Goal: Task Accomplishment & Management: Use online tool/utility

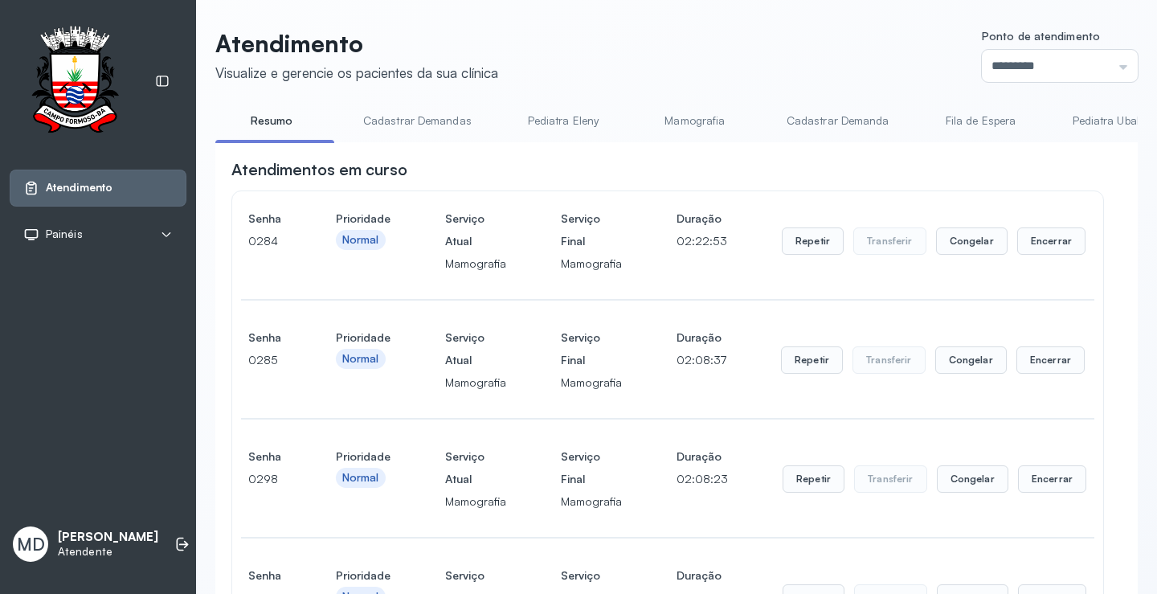
scroll to position [723, 0]
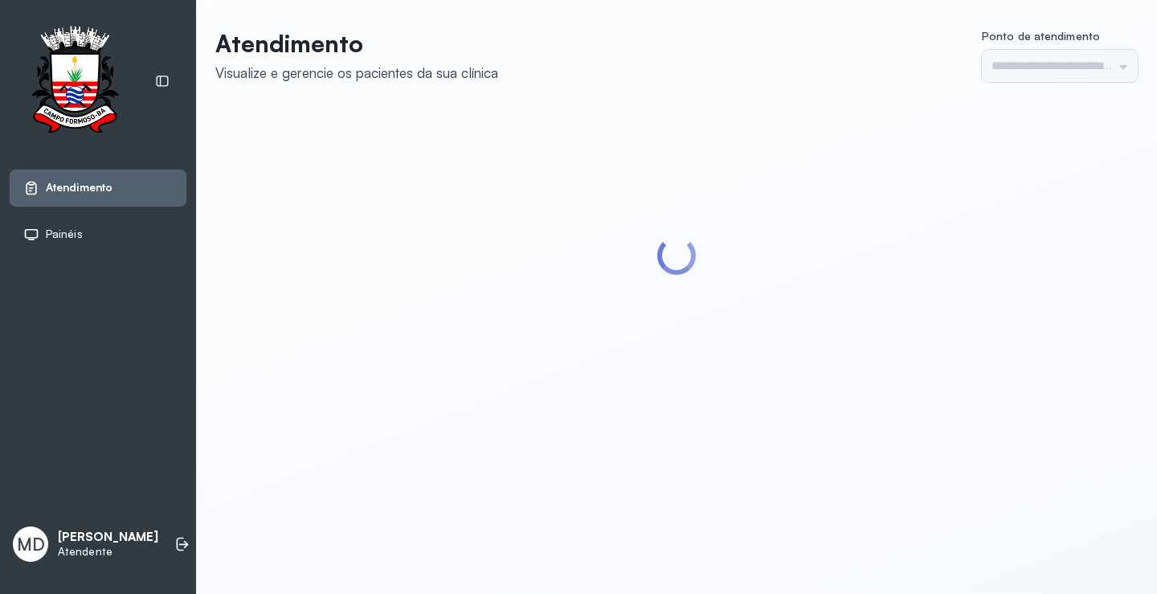
type input "*********"
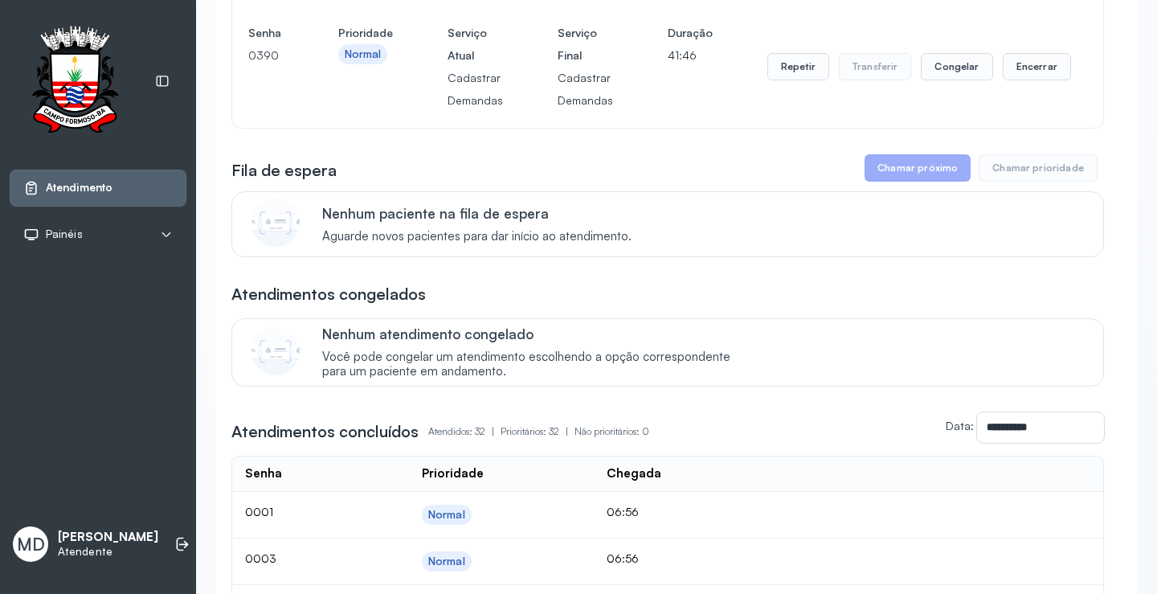
scroll to position [1125, 0]
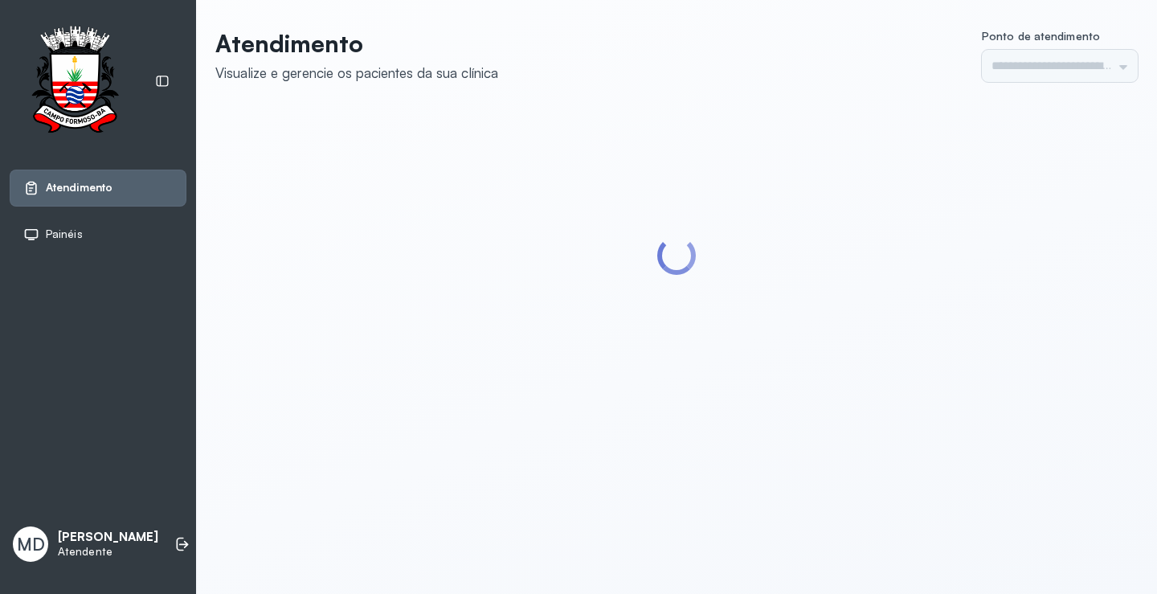
type input "*********"
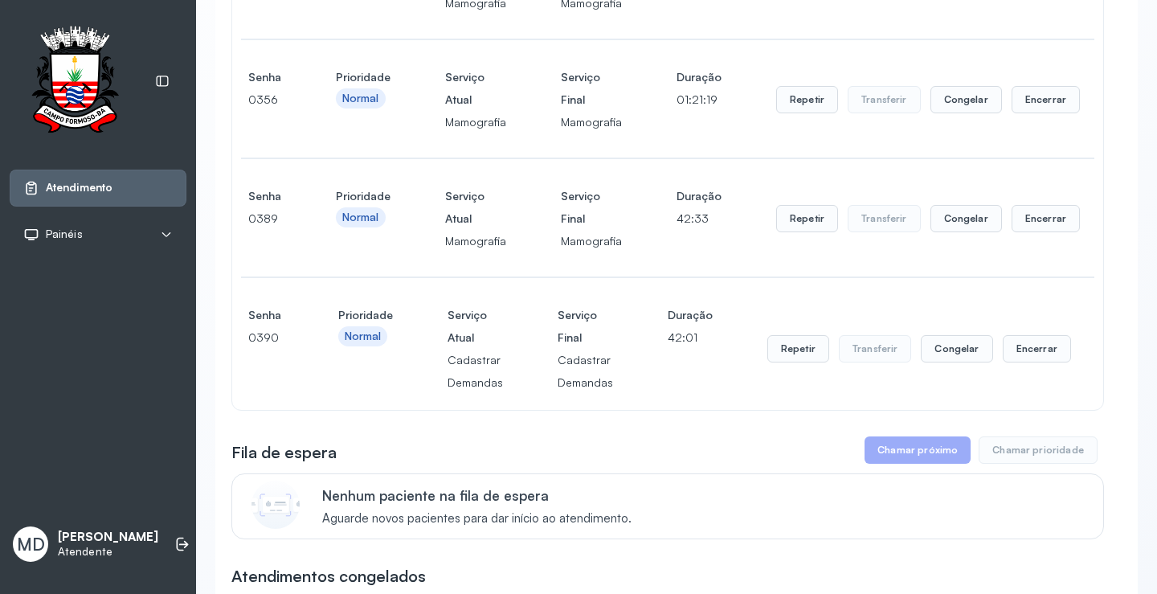
scroll to position [643, 0]
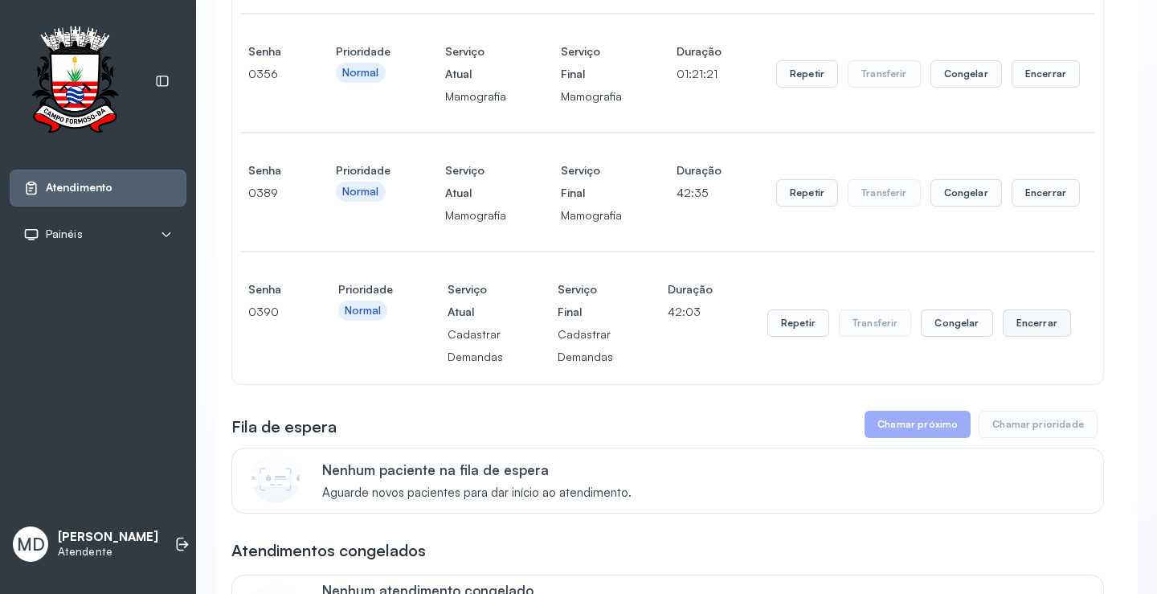
click at [1033, 321] on button "Encerrar" at bounding box center [1037, 322] width 68 height 27
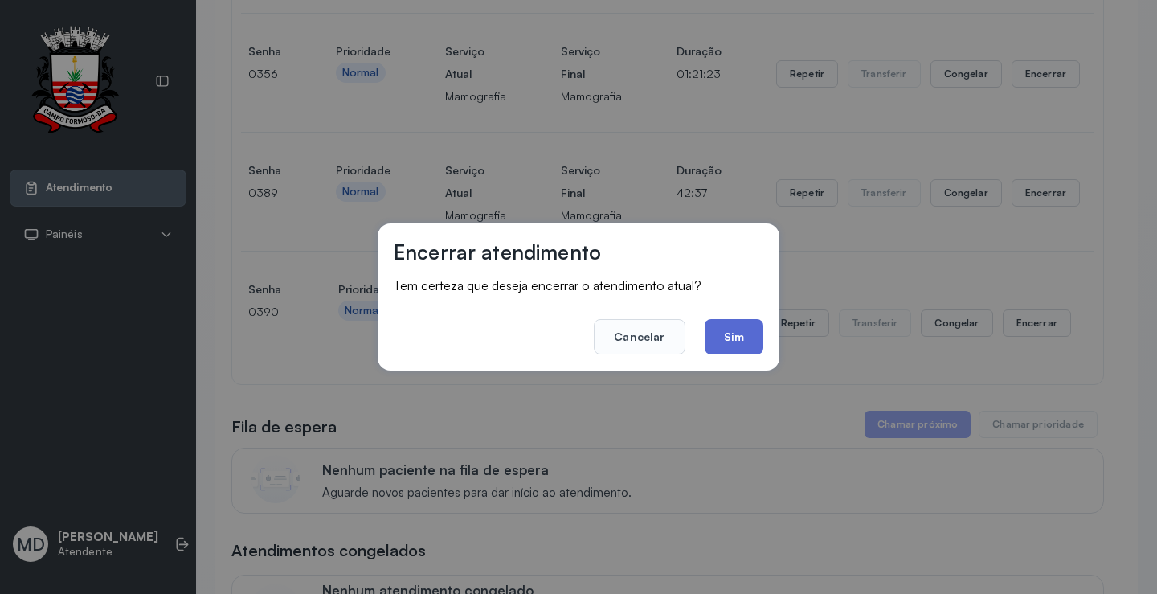
click at [739, 341] on button "Sim" at bounding box center [734, 336] width 59 height 35
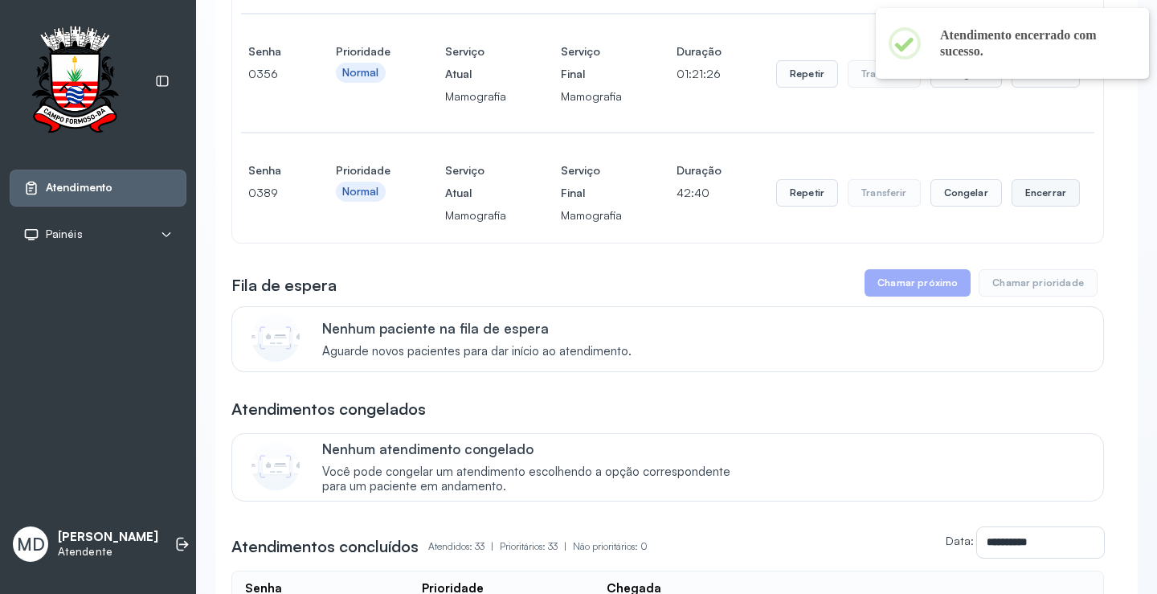
click at [1041, 201] on button "Encerrar" at bounding box center [1046, 192] width 68 height 27
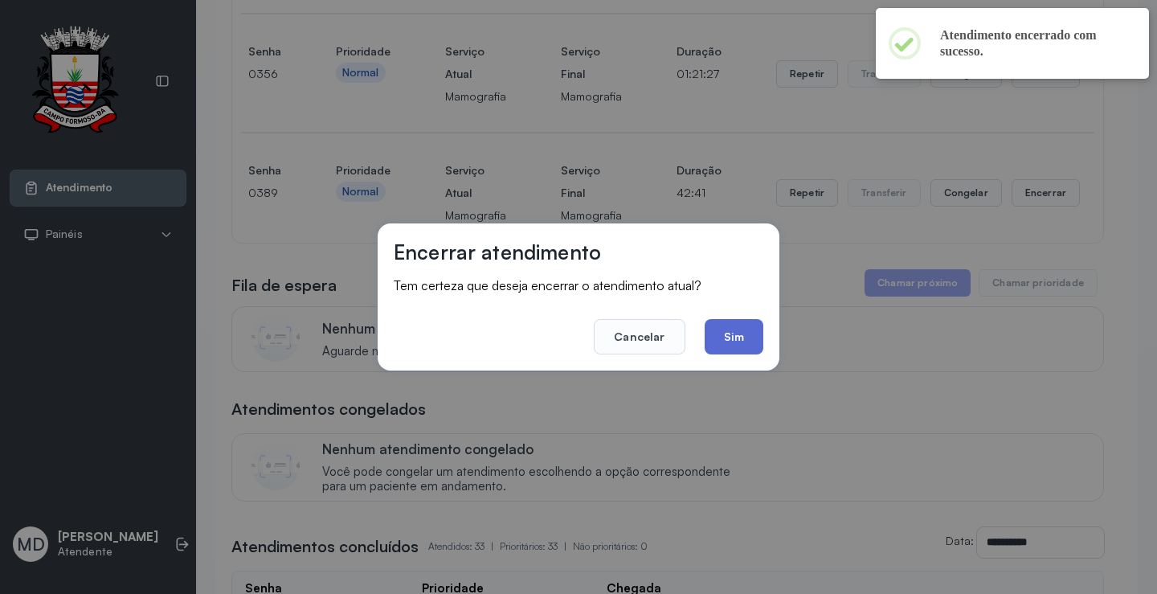
click at [739, 337] on button "Sim" at bounding box center [734, 336] width 59 height 35
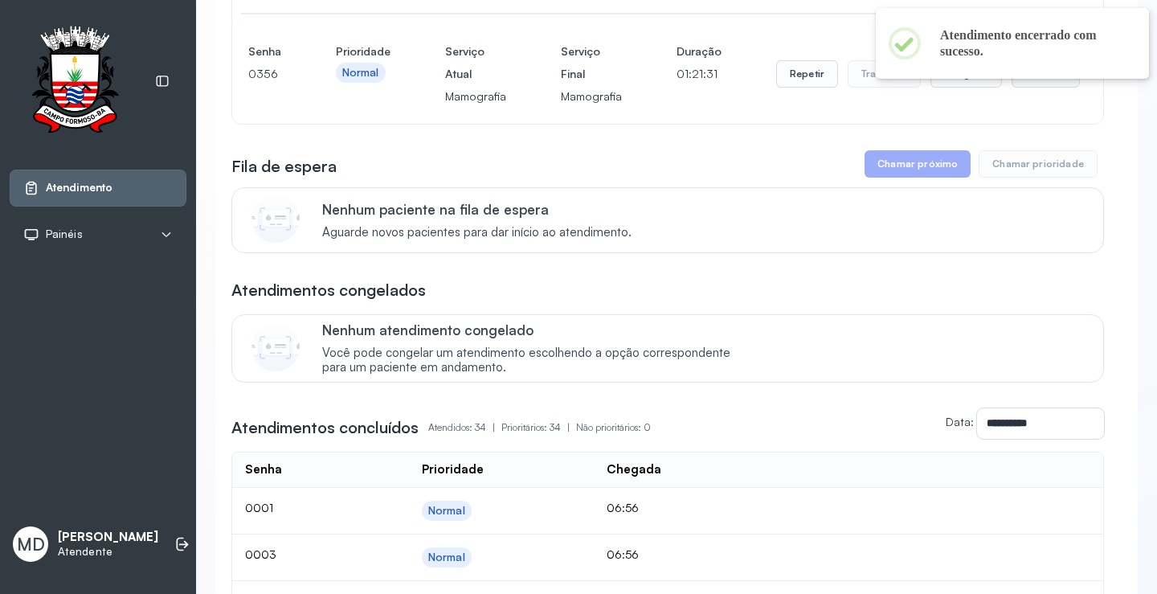
click at [1017, 80] on button "Encerrar" at bounding box center [1046, 73] width 68 height 27
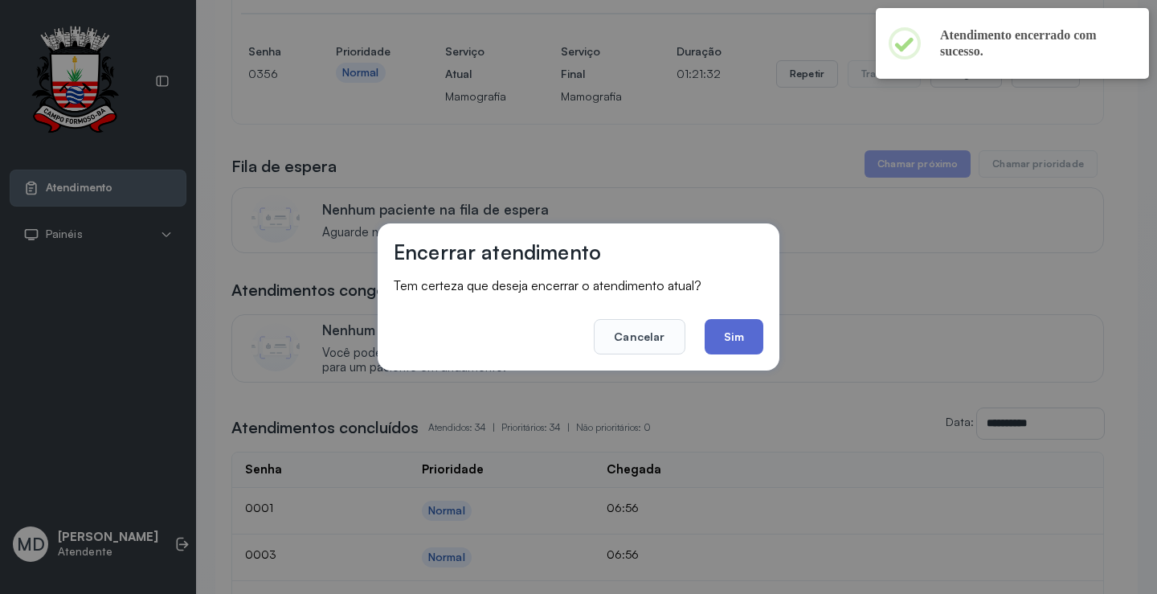
click at [733, 339] on button "Sim" at bounding box center [734, 336] width 59 height 35
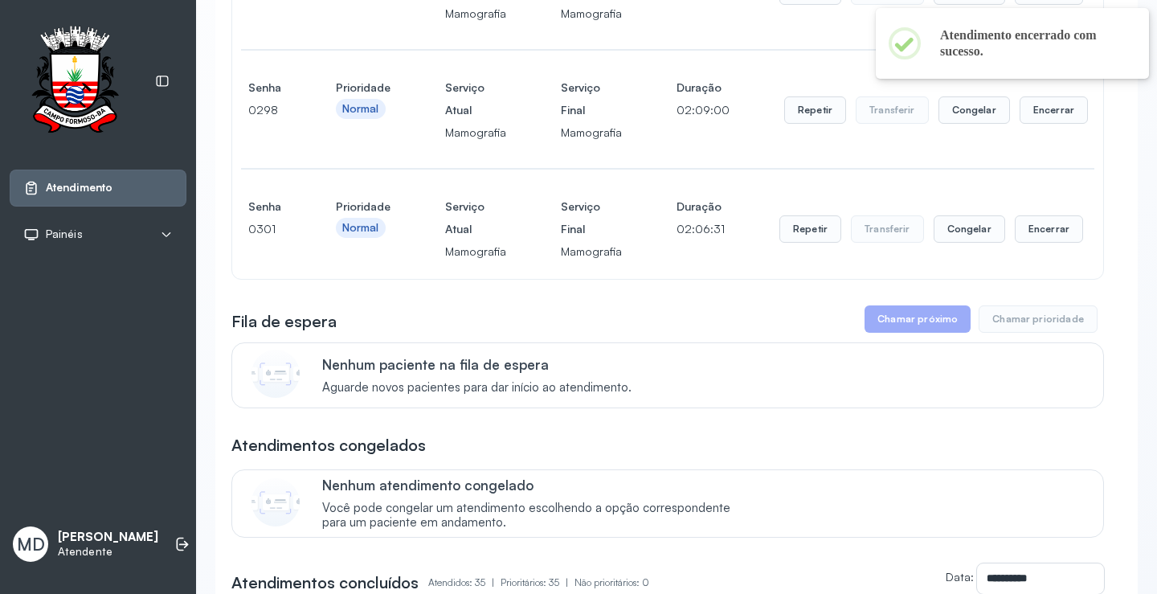
scroll to position [321, 0]
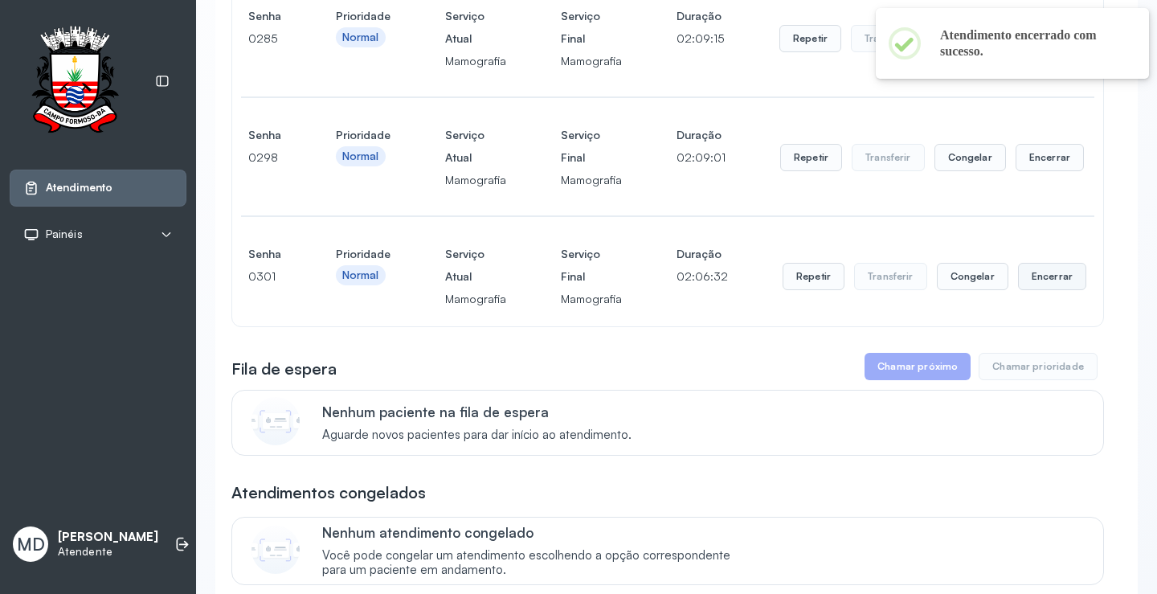
click at [1044, 276] on button "Encerrar" at bounding box center [1052, 276] width 68 height 27
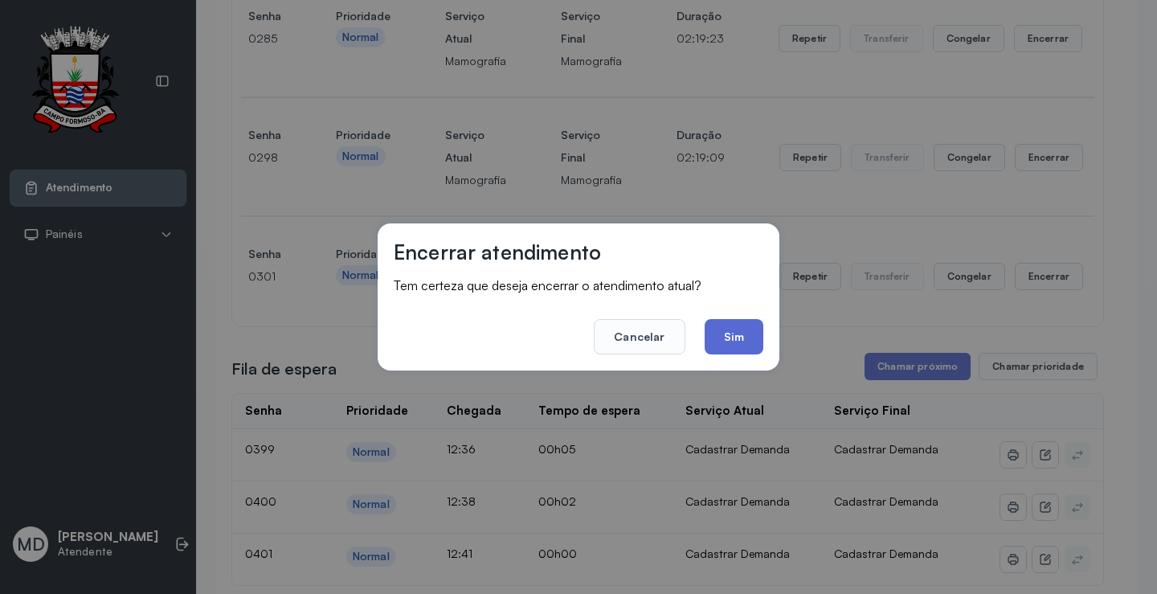
click at [732, 330] on button "Sim" at bounding box center [734, 336] width 59 height 35
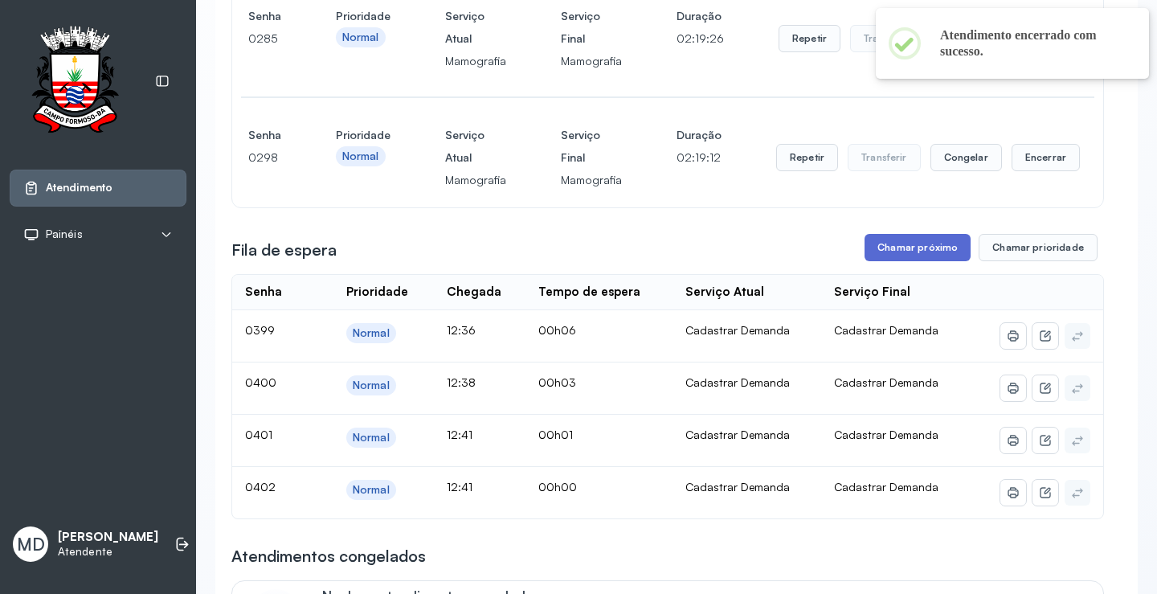
click at [895, 251] on button "Chamar próximo" at bounding box center [918, 247] width 106 height 27
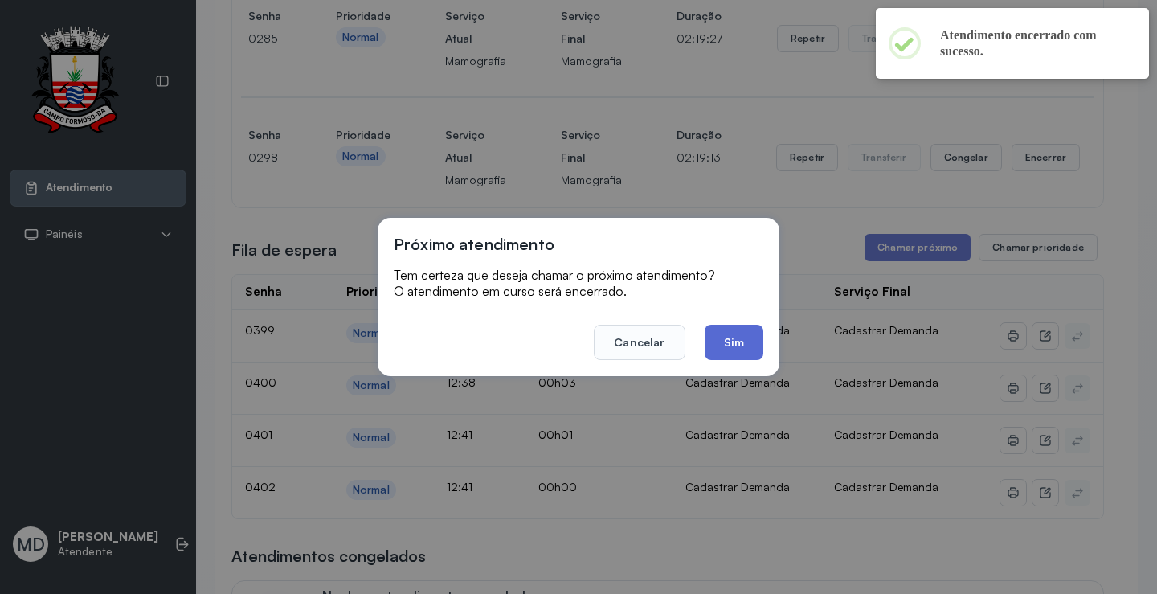
click at [736, 337] on button "Sim" at bounding box center [734, 342] width 59 height 35
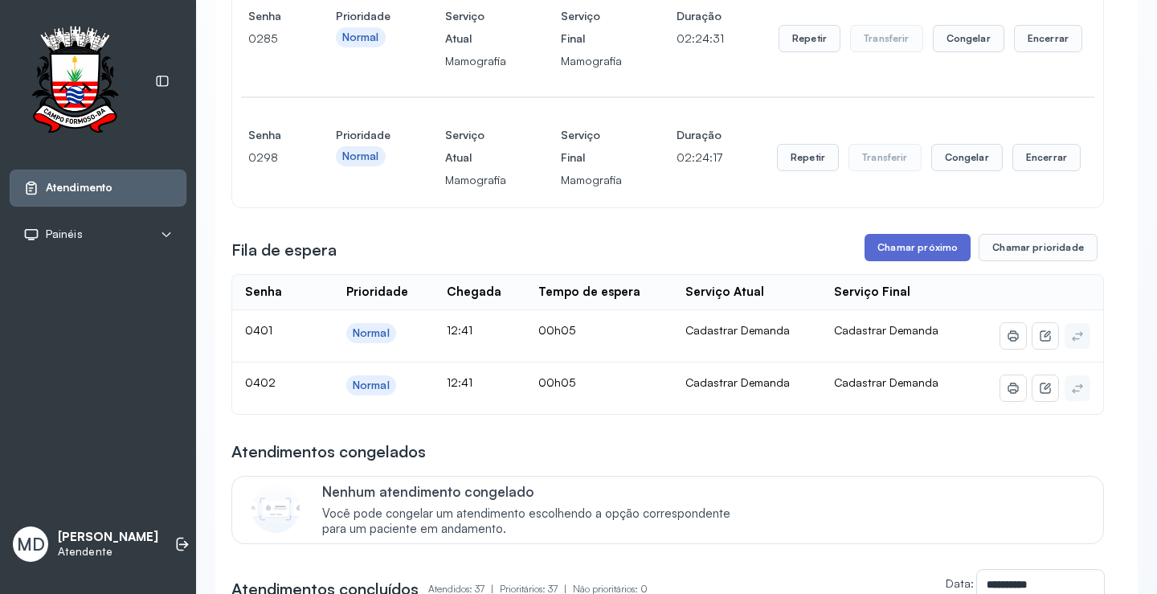
click at [899, 247] on button "Chamar próximo" at bounding box center [918, 247] width 106 height 27
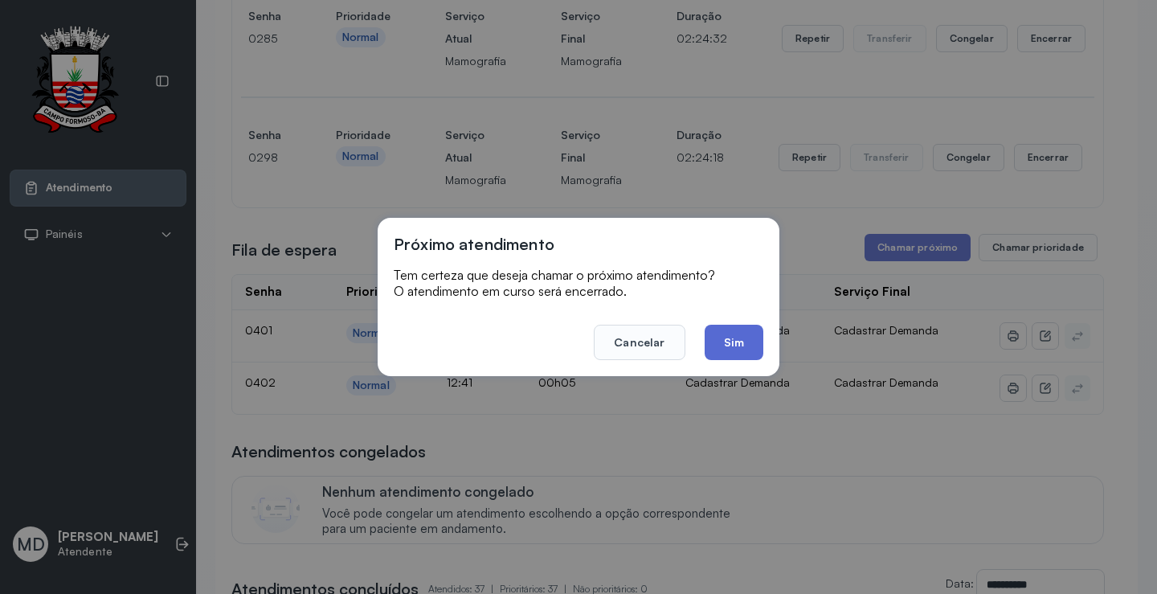
click at [721, 333] on button "Sim" at bounding box center [734, 342] width 59 height 35
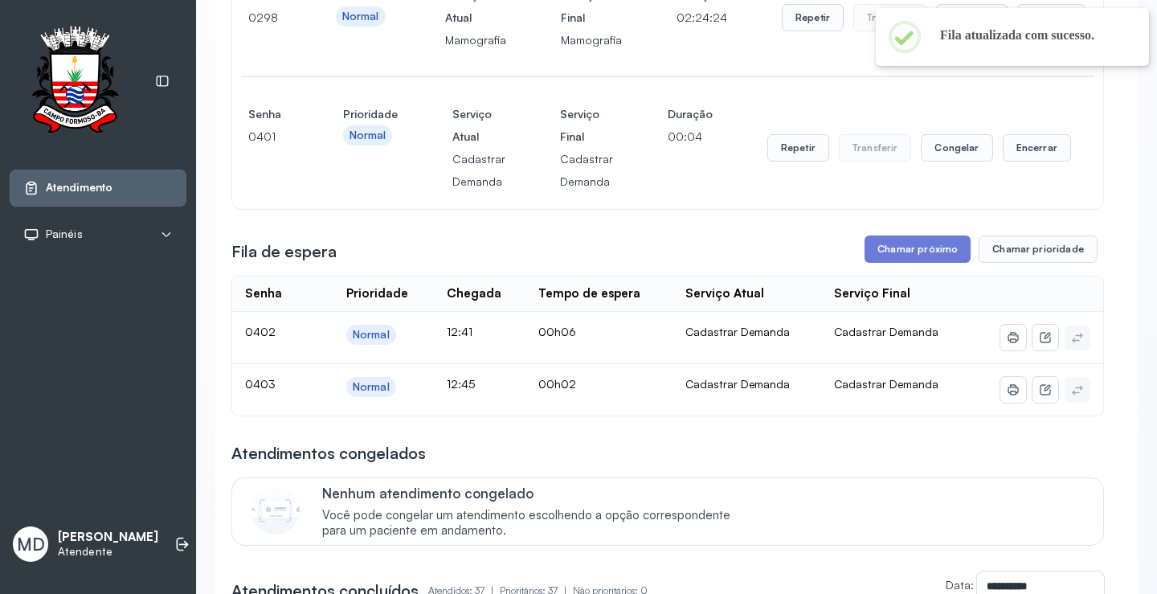
scroll to position [482, 0]
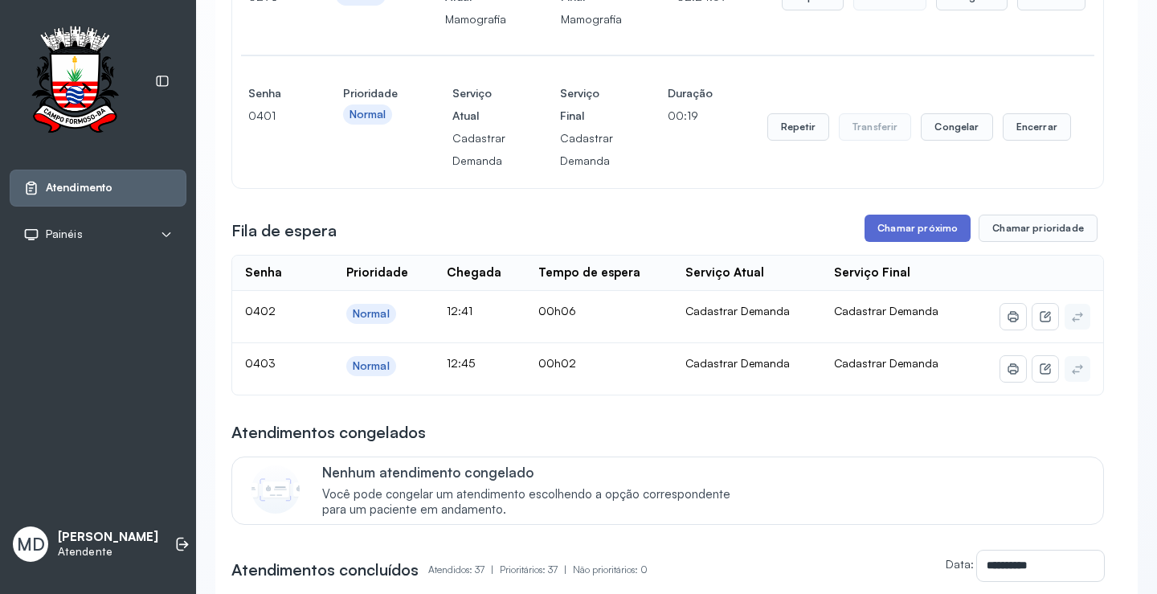
click at [916, 226] on button "Chamar próximo" at bounding box center [918, 228] width 106 height 27
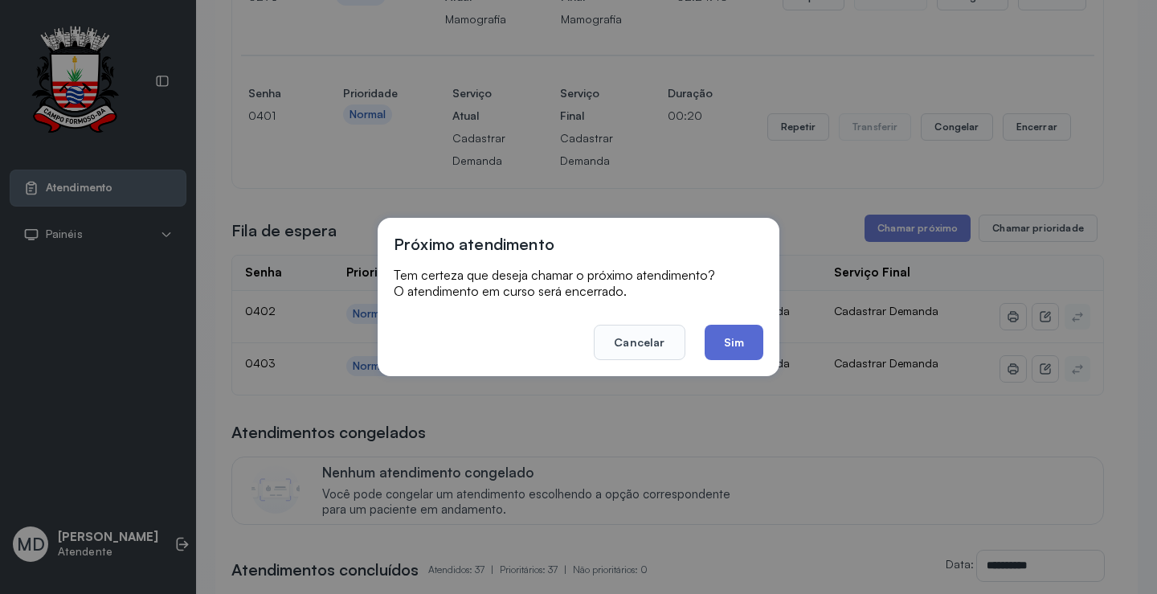
click at [740, 337] on button "Sim" at bounding box center [734, 342] width 59 height 35
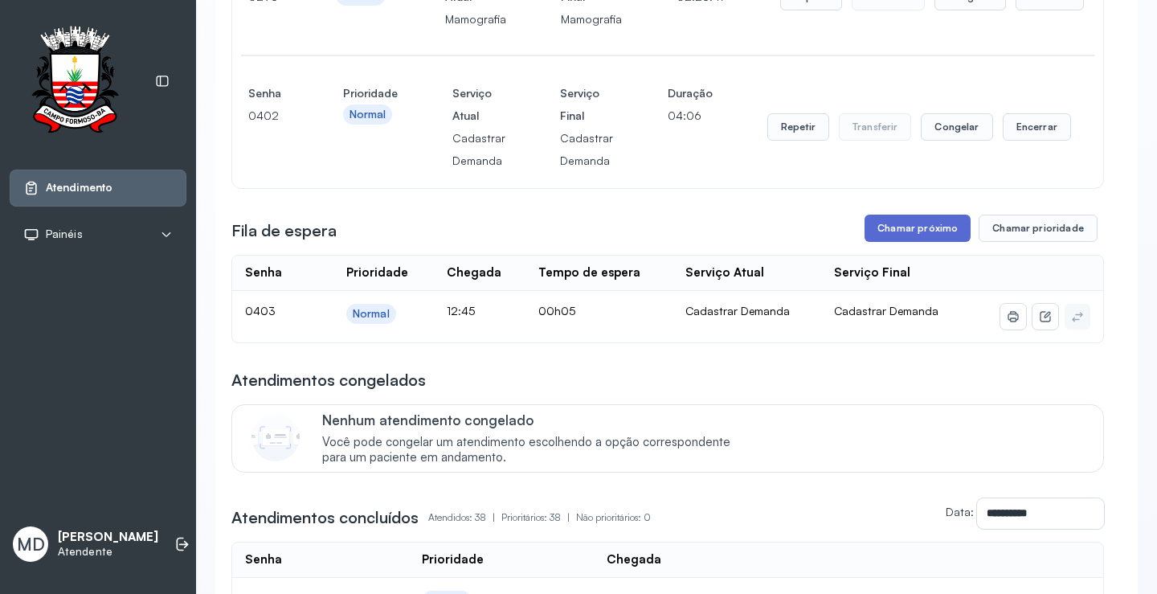
click at [915, 231] on button "Chamar próximo" at bounding box center [918, 228] width 106 height 27
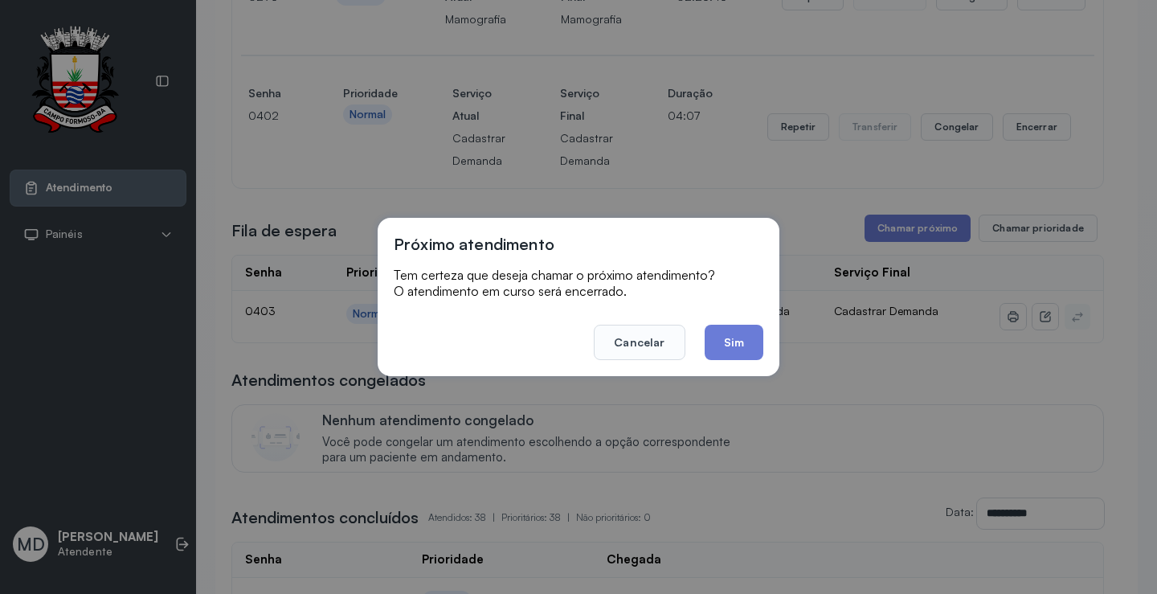
click at [722, 341] on button "Sim" at bounding box center [734, 342] width 59 height 35
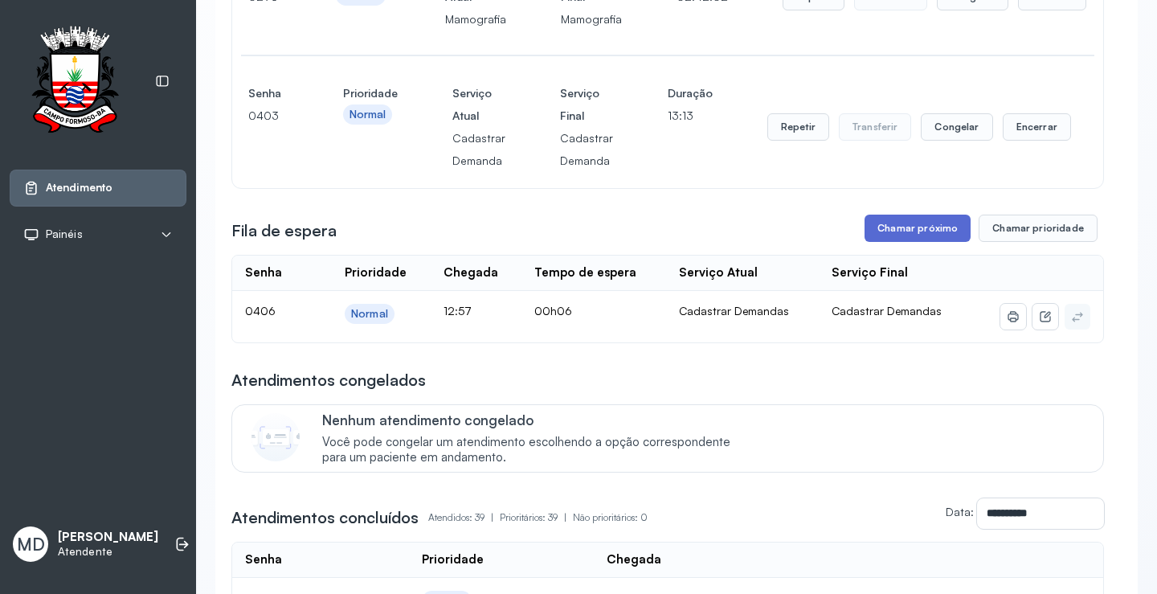
click at [922, 225] on button "Chamar próximo" at bounding box center [918, 228] width 106 height 27
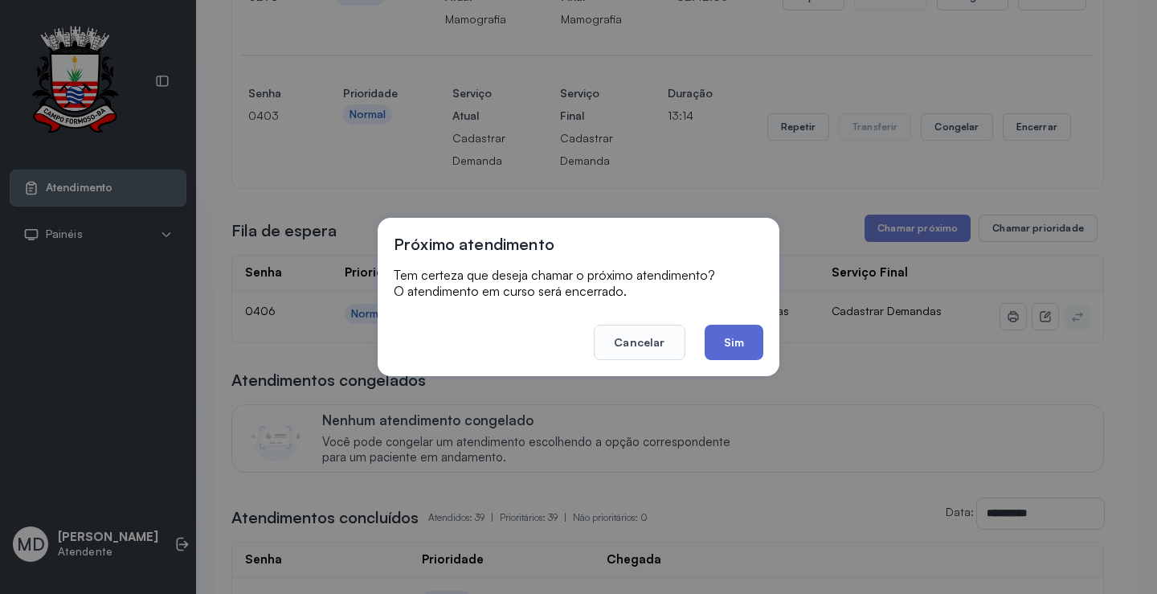
click at [718, 333] on button "Sim" at bounding box center [734, 342] width 59 height 35
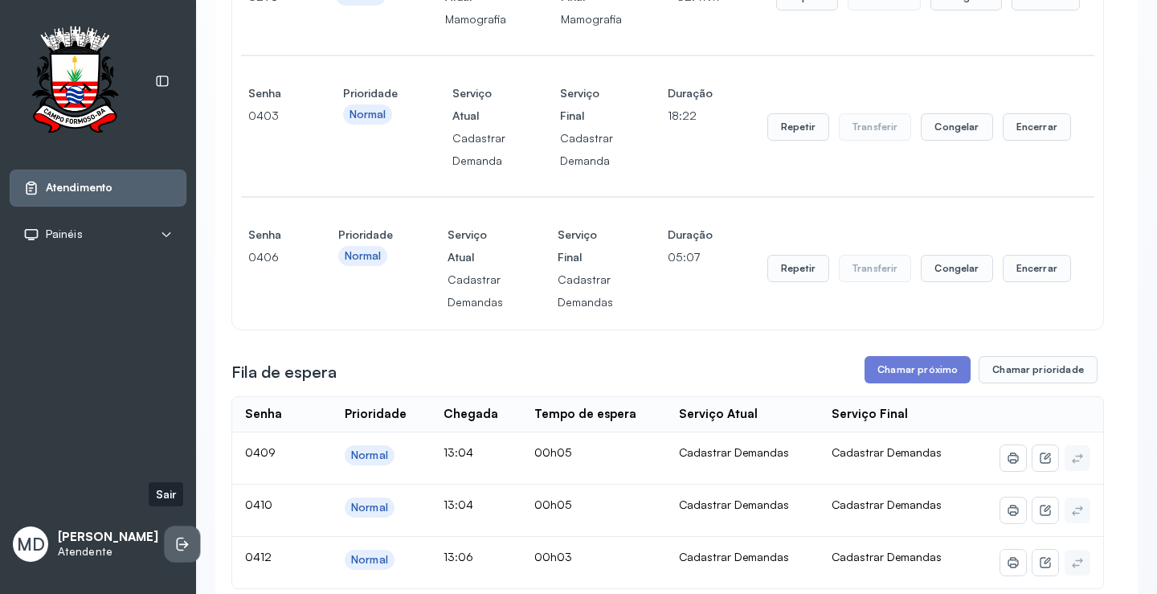
click at [174, 536] on icon at bounding box center [182, 544] width 16 height 16
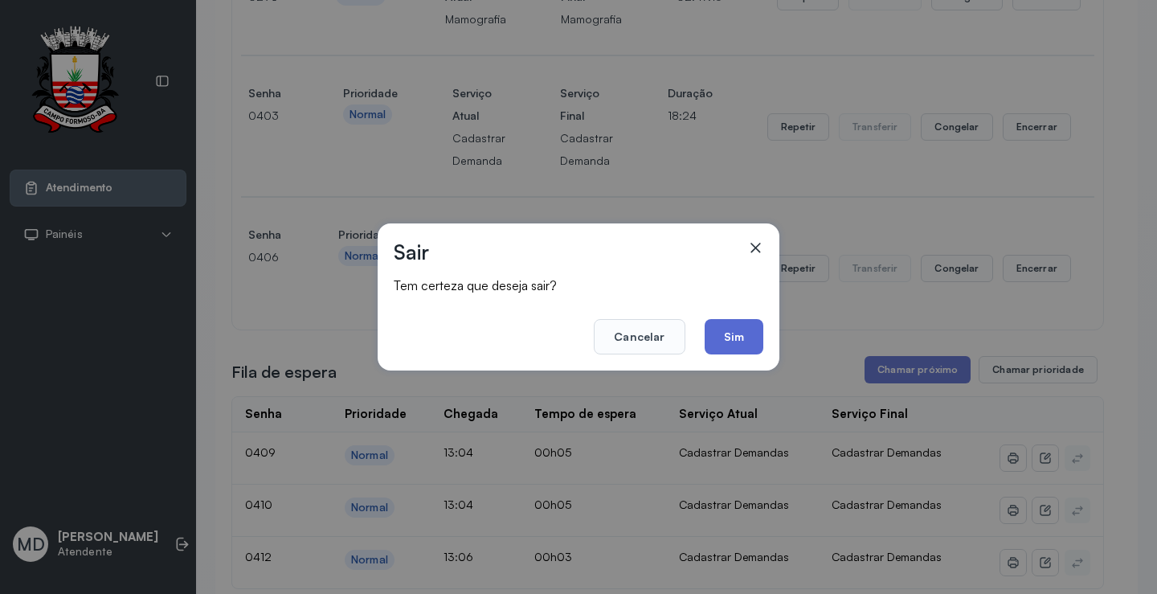
click at [735, 333] on button "Sim" at bounding box center [734, 336] width 59 height 35
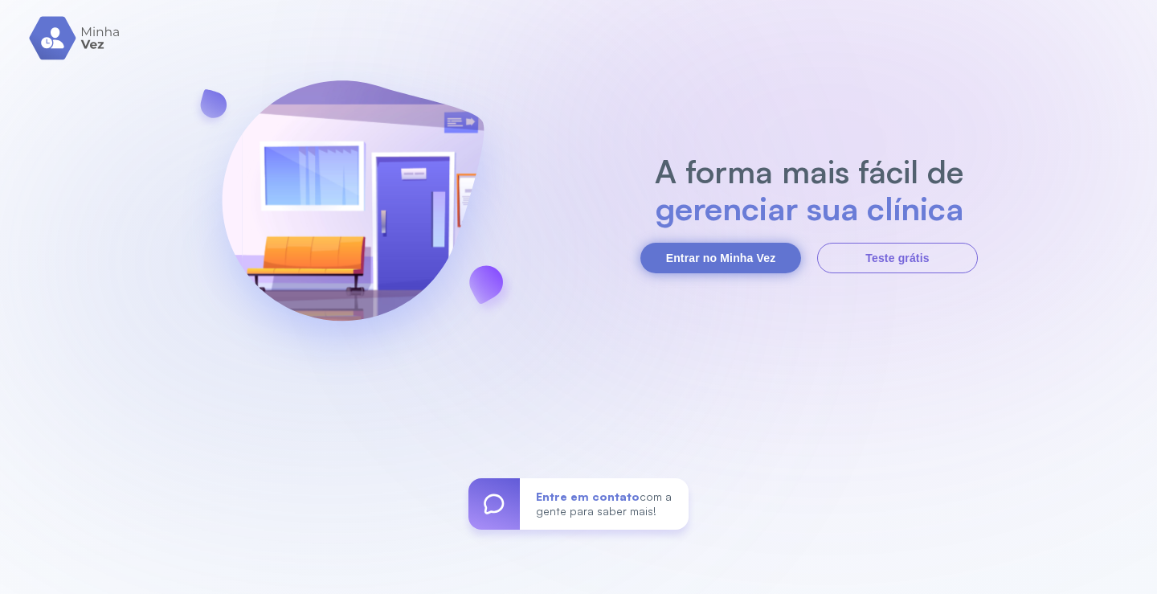
click at [710, 255] on button "Entrar no Minha Vez" at bounding box center [720, 258] width 161 height 31
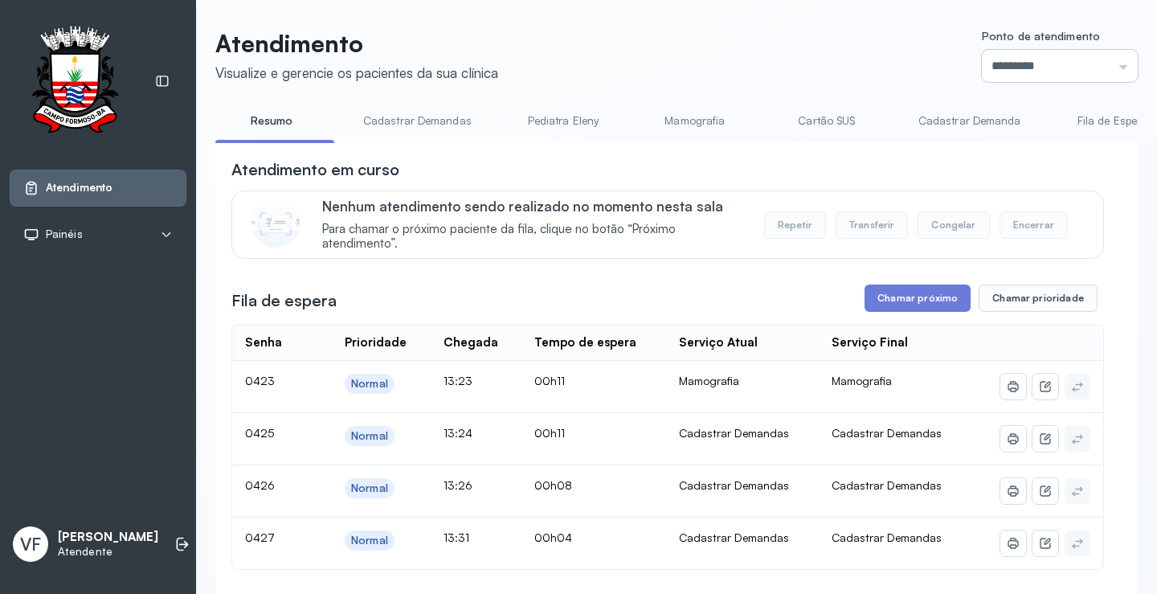
click at [1005, 59] on input "*********" at bounding box center [1060, 66] width 156 height 32
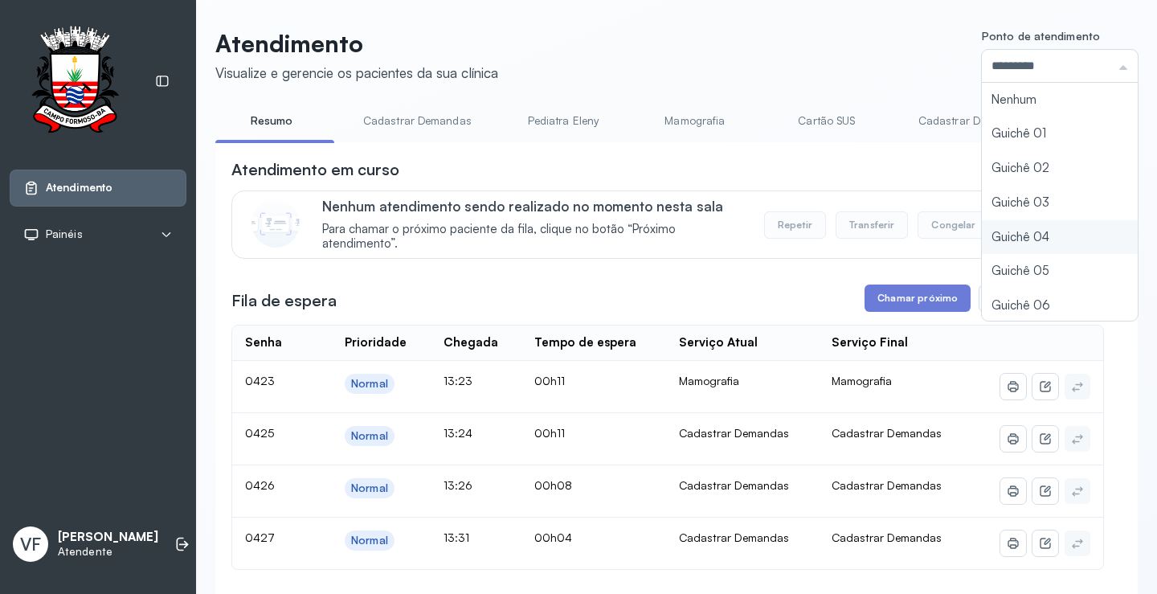
type input "*********"
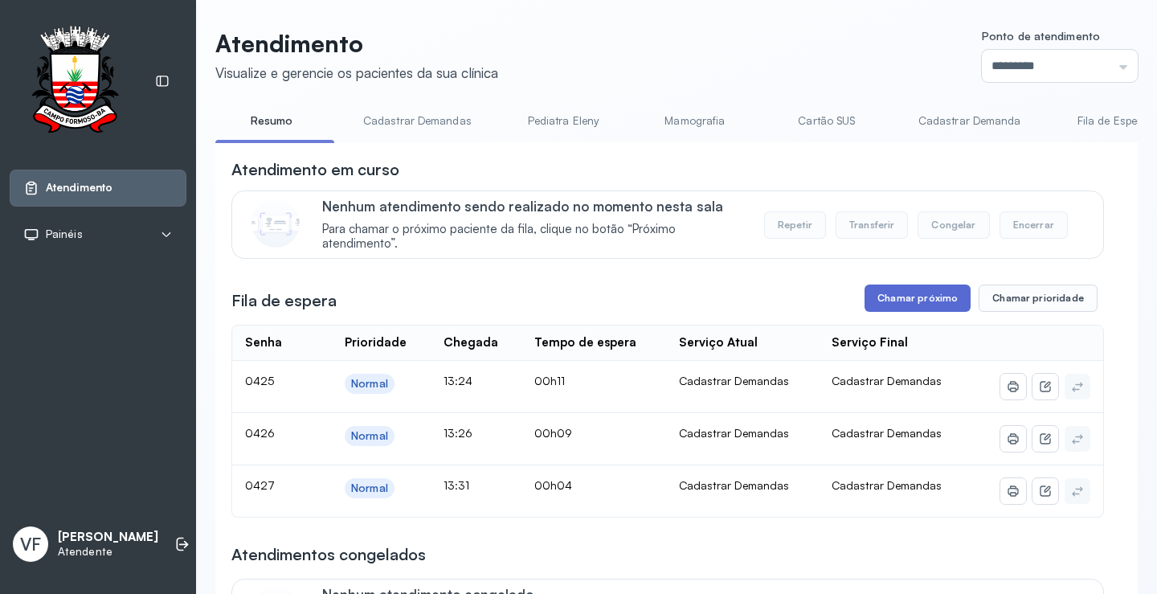
click at [910, 293] on button "Chamar próximo" at bounding box center [918, 297] width 106 height 27
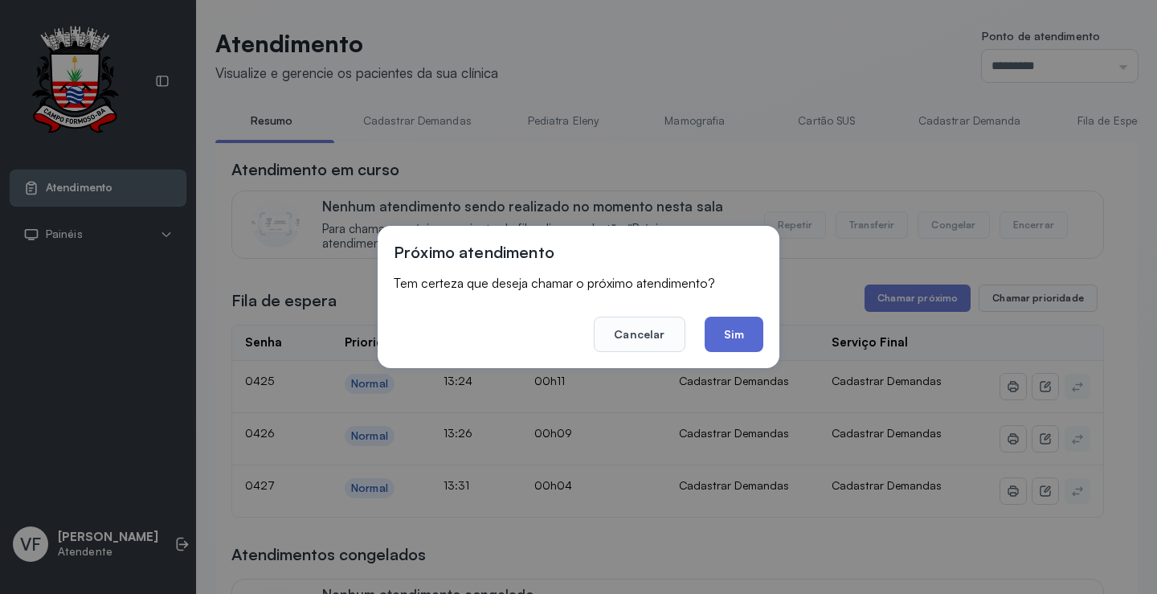
click at [741, 330] on button "Sim" at bounding box center [734, 334] width 59 height 35
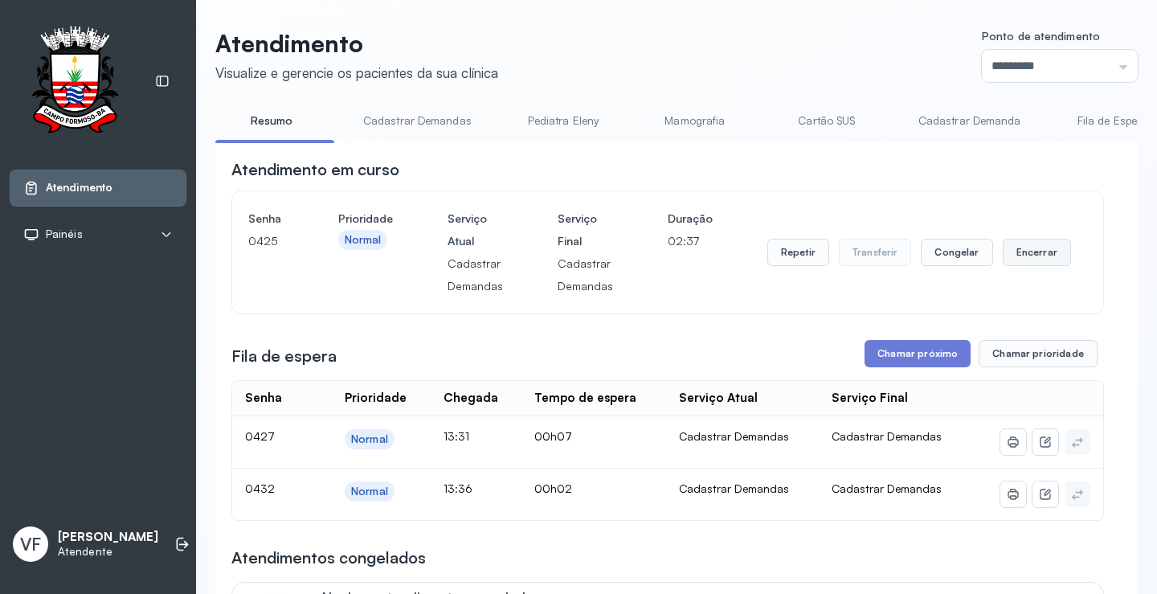
click at [1034, 255] on button "Encerrar" at bounding box center [1037, 252] width 68 height 27
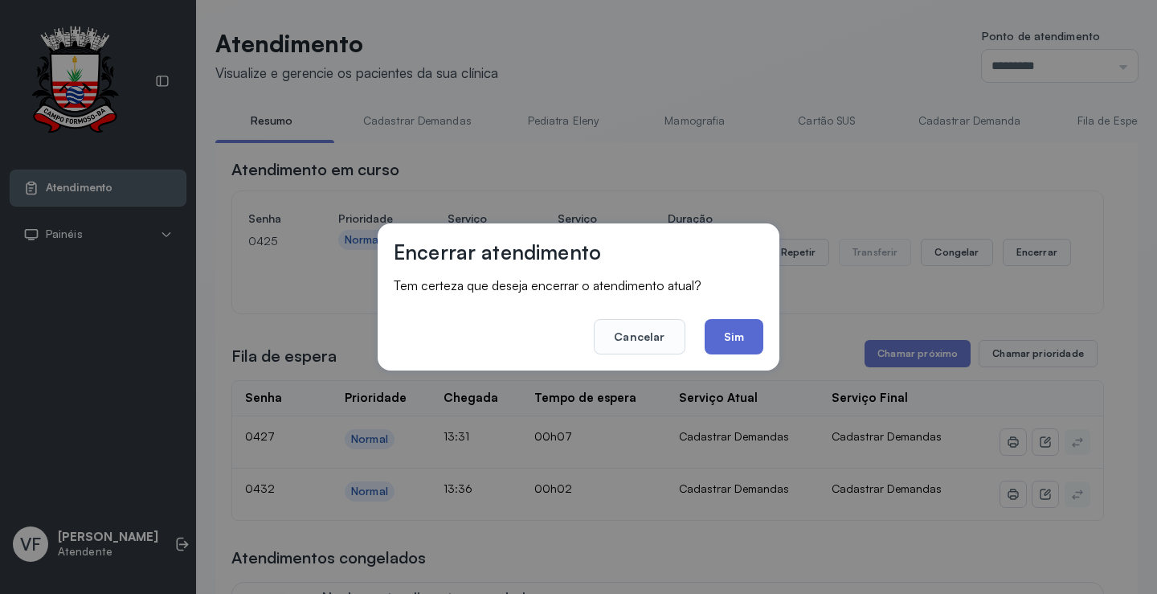
click at [747, 332] on button "Sim" at bounding box center [734, 336] width 59 height 35
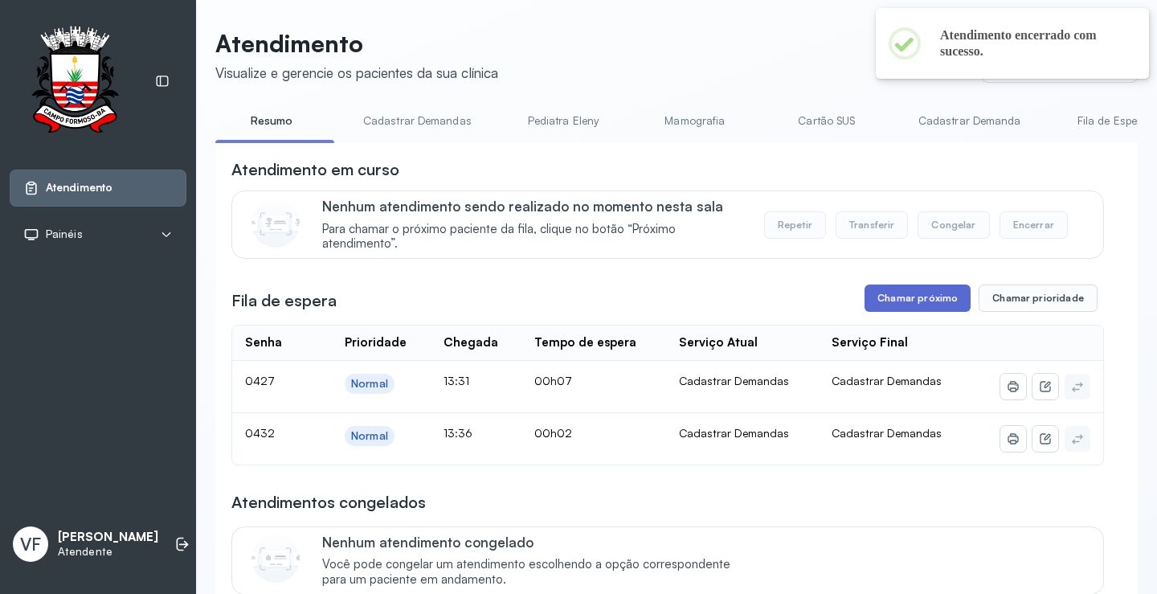
click at [903, 297] on button "Chamar próximo" at bounding box center [918, 297] width 106 height 27
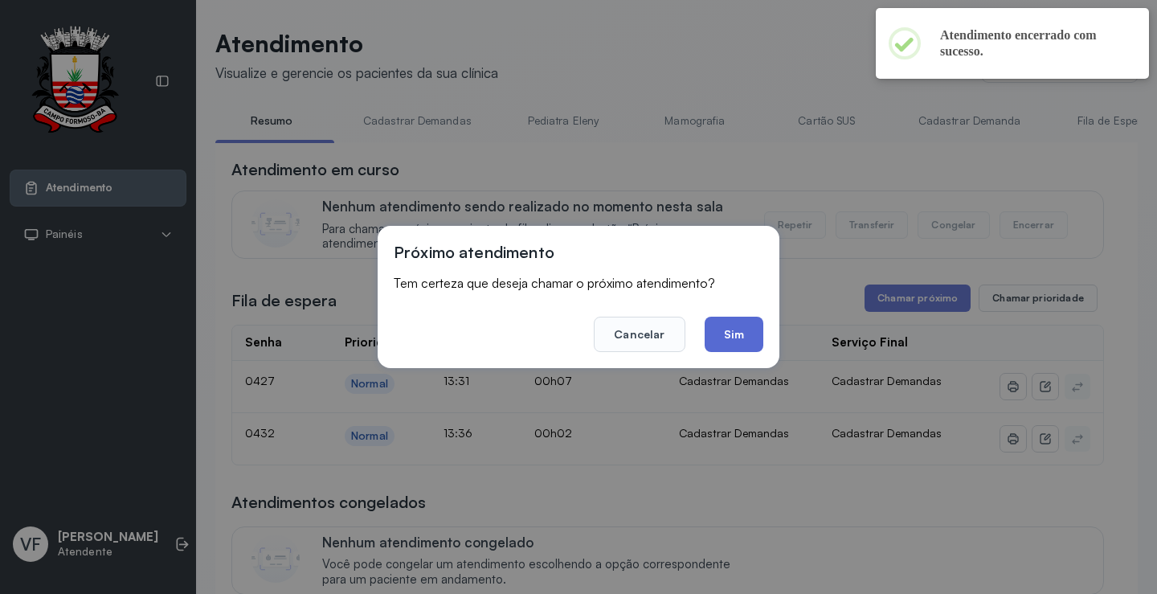
click at [722, 325] on button "Sim" at bounding box center [734, 334] width 59 height 35
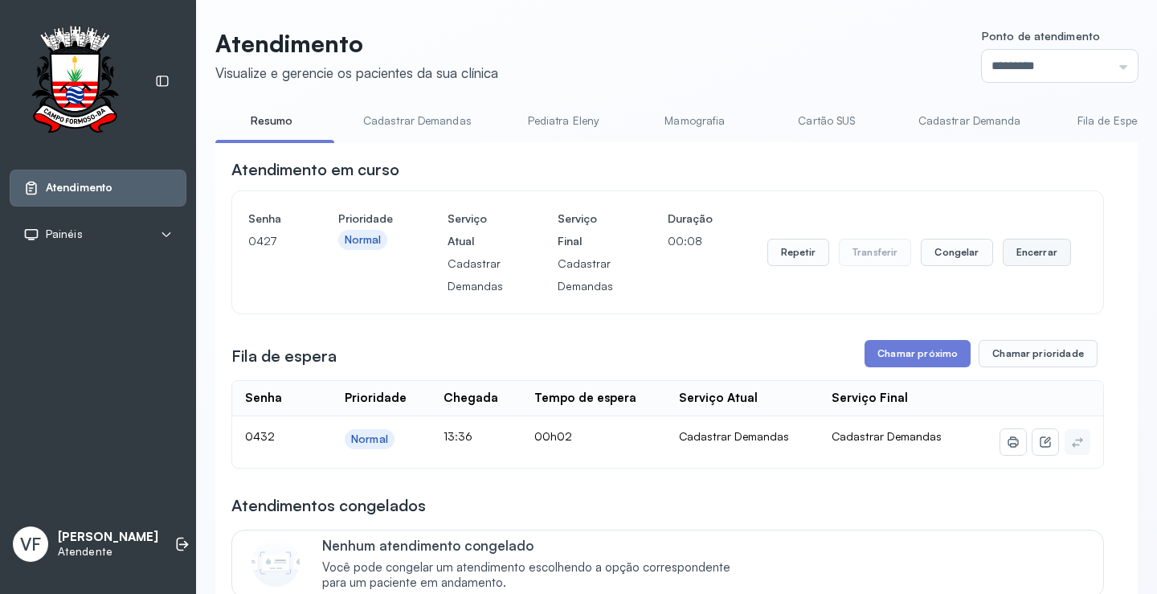
click at [1039, 255] on button "Encerrar" at bounding box center [1037, 252] width 68 height 27
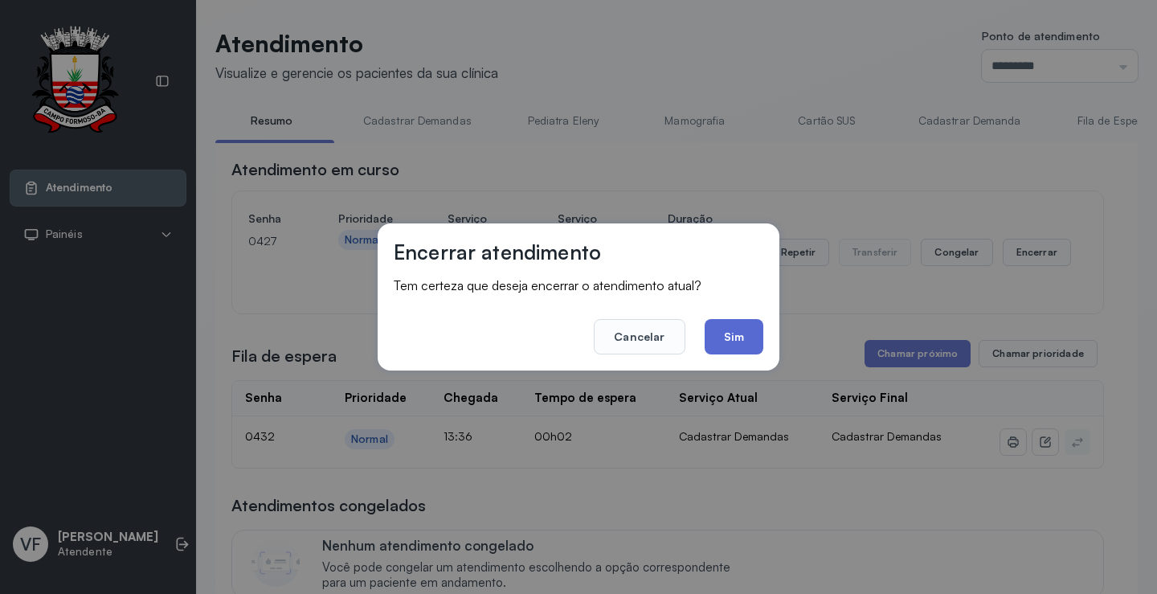
click at [734, 337] on button "Sim" at bounding box center [734, 336] width 59 height 35
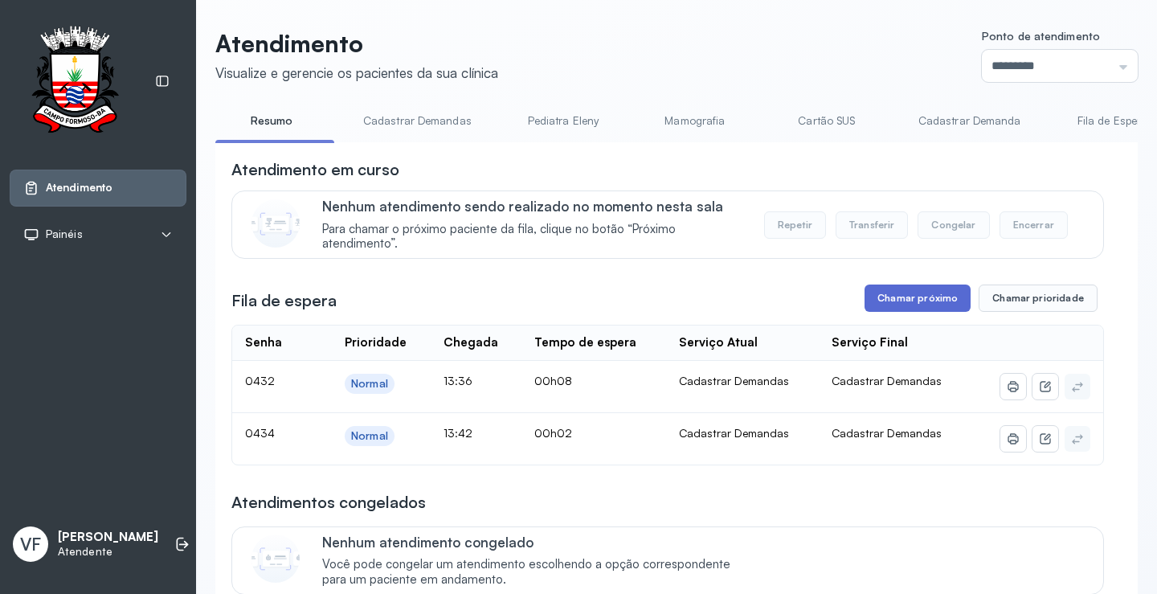
click at [916, 293] on button "Chamar próximo" at bounding box center [918, 297] width 106 height 27
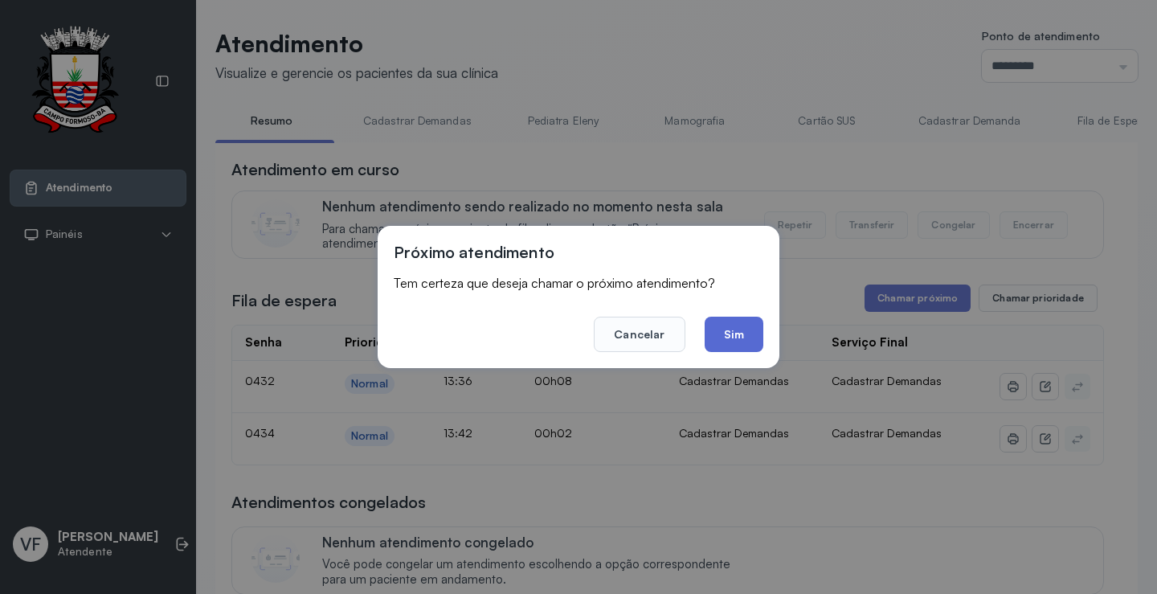
click at [746, 328] on button "Sim" at bounding box center [734, 334] width 59 height 35
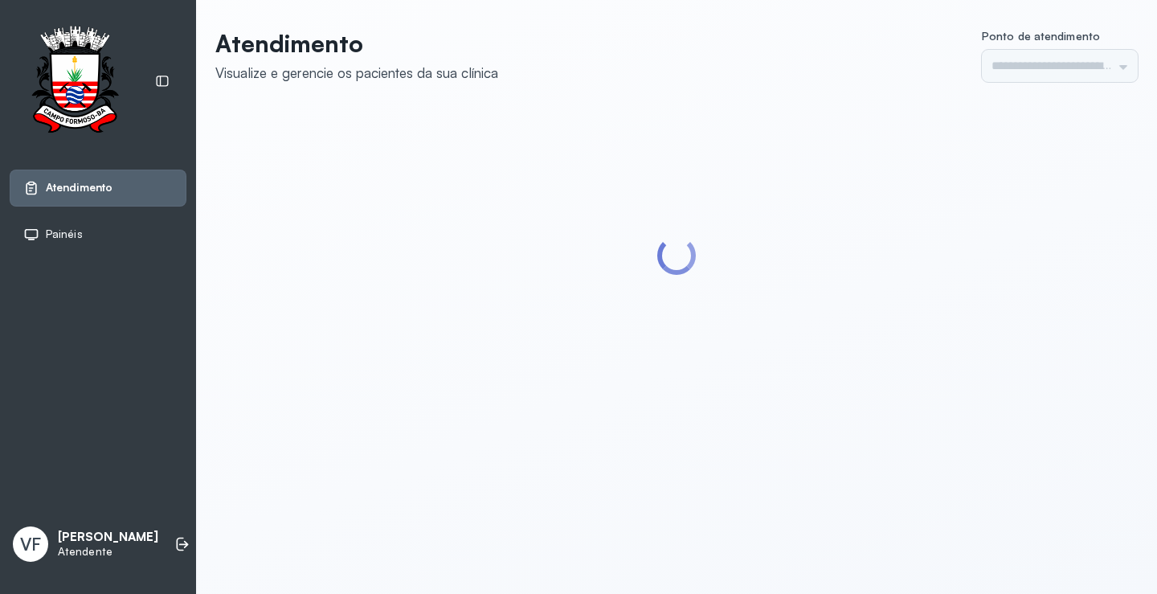
type input "*********"
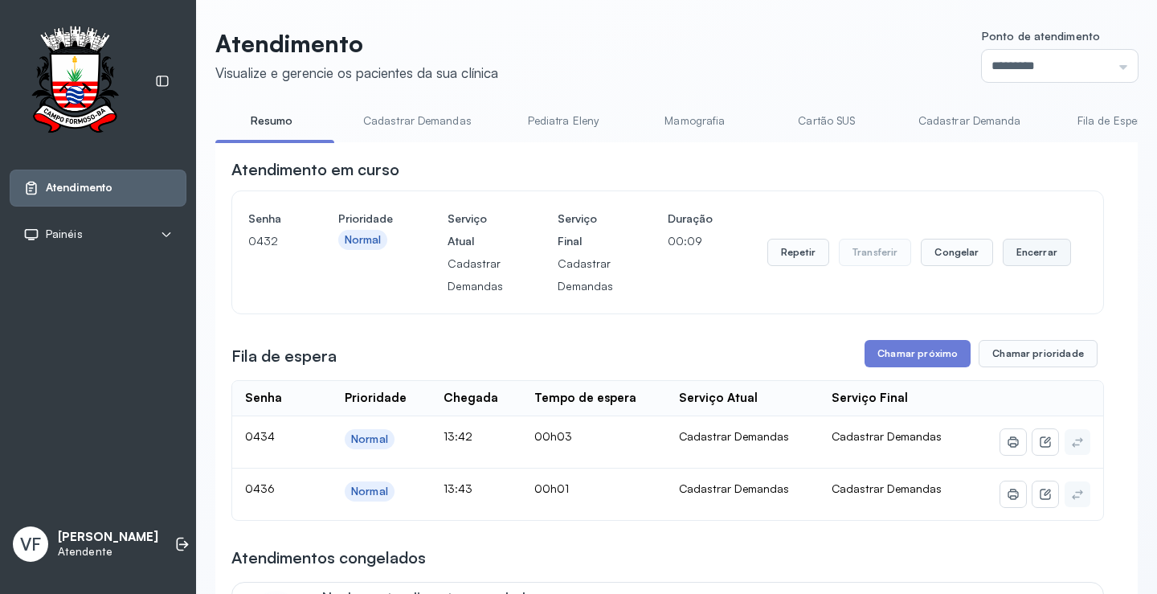
click at [1024, 249] on button "Encerrar" at bounding box center [1037, 252] width 68 height 27
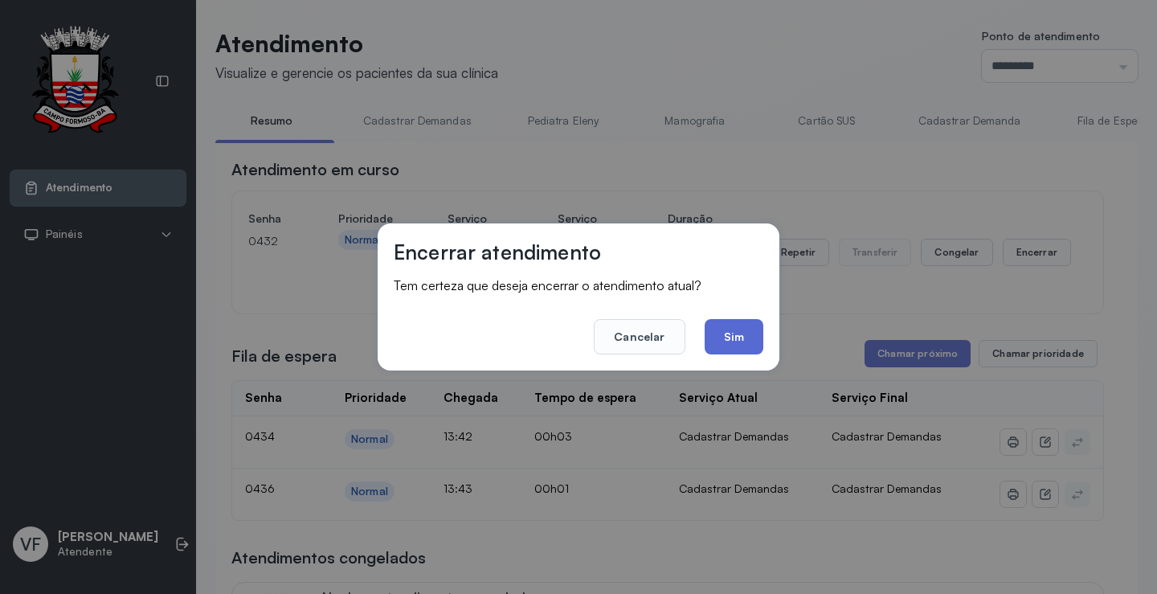
click at [726, 337] on button "Sim" at bounding box center [734, 336] width 59 height 35
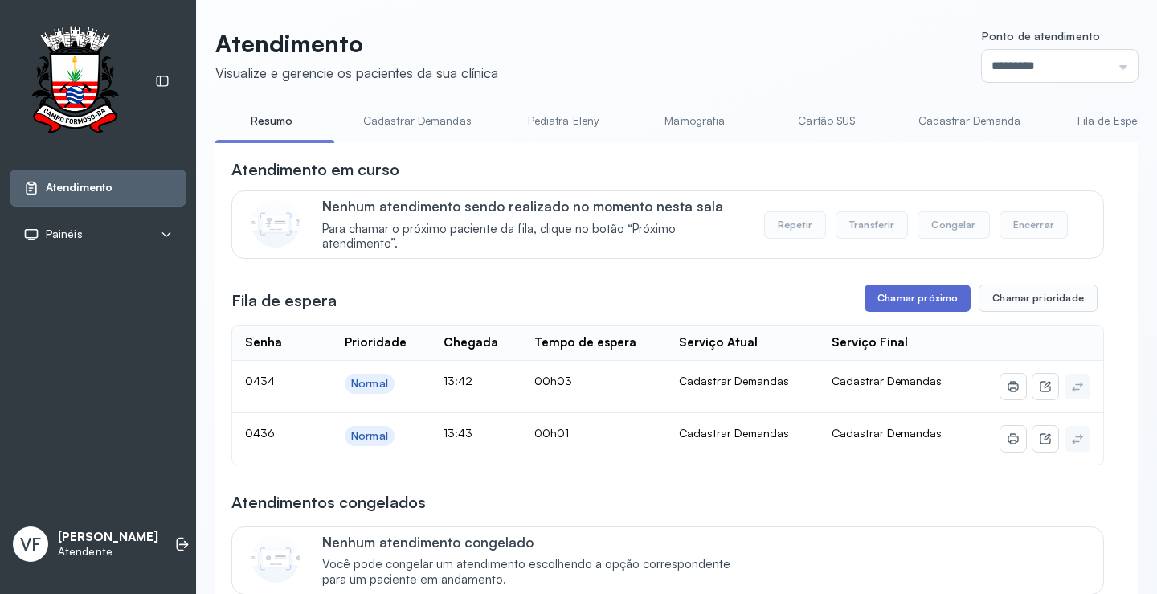
click at [918, 297] on button "Chamar próximo" at bounding box center [918, 297] width 106 height 27
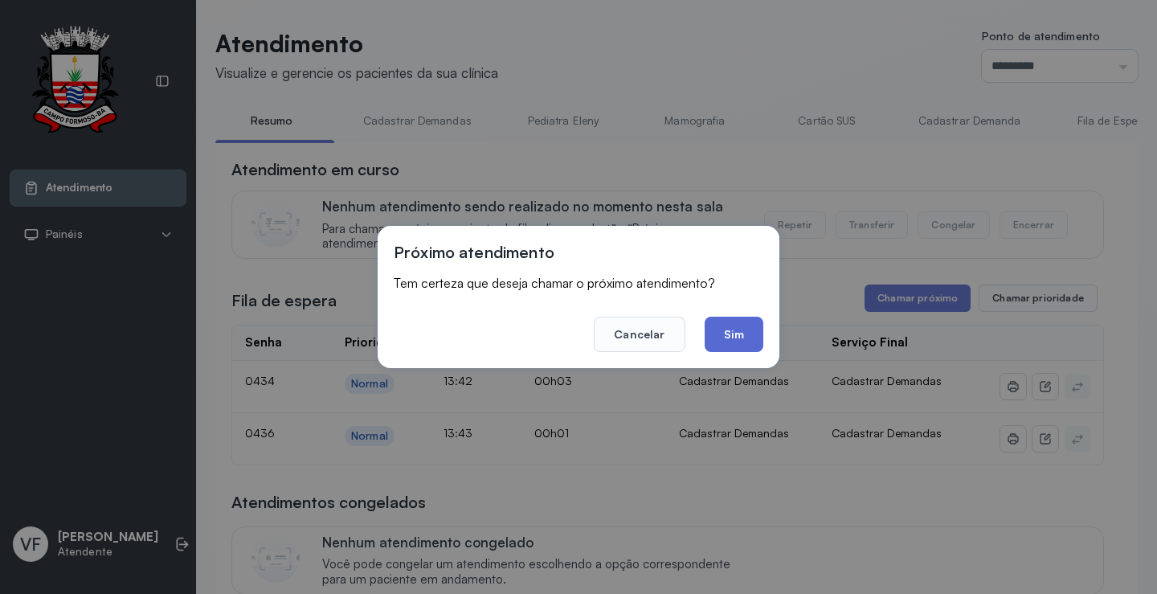
click at [731, 334] on button "Sim" at bounding box center [734, 334] width 59 height 35
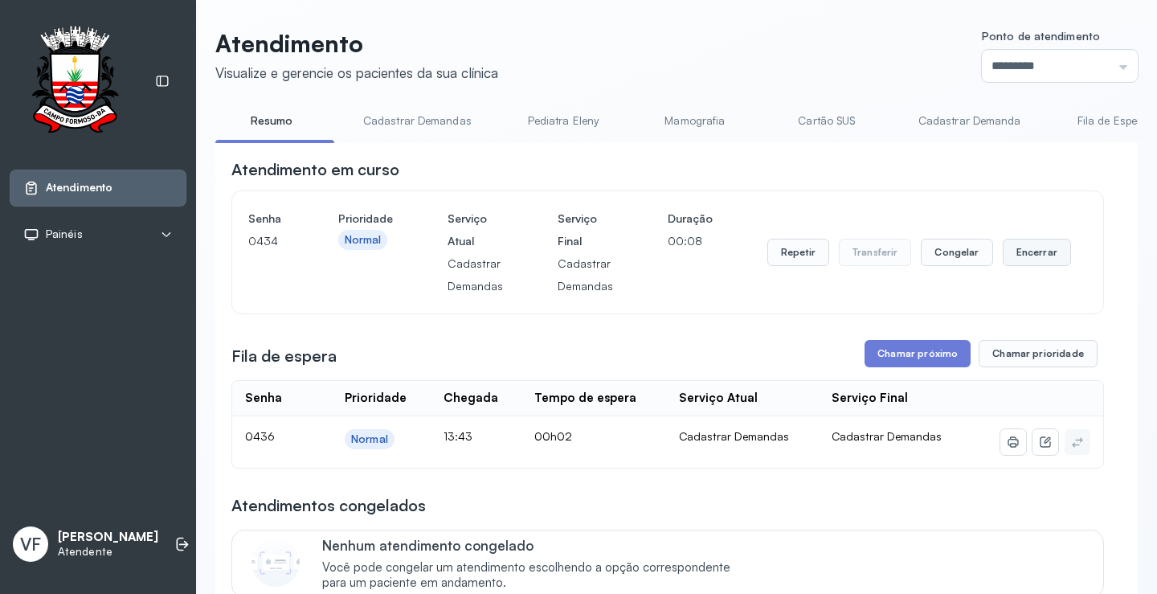
click at [1025, 246] on button "Encerrar" at bounding box center [1037, 252] width 68 height 27
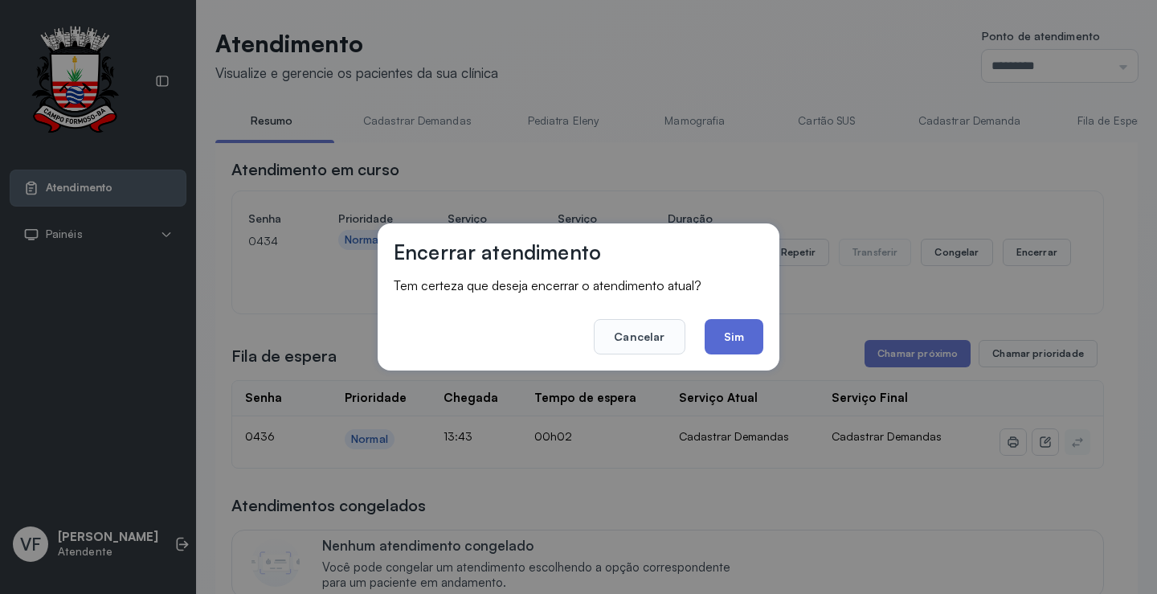
click at [740, 338] on button "Sim" at bounding box center [734, 336] width 59 height 35
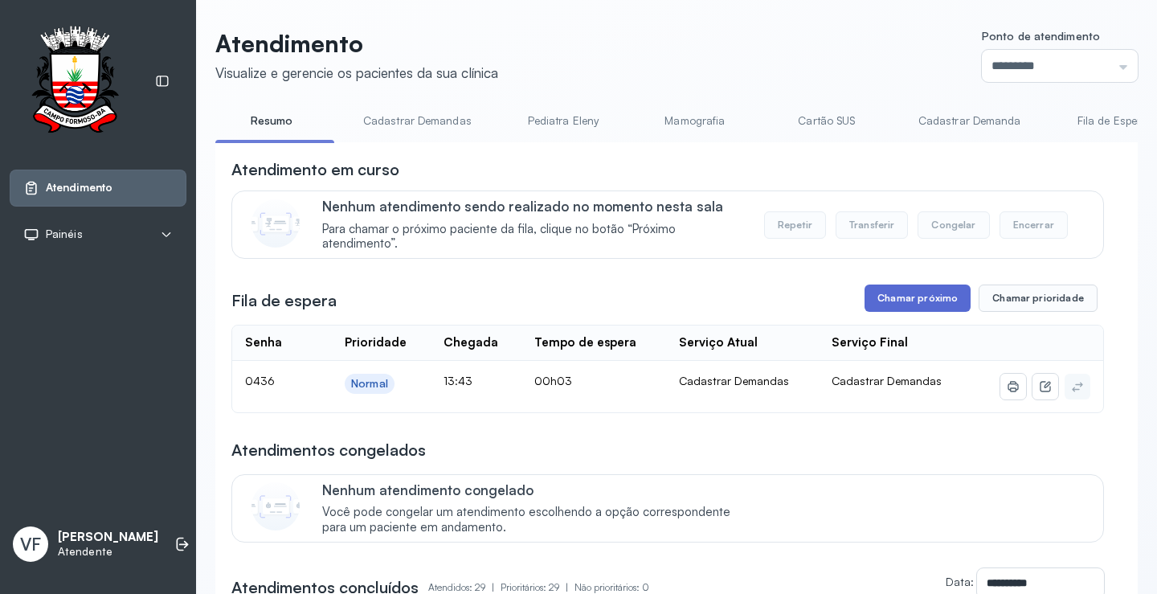
click at [918, 296] on button "Chamar próximo" at bounding box center [918, 297] width 106 height 27
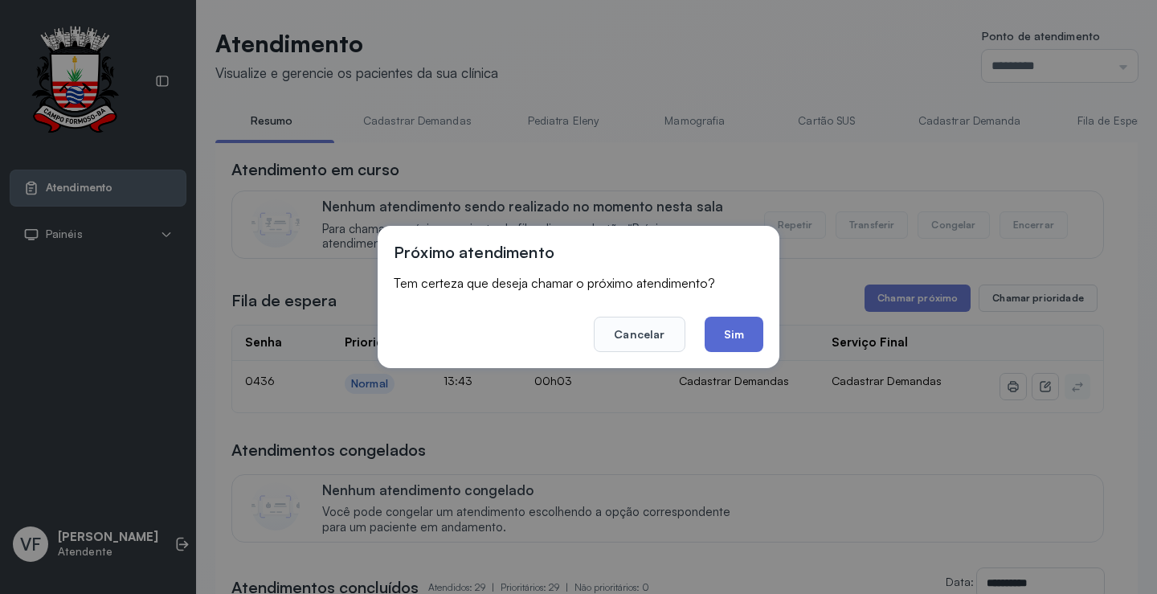
click at [739, 330] on button "Sim" at bounding box center [734, 334] width 59 height 35
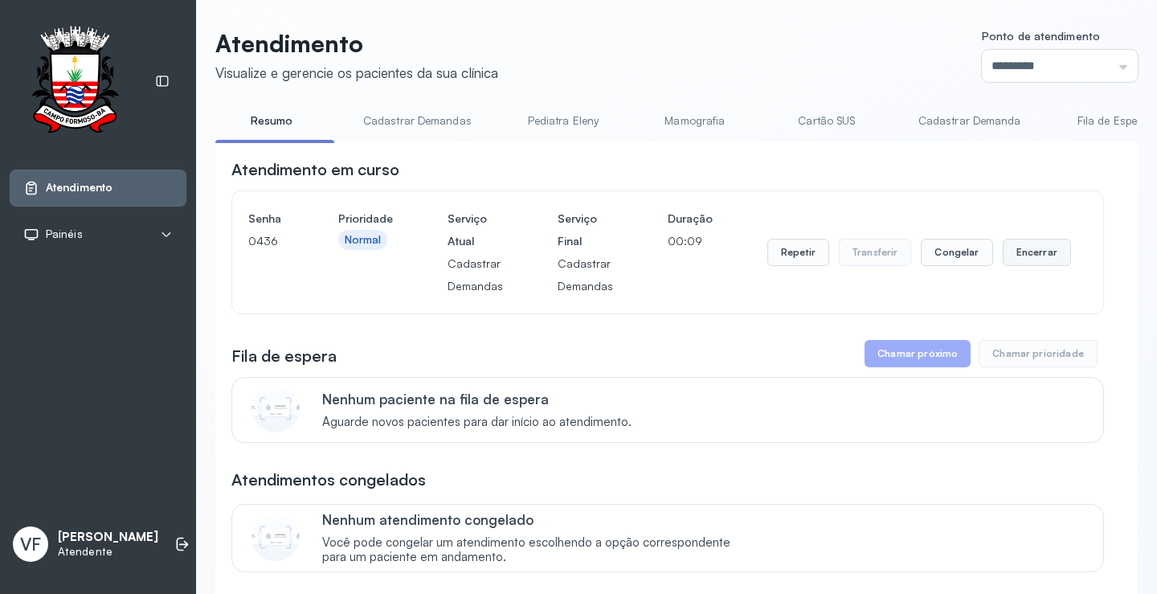
click at [1032, 251] on button "Encerrar" at bounding box center [1037, 252] width 68 height 27
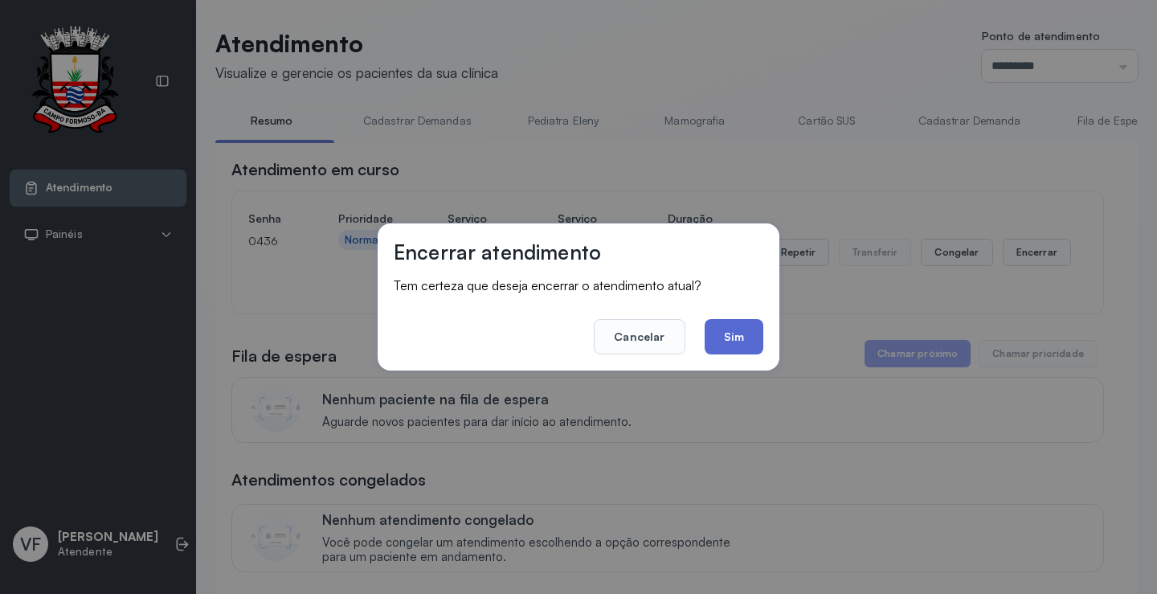
click at [733, 334] on button "Sim" at bounding box center [734, 336] width 59 height 35
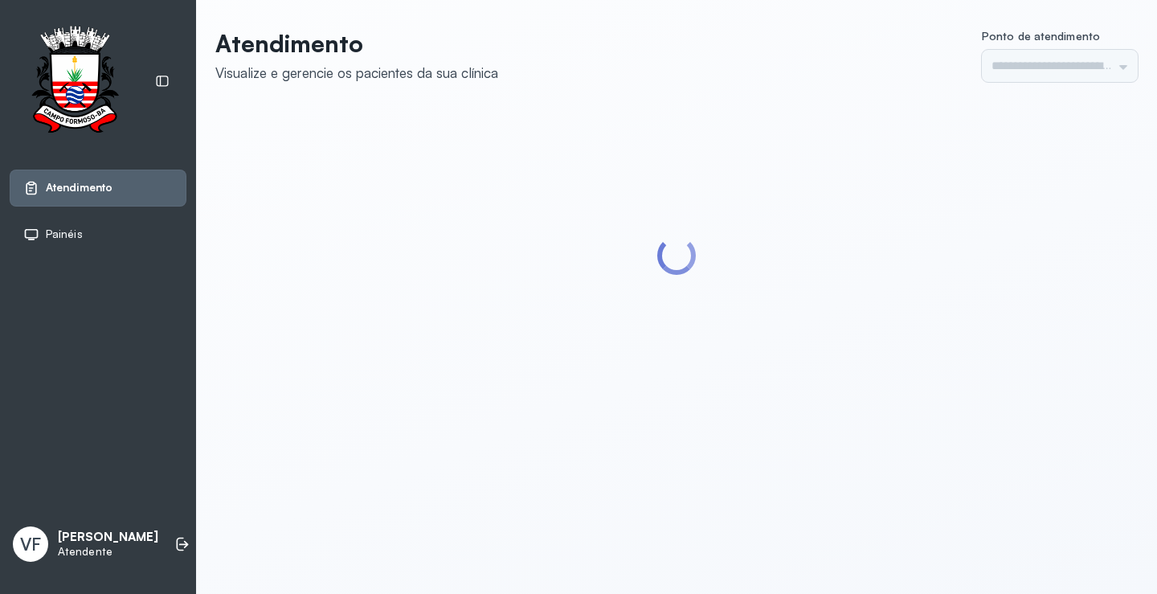
type input "*********"
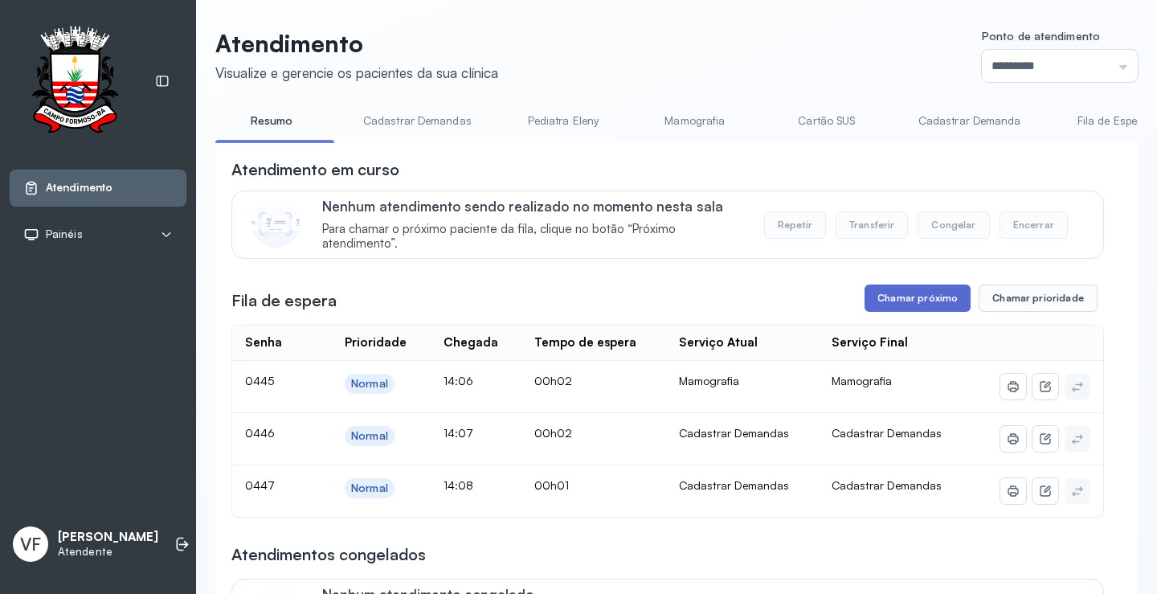
click at [912, 301] on button "Chamar próximo" at bounding box center [918, 297] width 106 height 27
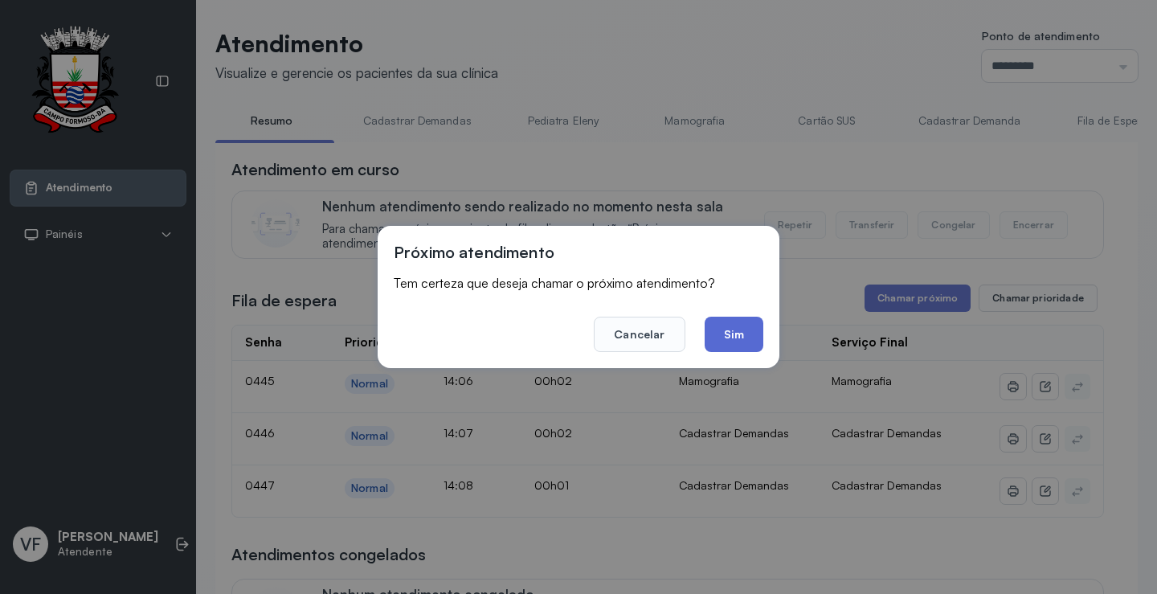
click at [741, 334] on button "Sim" at bounding box center [734, 334] width 59 height 35
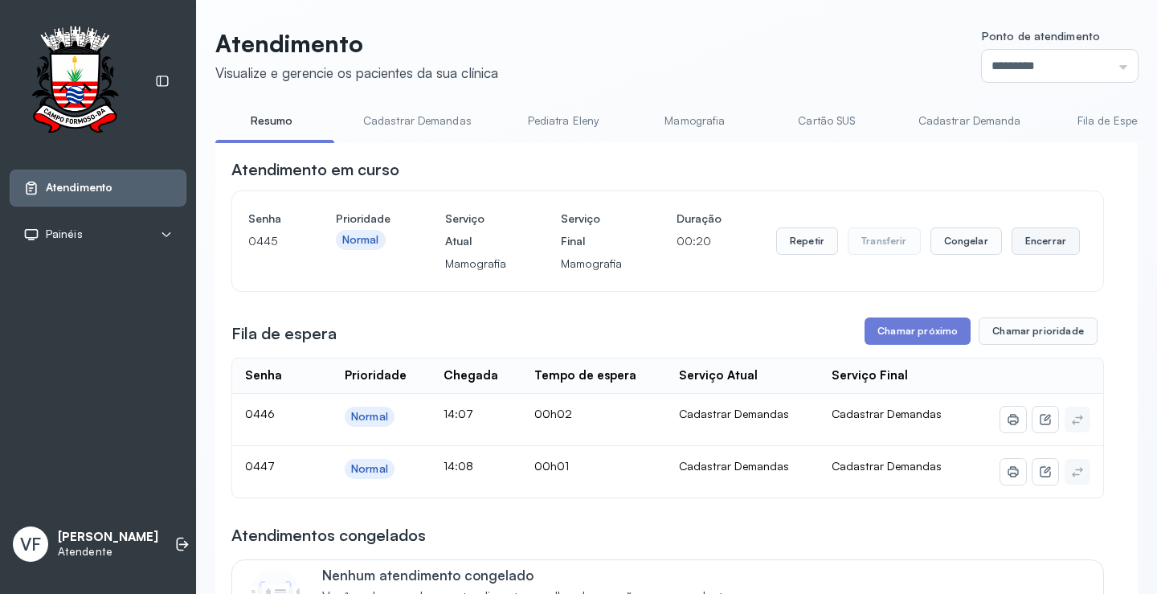
click at [1044, 237] on button "Encerrar" at bounding box center [1046, 240] width 68 height 27
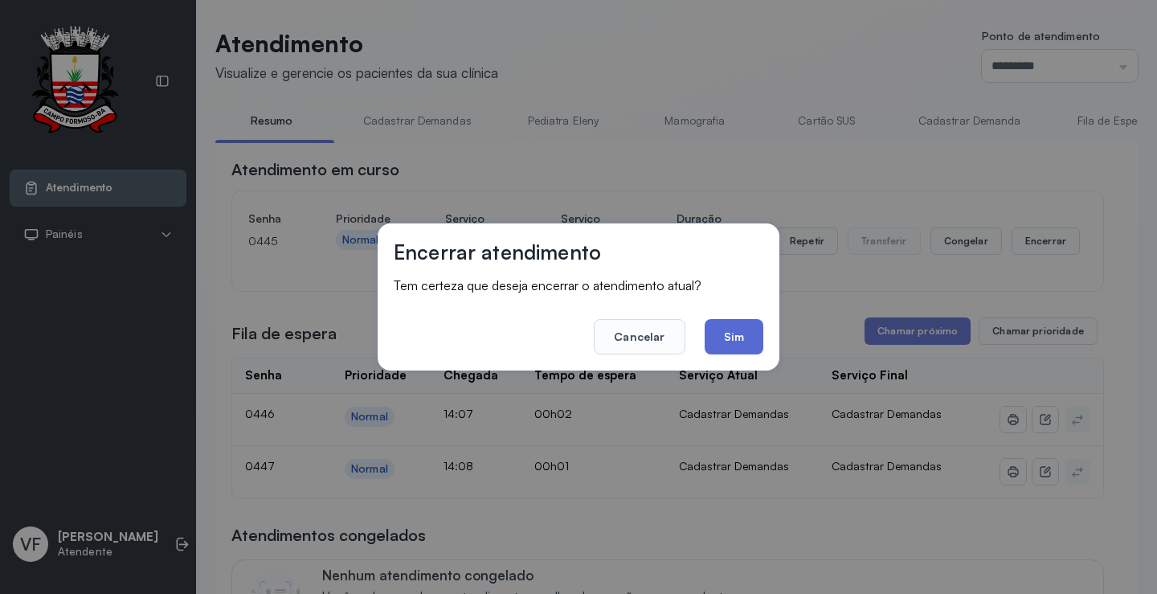
click at [730, 339] on button "Sim" at bounding box center [734, 336] width 59 height 35
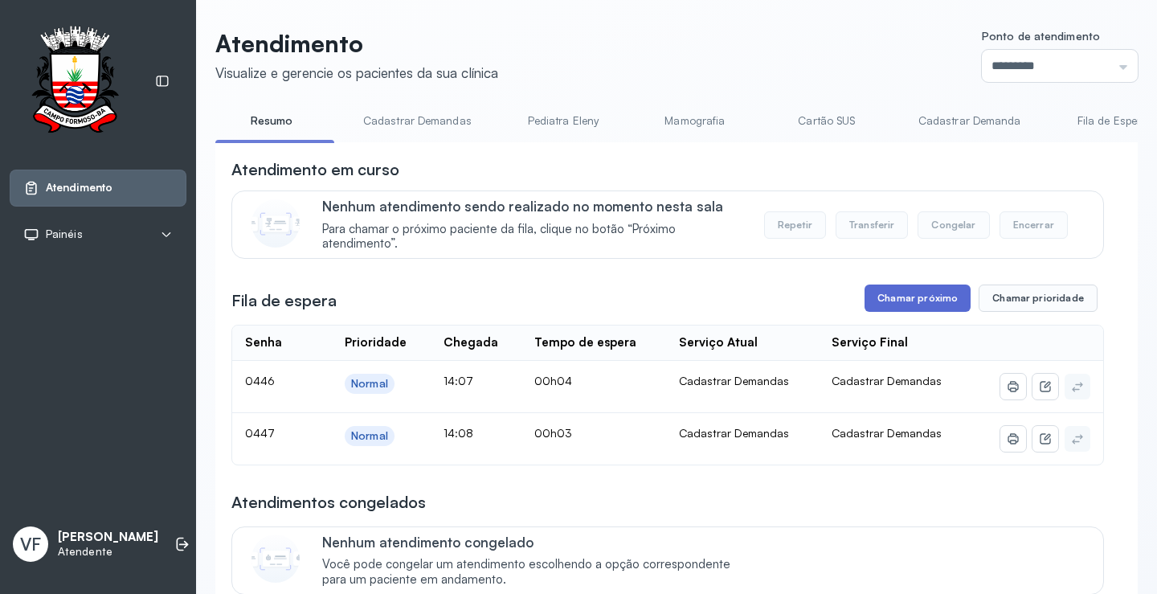
click at [905, 297] on button "Chamar próximo" at bounding box center [918, 297] width 106 height 27
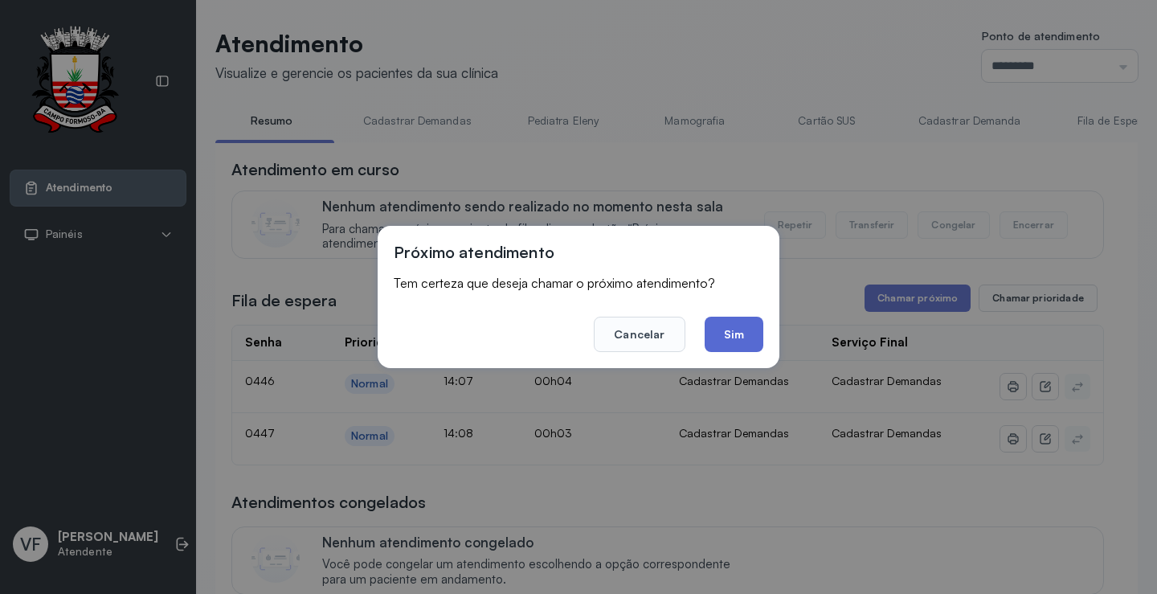
click at [742, 330] on button "Sim" at bounding box center [734, 334] width 59 height 35
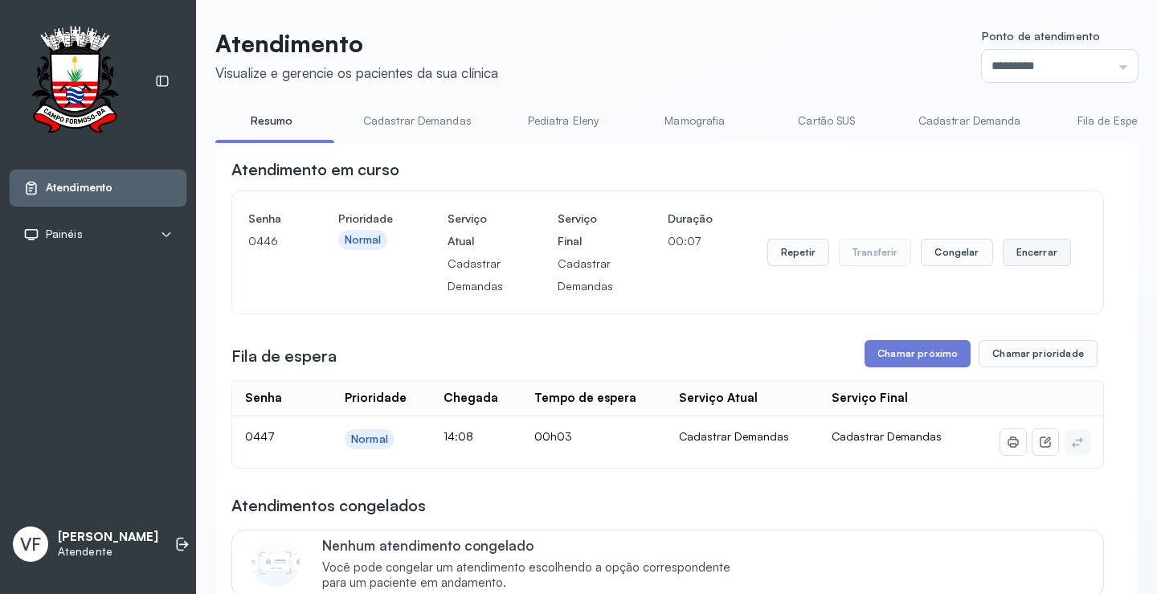
click at [1026, 251] on button "Encerrar" at bounding box center [1037, 252] width 68 height 27
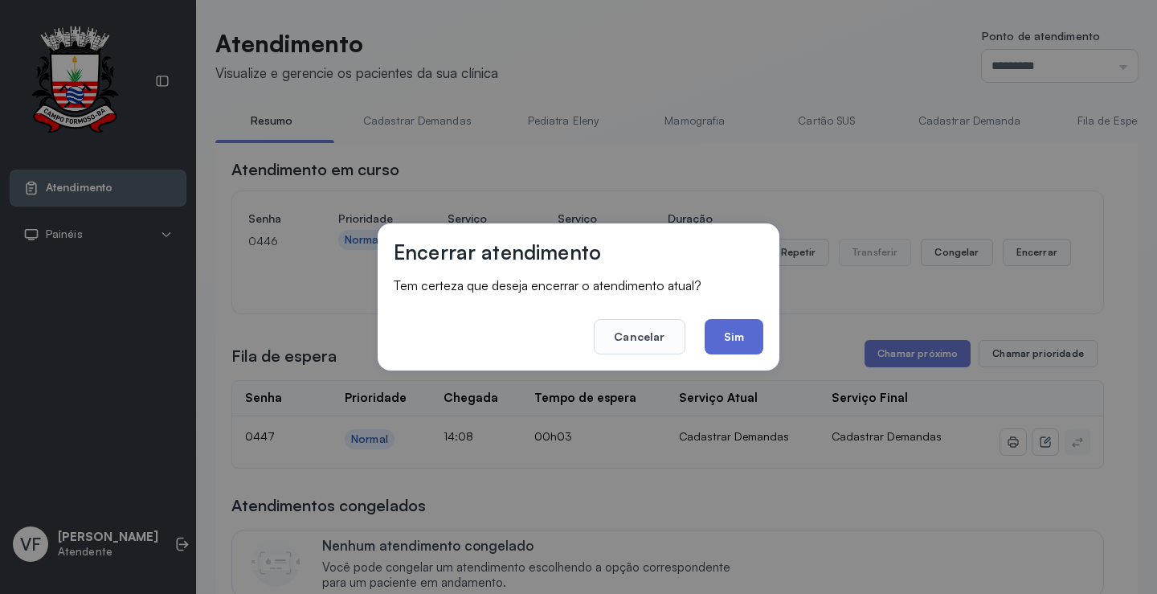
click at [727, 334] on button "Sim" at bounding box center [734, 336] width 59 height 35
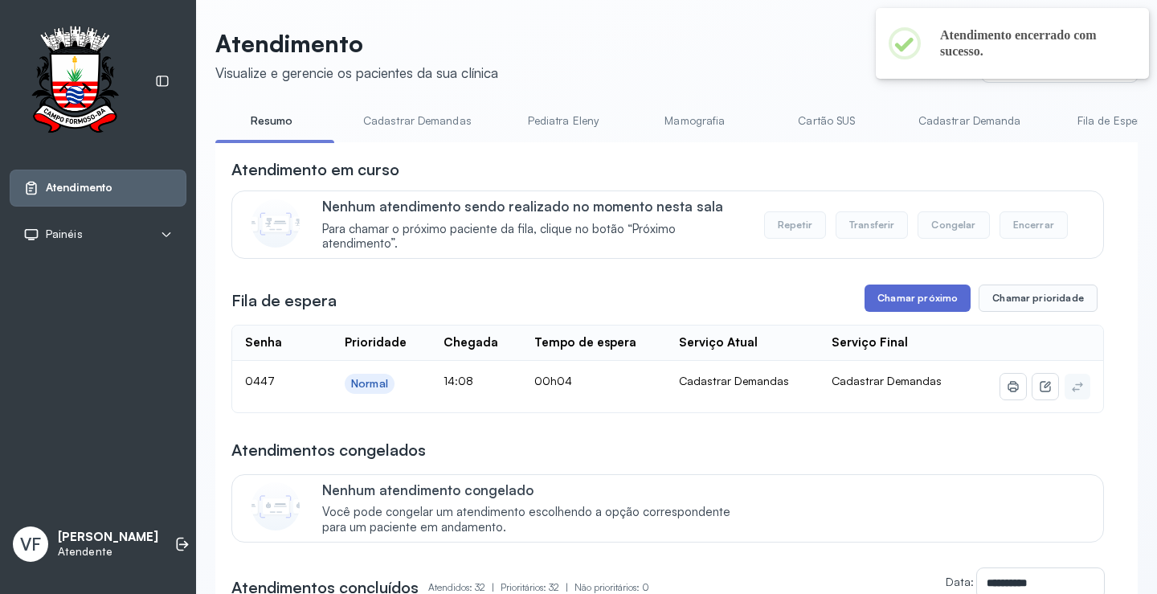
click at [907, 296] on button "Chamar próximo" at bounding box center [918, 297] width 106 height 27
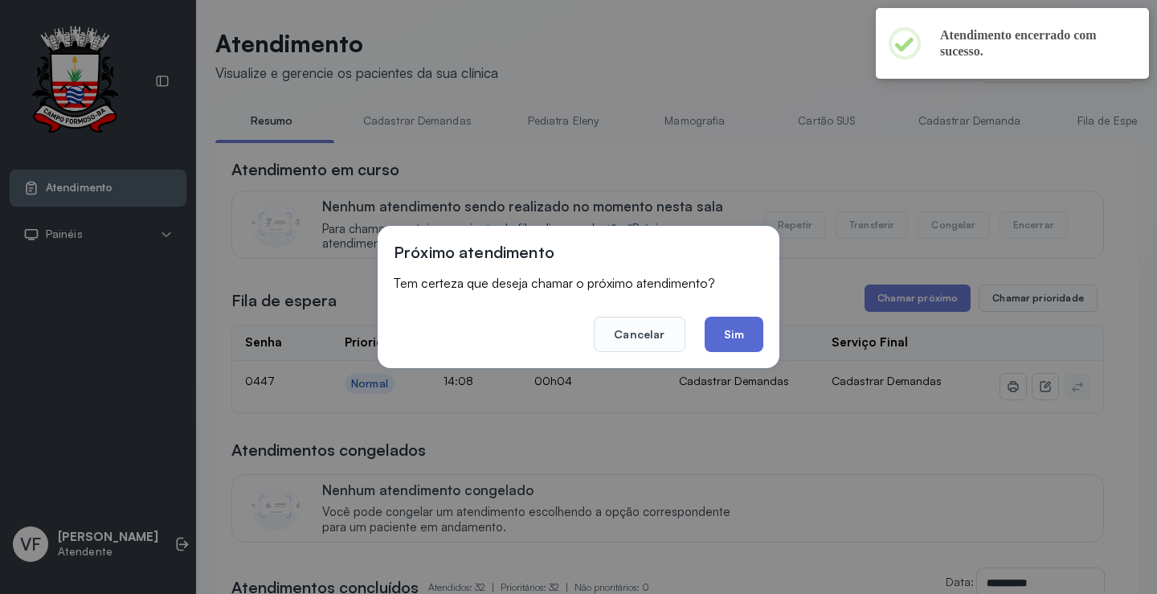
click at [730, 326] on button "Sim" at bounding box center [734, 334] width 59 height 35
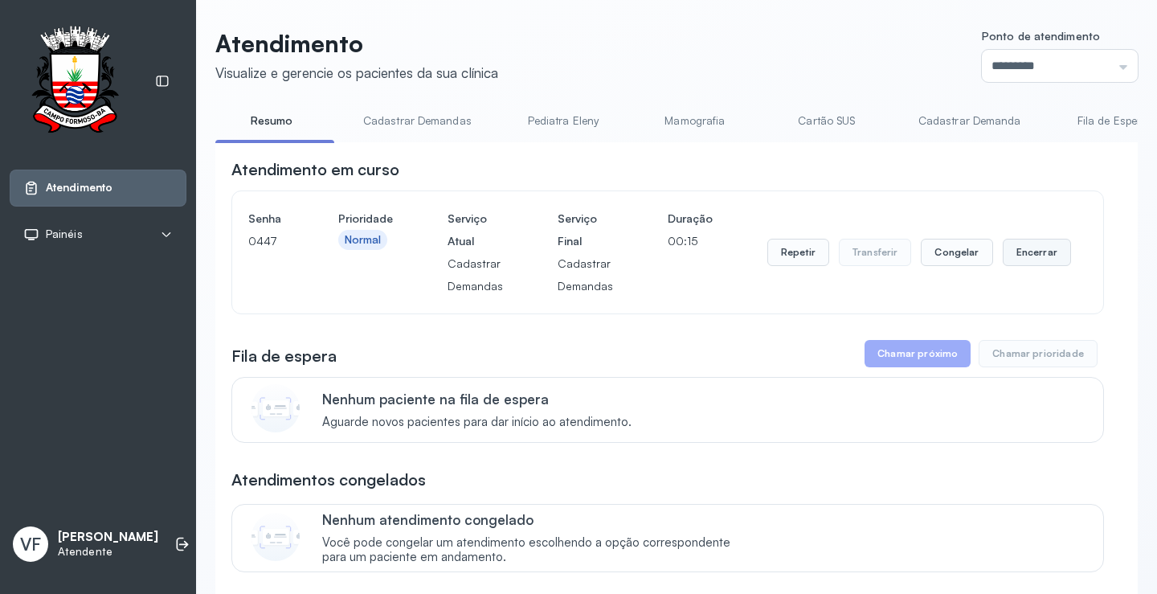
click at [1028, 250] on button "Encerrar" at bounding box center [1037, 252] width 68 height 27
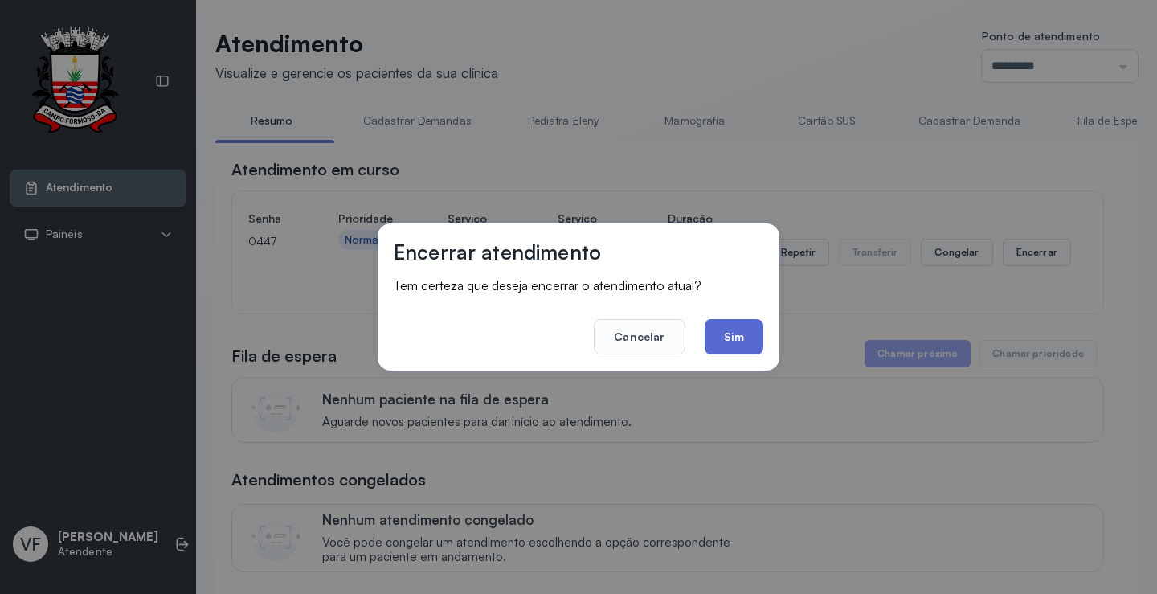
click at [735, 332] on button "Sim" at bounding box center [734, 336] width 59 height 35
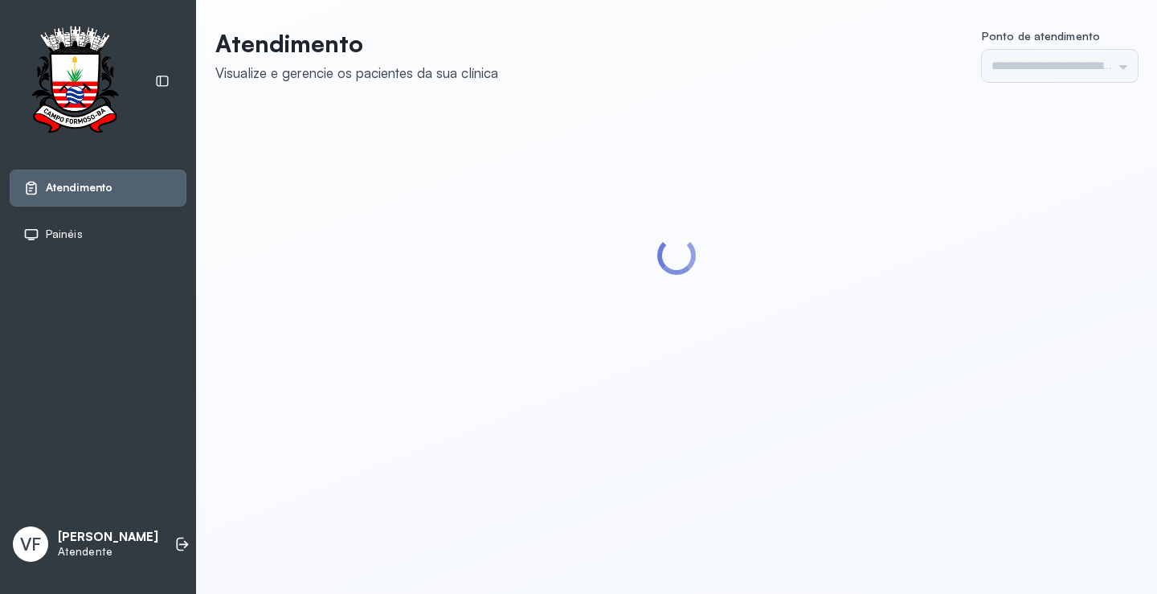
type input "*********"
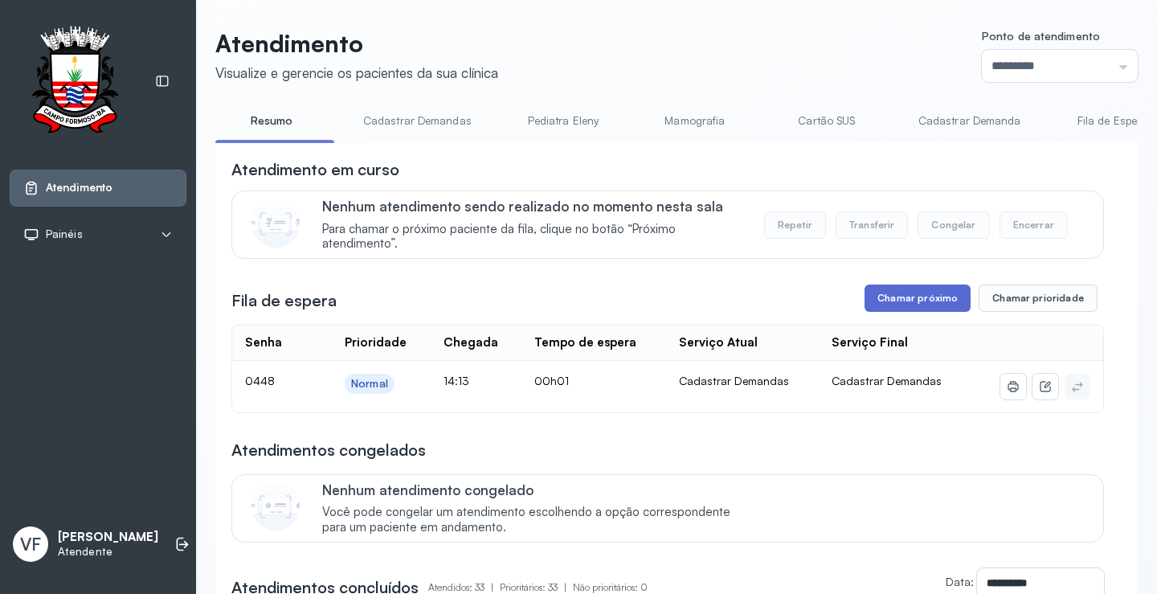
click at [932, 301] on button "Chamar próximo" at bounding box center [918, 297] width 106 height 27
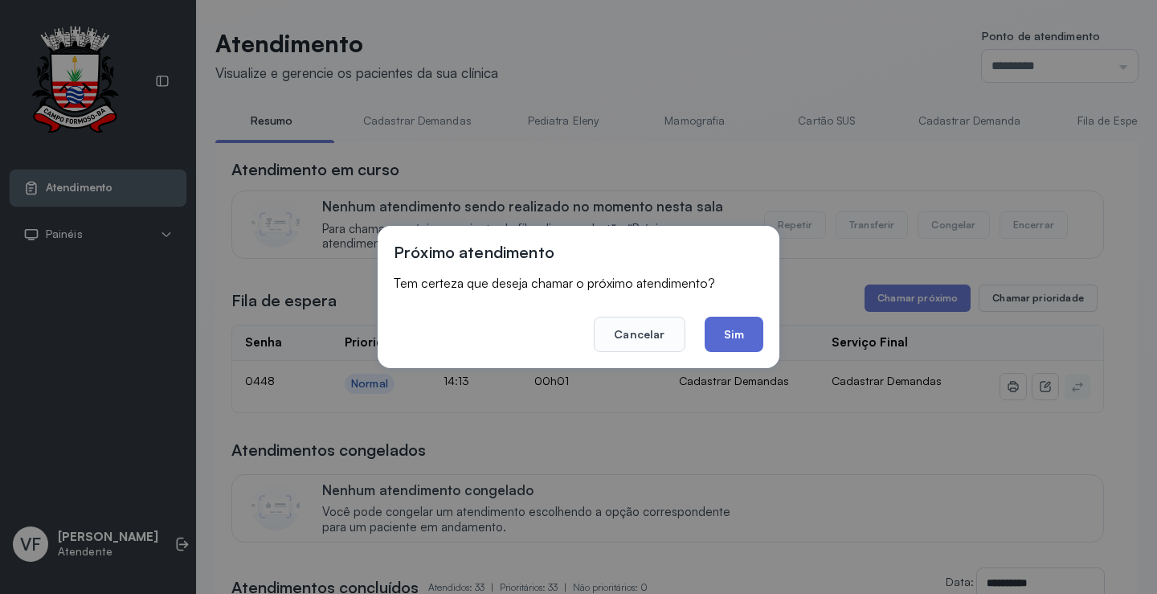
click at [747, 326] on button "Sim" at bounding box center [734, 334] width 59 height 35
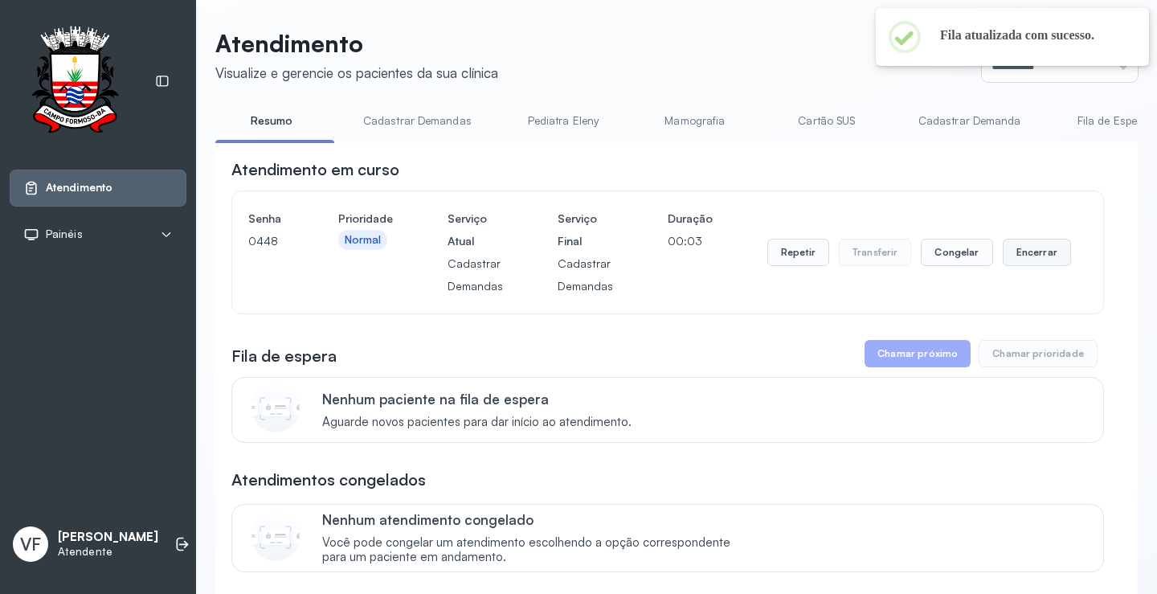
click at [1019, 249] on button "Encerrar" at bounding box center [1037, 252] width 68 height 27
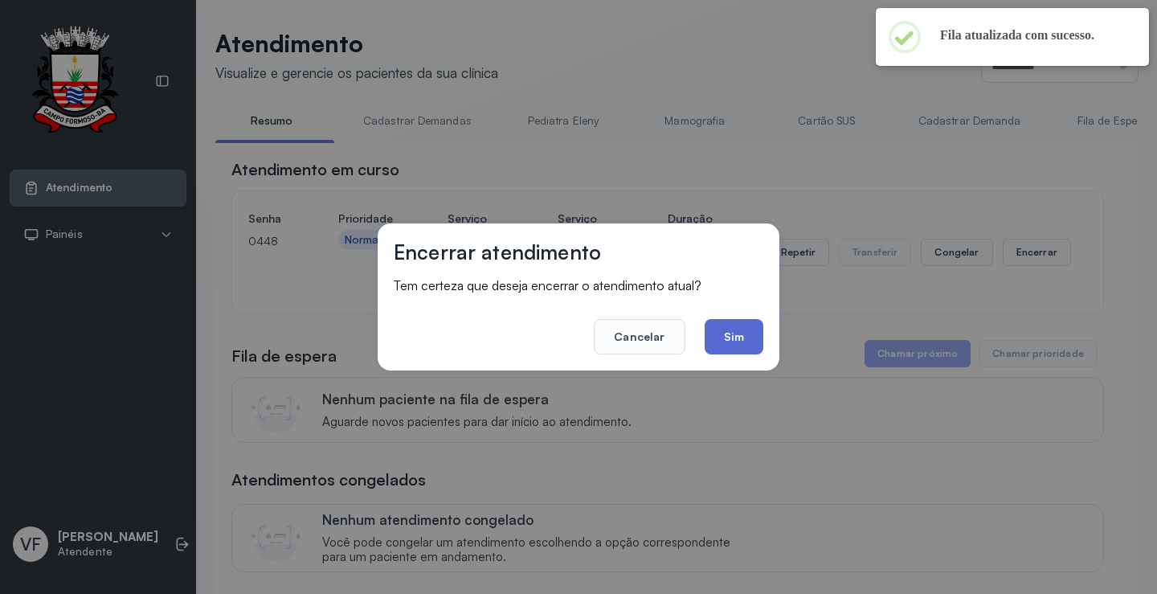
click at [730, 332] on button "Sim" at bounding box center [734, 336] width 59 height 35
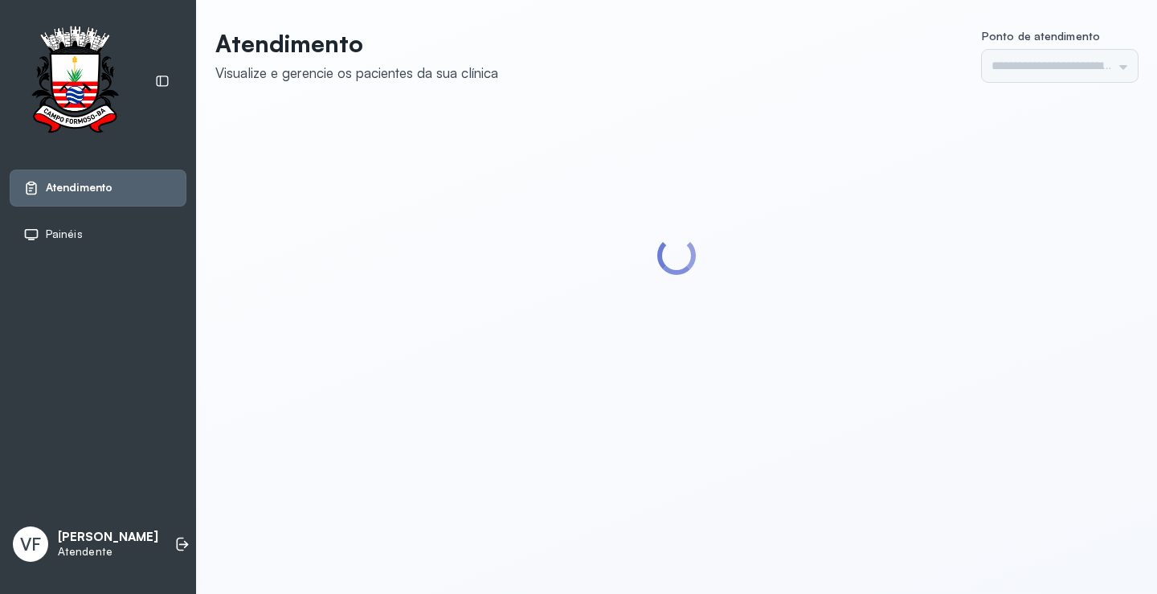
type input "*********"
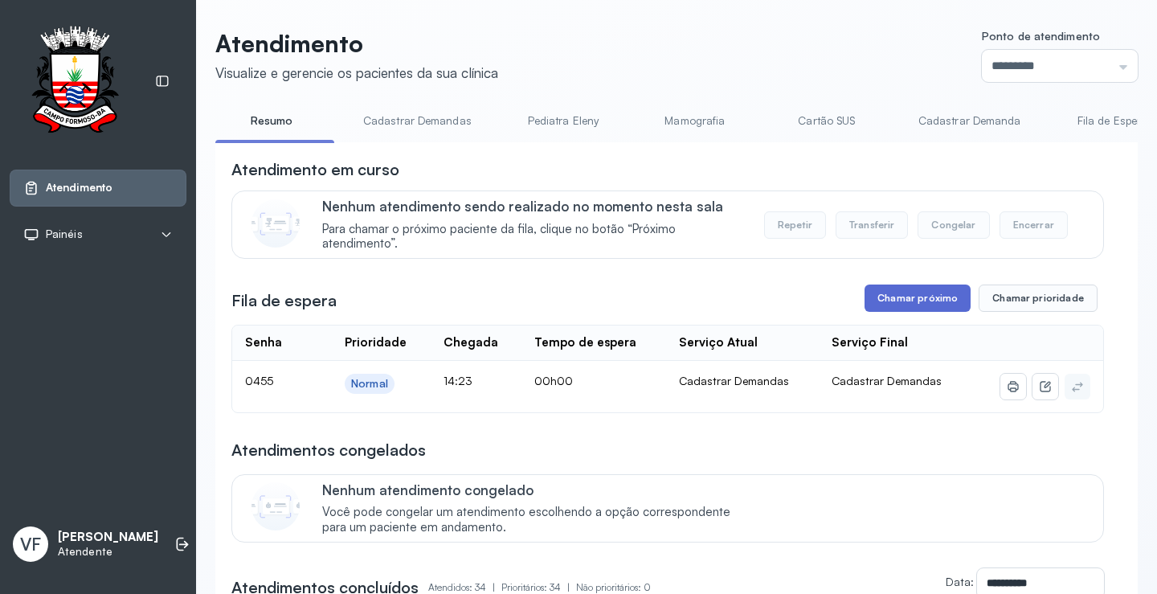
click at [912, 298] on button "Chamar próximo" at bounding box center [918, 297] width 106 height 27
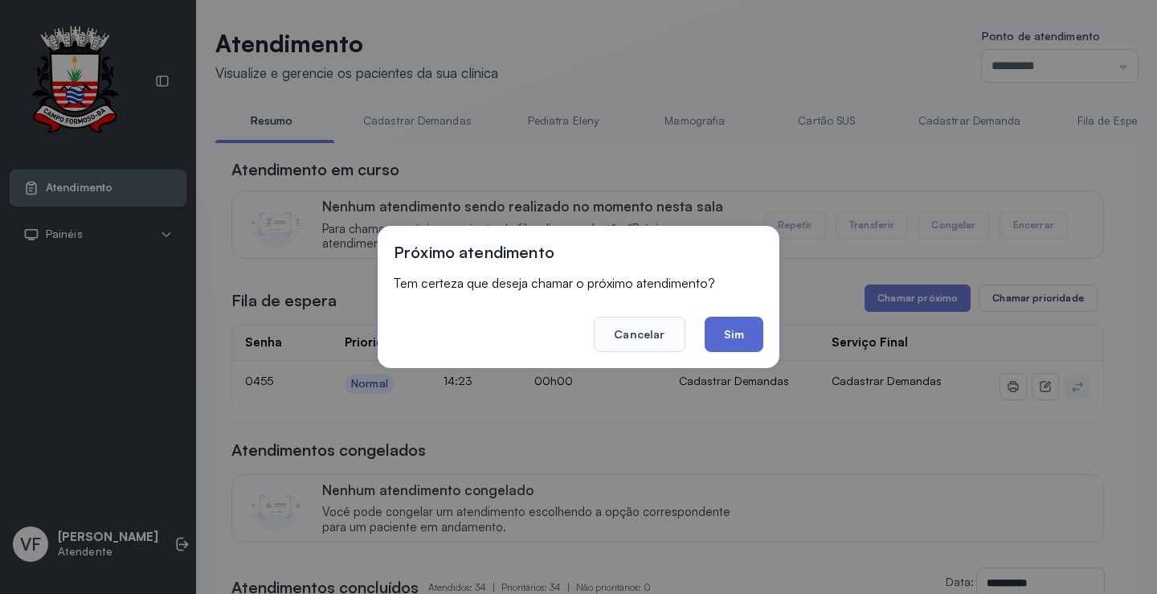
click at [723, 331] on button "Sim" at bounding box center [734, 334] width 59 height 35
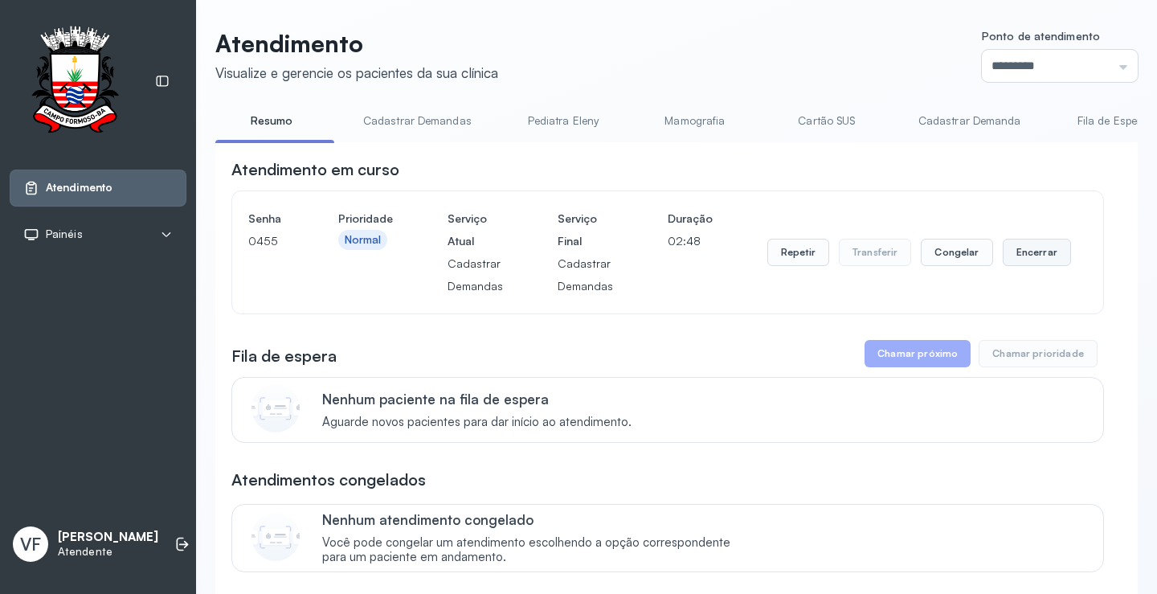
click at [1028, 250] on button "Encerrar" at bounding box center [1037, 252] width 68 height 27
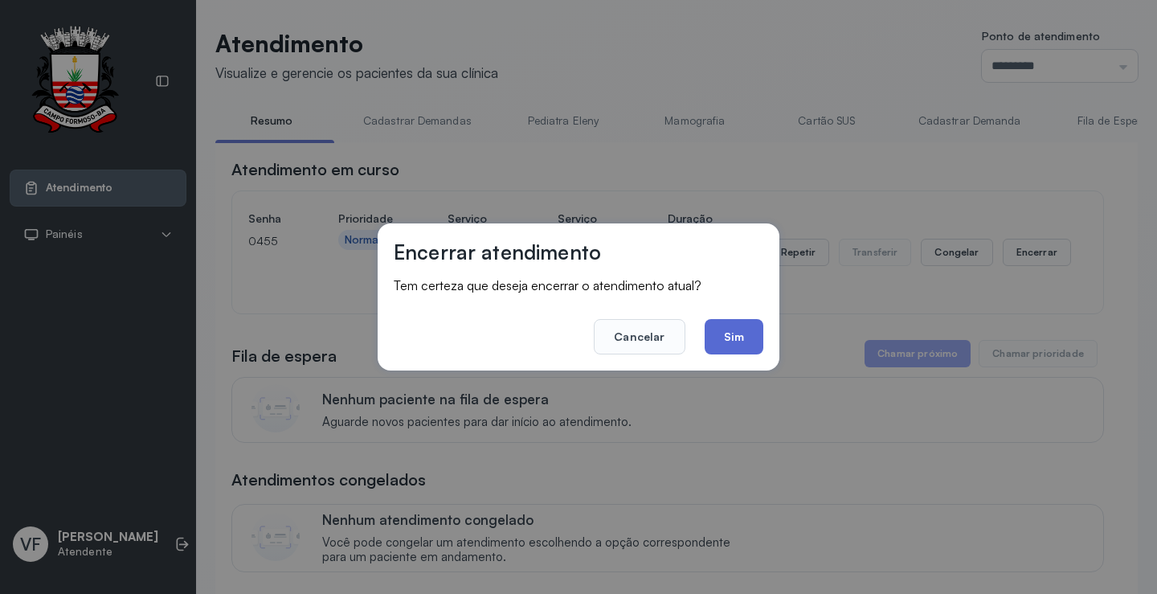
click at [737, 333] on button "Sim" at bounding box center [734, 336] width 59 height 35
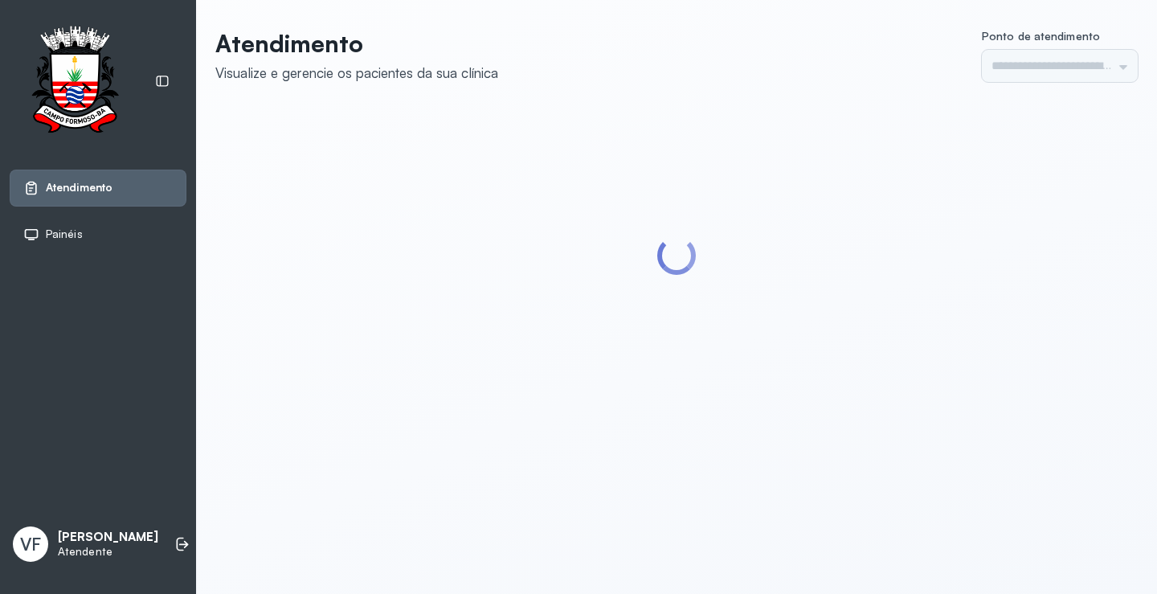
type input "*********"
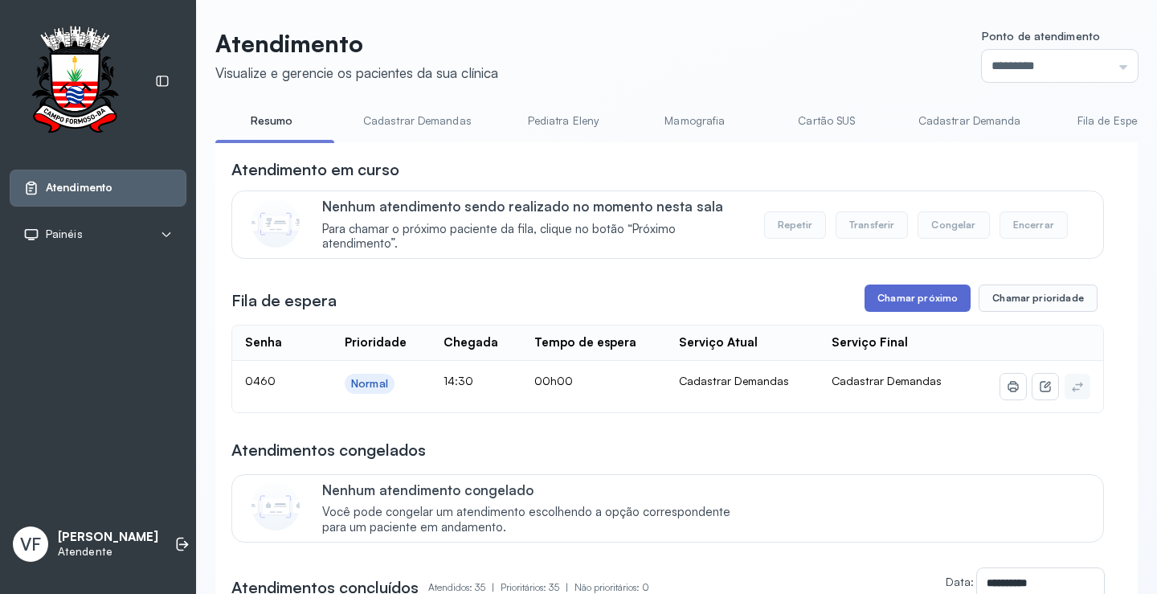
click at [895, 298] on button "Chamar próximo" at bounding box center [918, 297] width 106 height 27
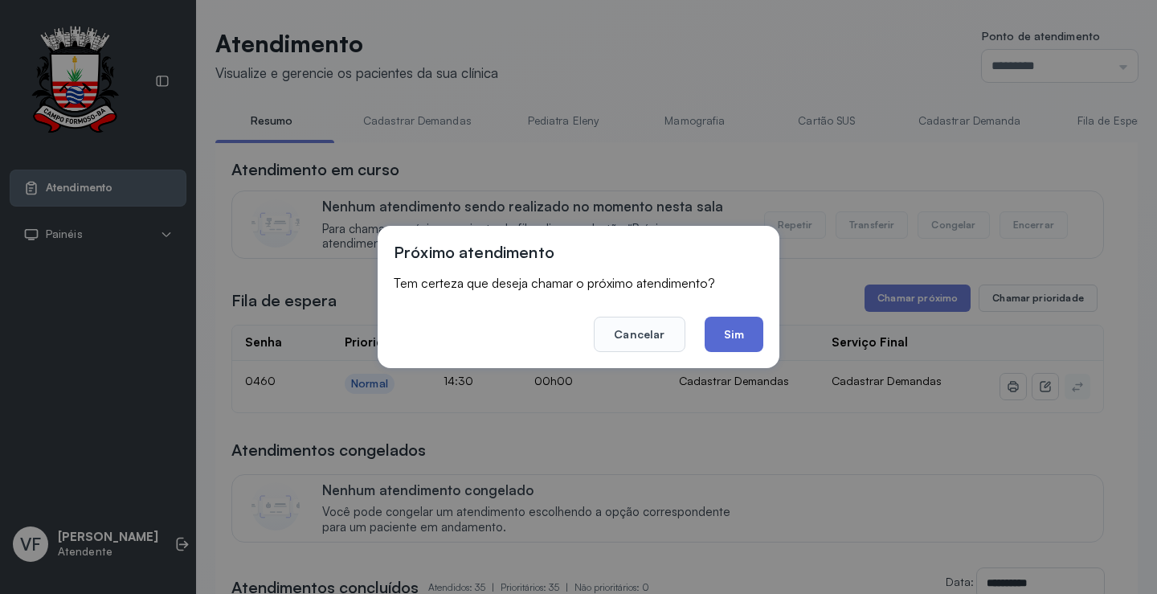
click at [749, 332] on button "Sim" at bounding box center [734, 334] width 59 height 35
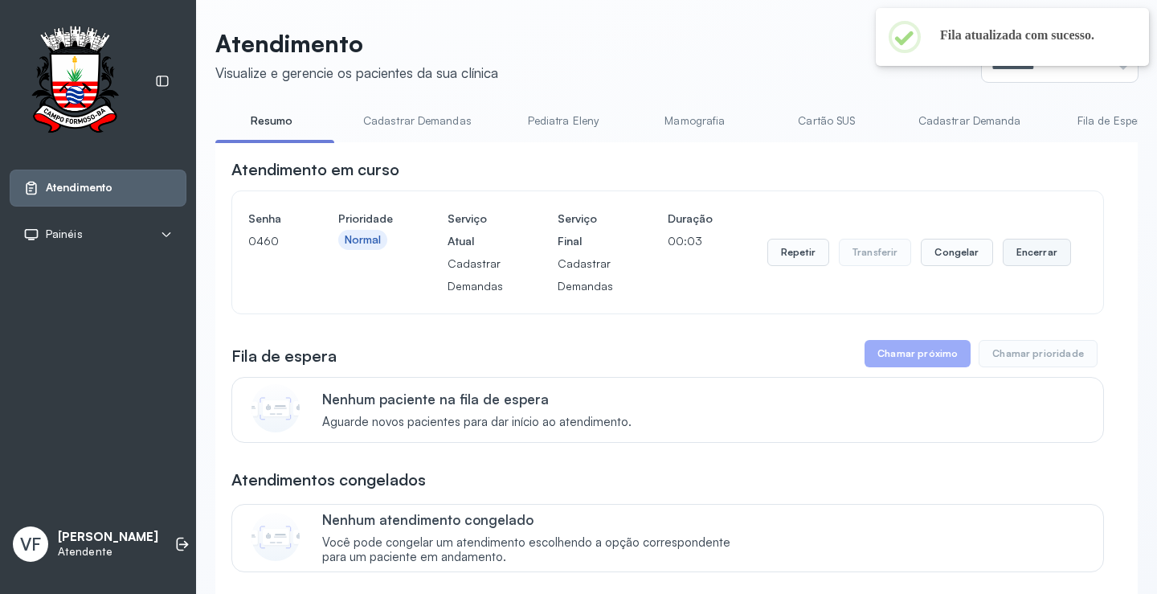
click at [1023, 246] on button "Encerrar" at bounding box center [1037, 252] width 68 height 27
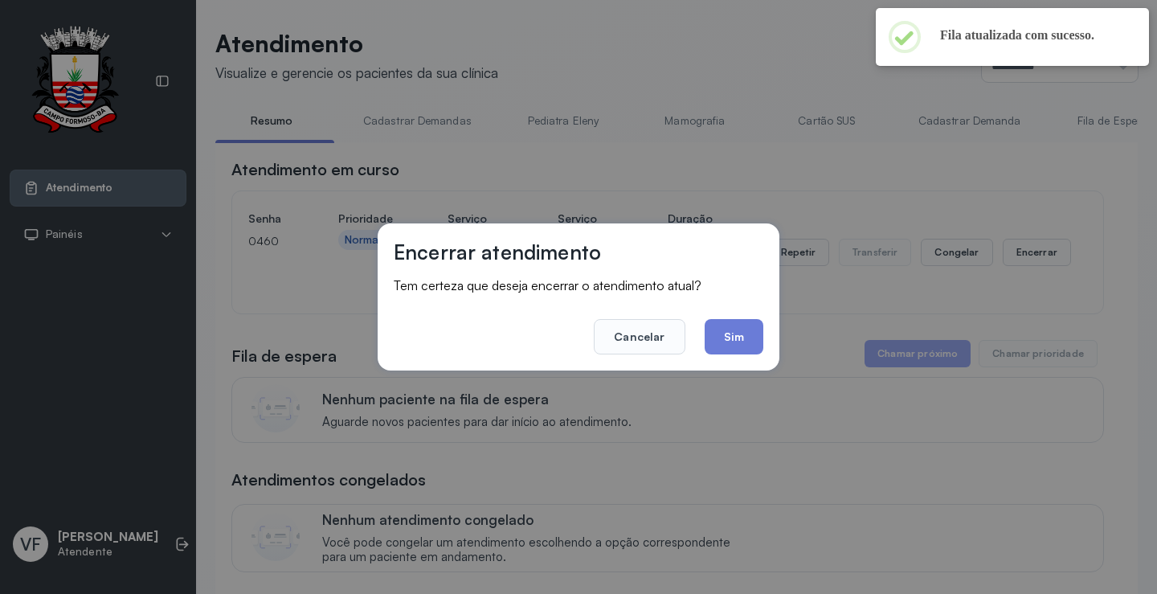
click at [741, 317] on footer "Cancelar Sim" at bounding box center [579, 325] width 370 height 58
click at [740, 331] on button "Sim" at bounding box center [734, 336] width 59 height 35
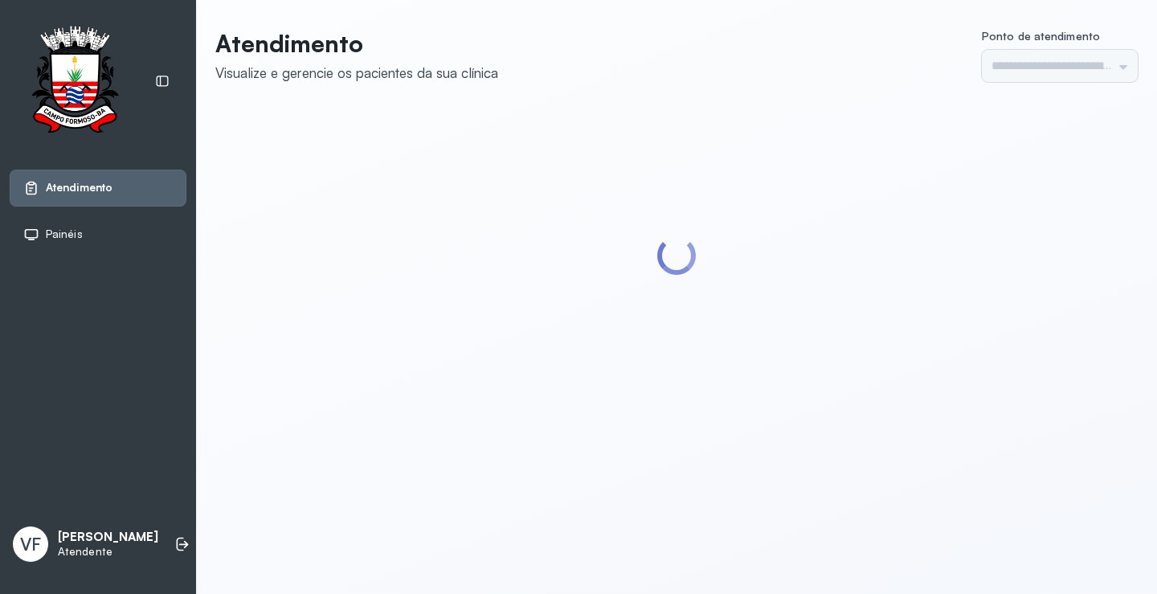
type input "*********"
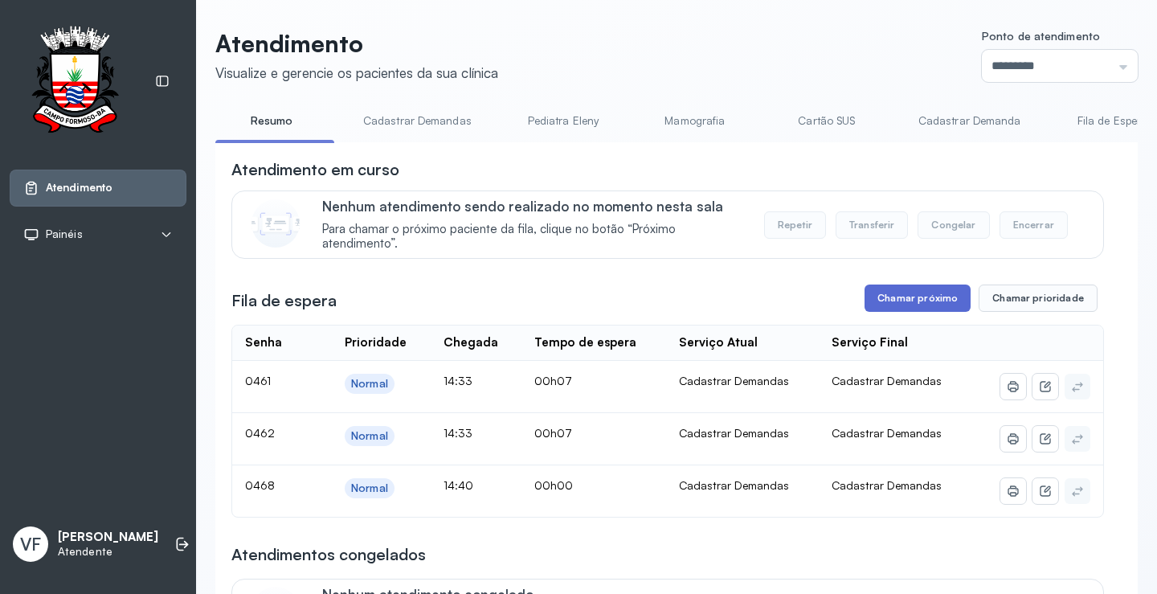
click at [919, 299] on button "Chamar próximo" at bounding box center [918, 297] width 106 height 27
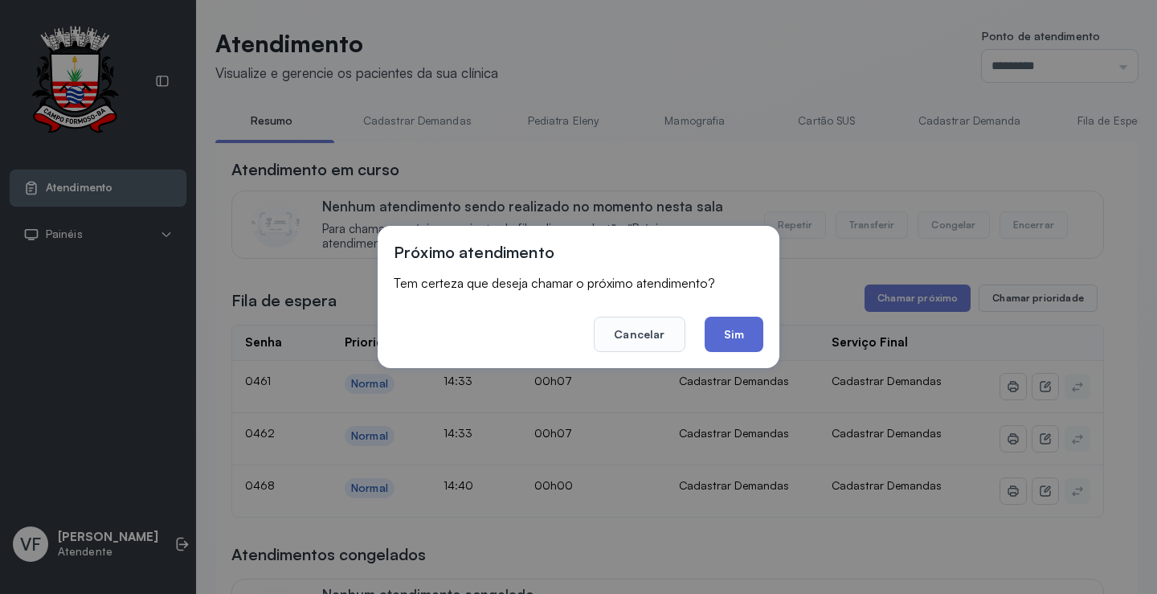
click at [734, 329] on button "Sim" at bounding box center [734, 334] width 59 height 35
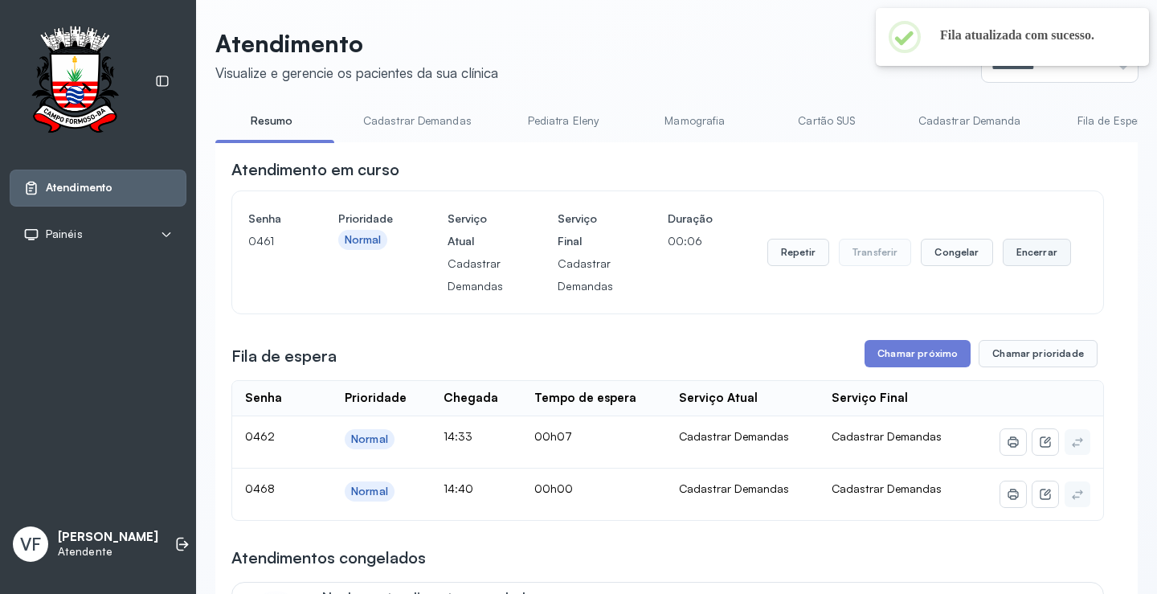
click at [1030, 251] on button "Encerrar" at bounding box center [1037, 252] width 68 height 27
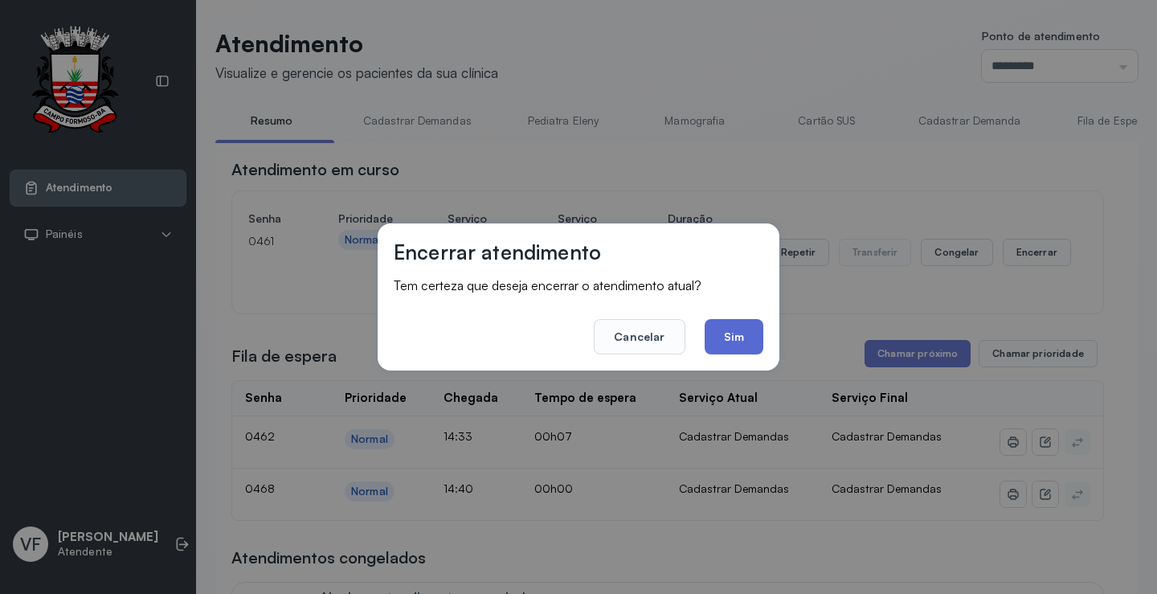
click at [734, 330] on button "Sim" at bounding box center [734, 336] width 59 height 35
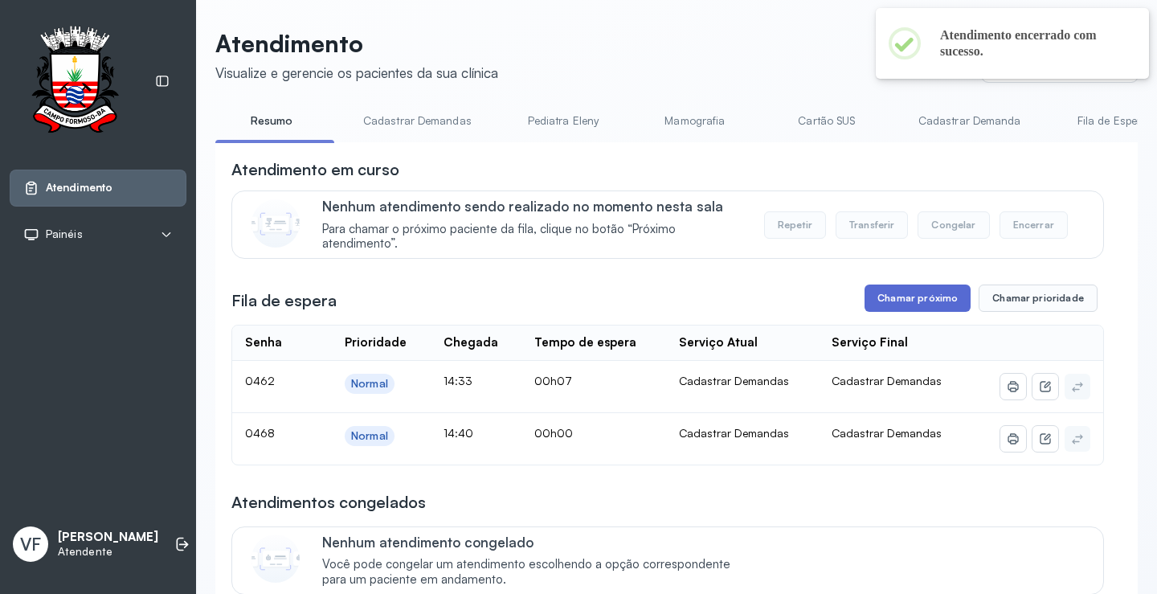
click at [898, 298] on button "Chamar próximo" at bounding box center [918, 297] width 106 height 27
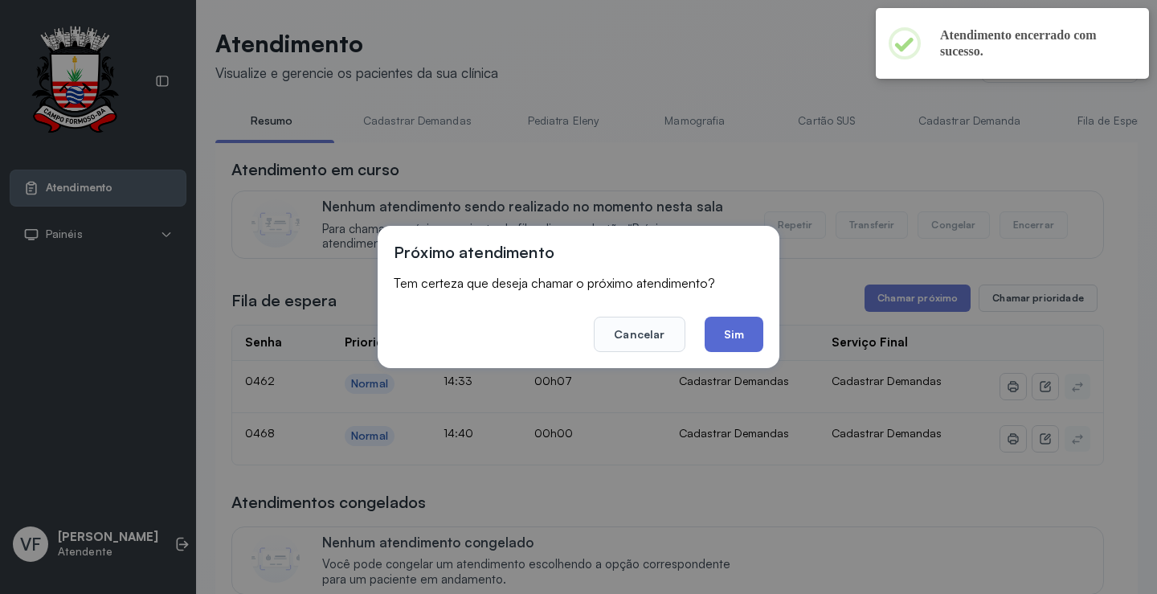
click at [737, 328] on button "Sim" at bounding box center [734, 334] width 59 height 35
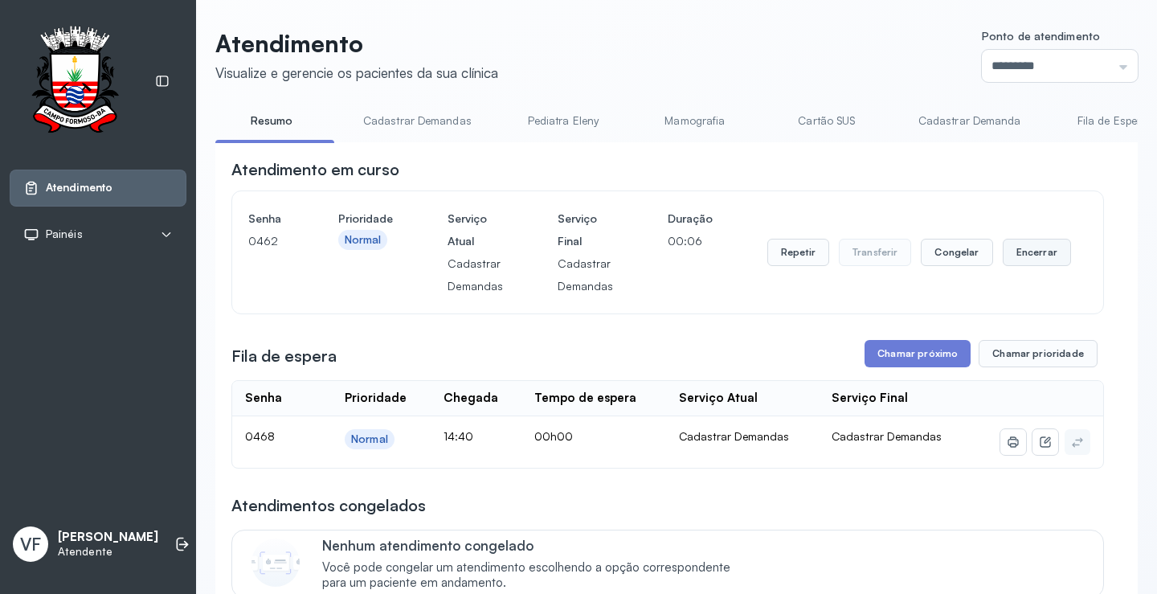
click at [1033, 251] on button "Encerrar" at bounding box center [1037, 252] width 68 height 27
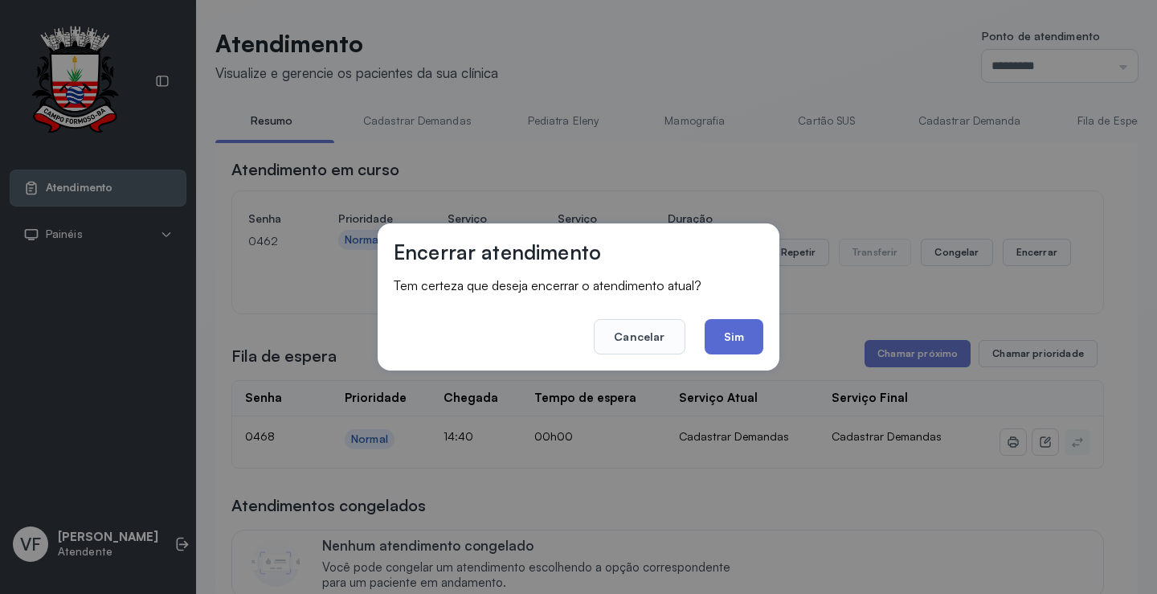
click at [735, 331] on button "Sim" at bounding box center [734, 336] width 59 height 35
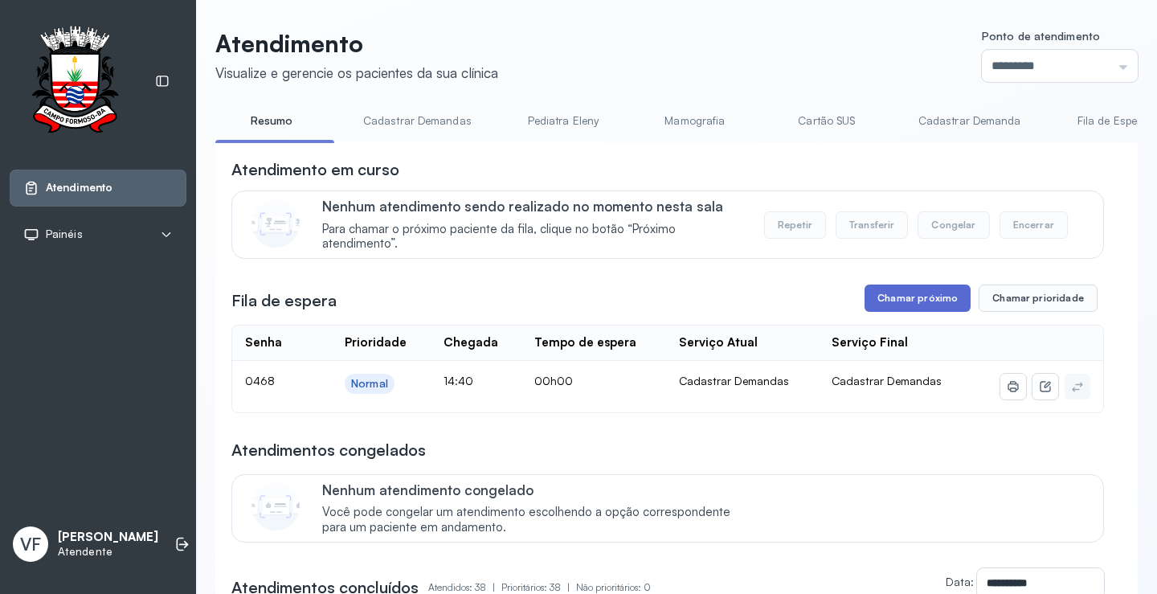
click at [902, 296] on button "Chamar próximo" at bounding box center [918, 297] width 106 height 27
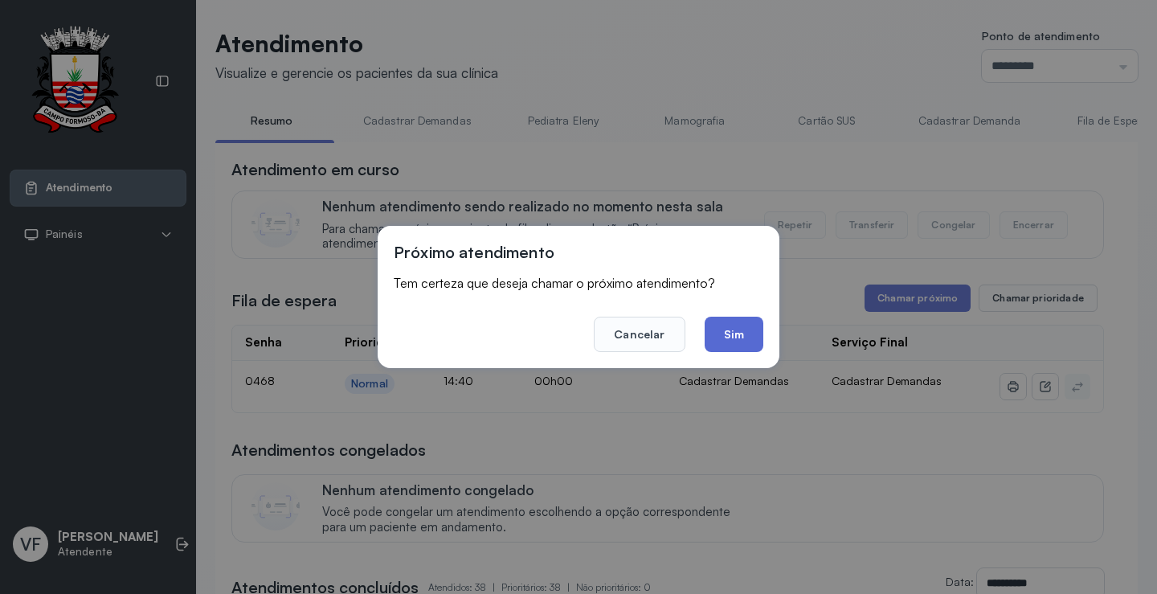
click at [743, 333] on button "Sim" at bounding box center [734, 334] width 59 height 35
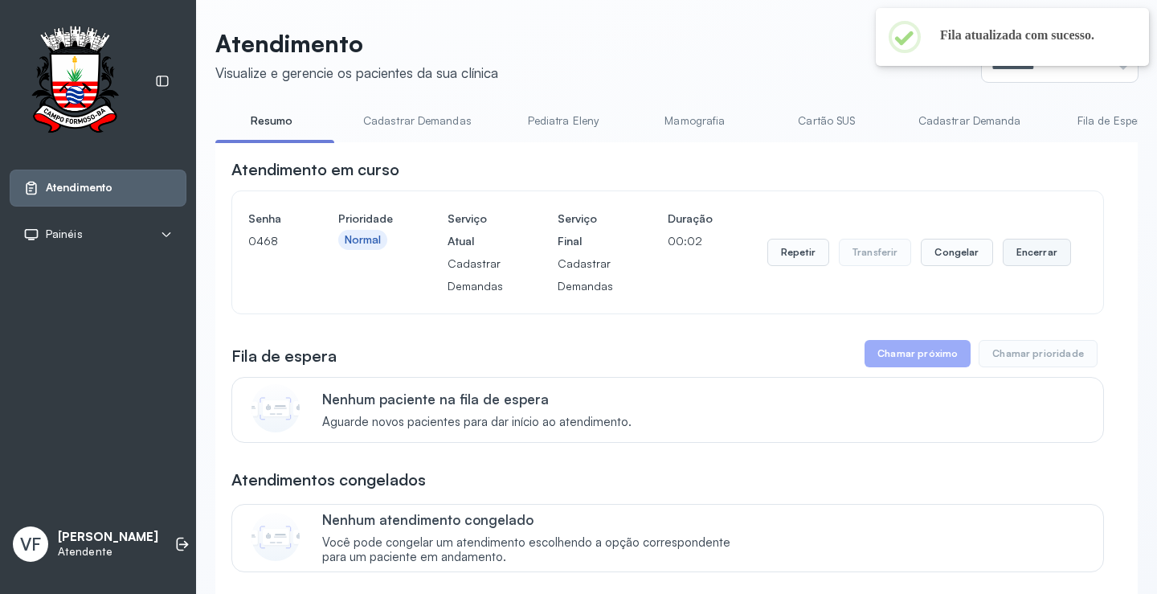
click at [1015, 252] on button "Encerrar" at bounding box center [1037, 252] width 68 height 27
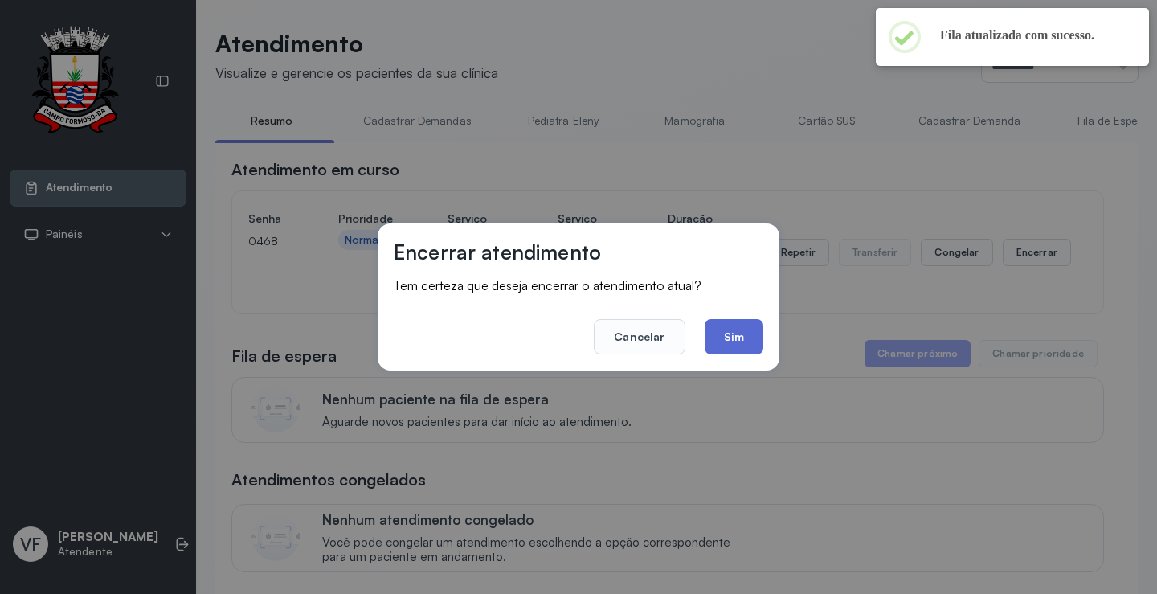
click at [731, 329] on button "Sim" at bounding box center [734, 336] width 59 height 35
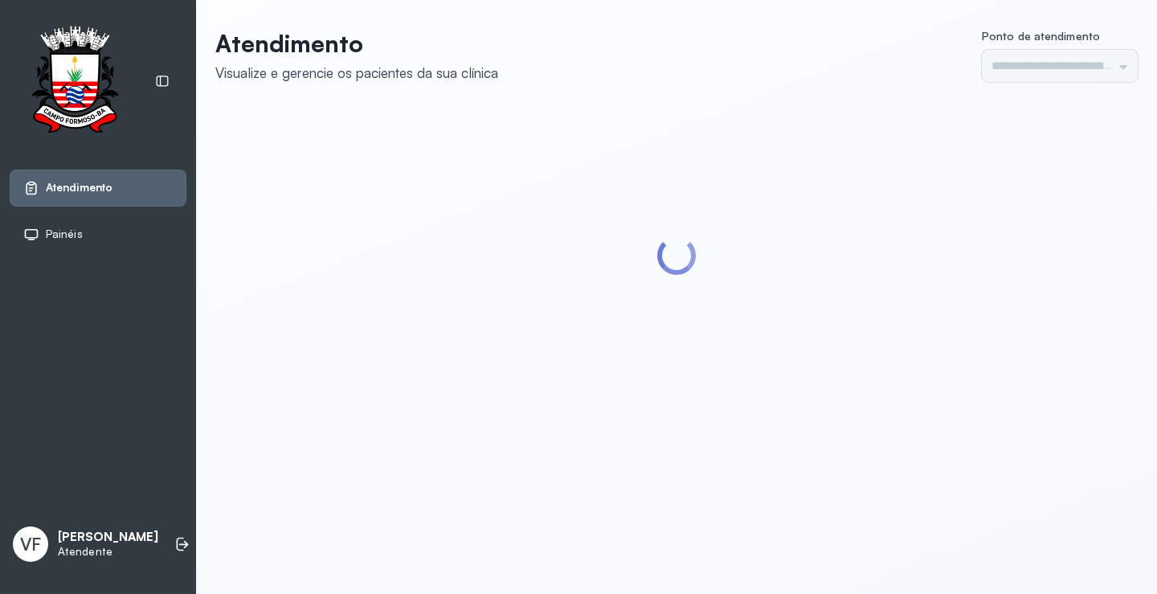
type input "*********"
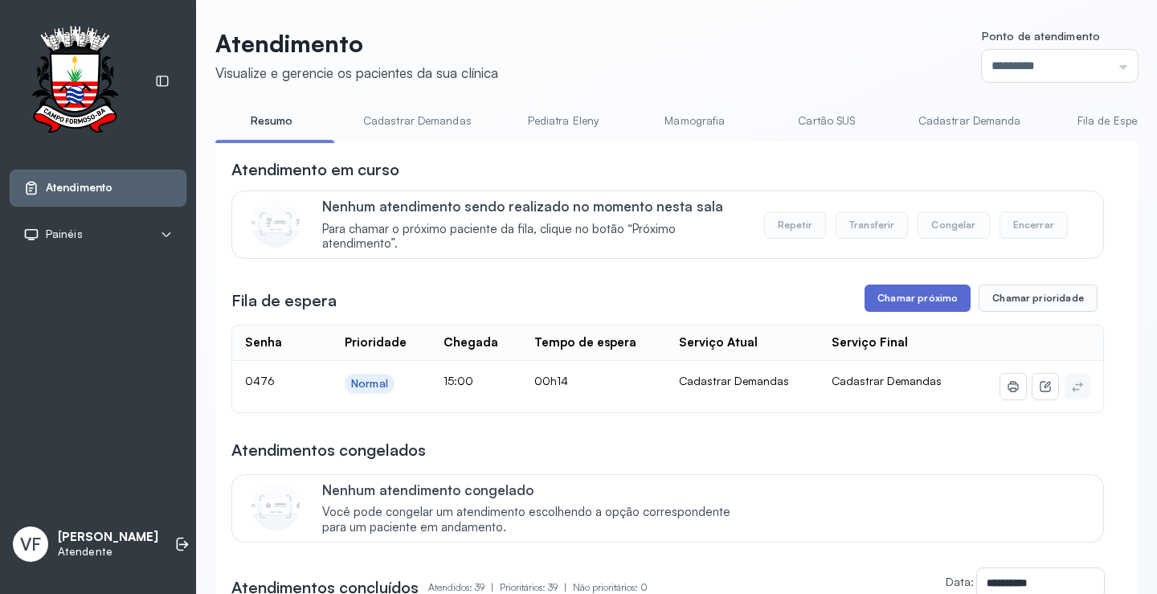
click at [899, 294] on button "Chamar próximo" at bounding box center [918, 297] width 106 height 27
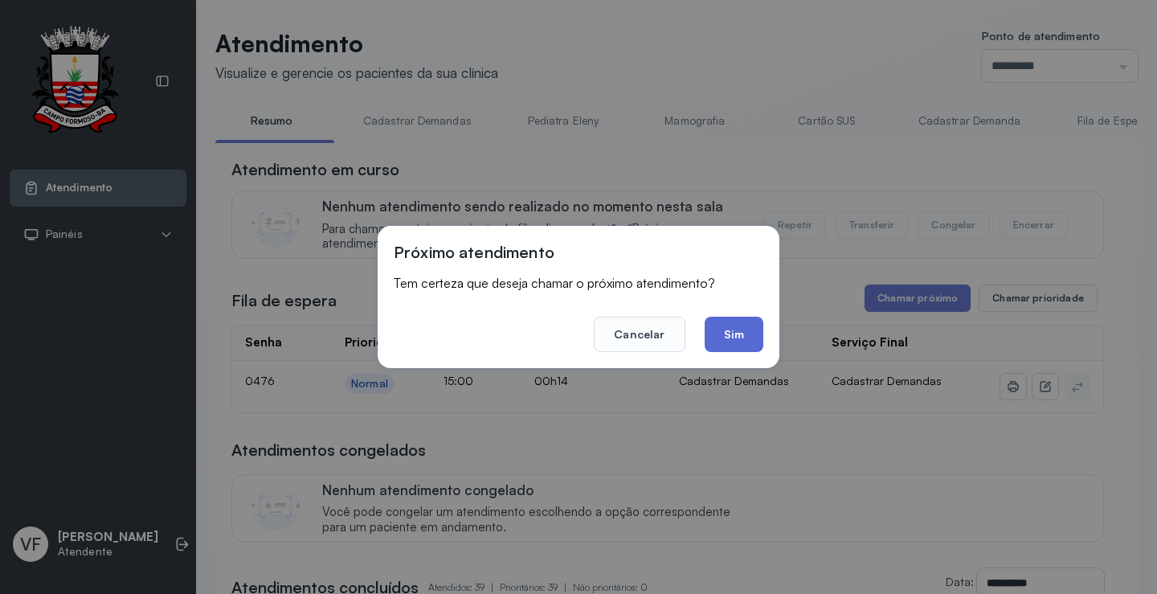
click at [743, 331] on button "Sim" at bounding box center [734, 334] width 59 height 35
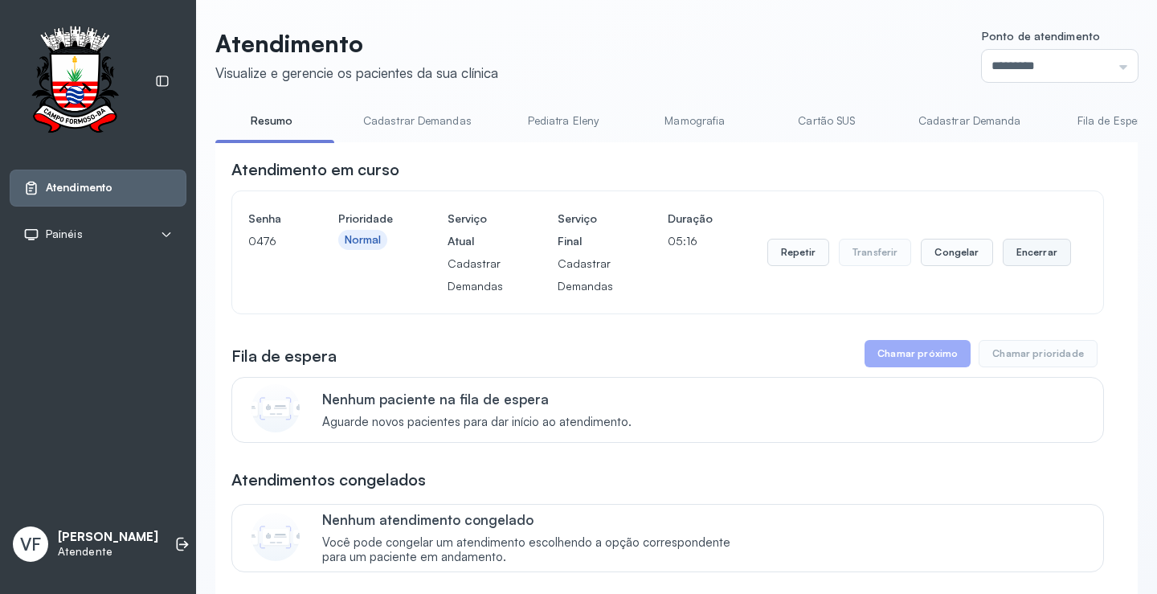
click at [1029, 254] on button "Encerrar" at bounding box center [1037, 252] width 68 height 27
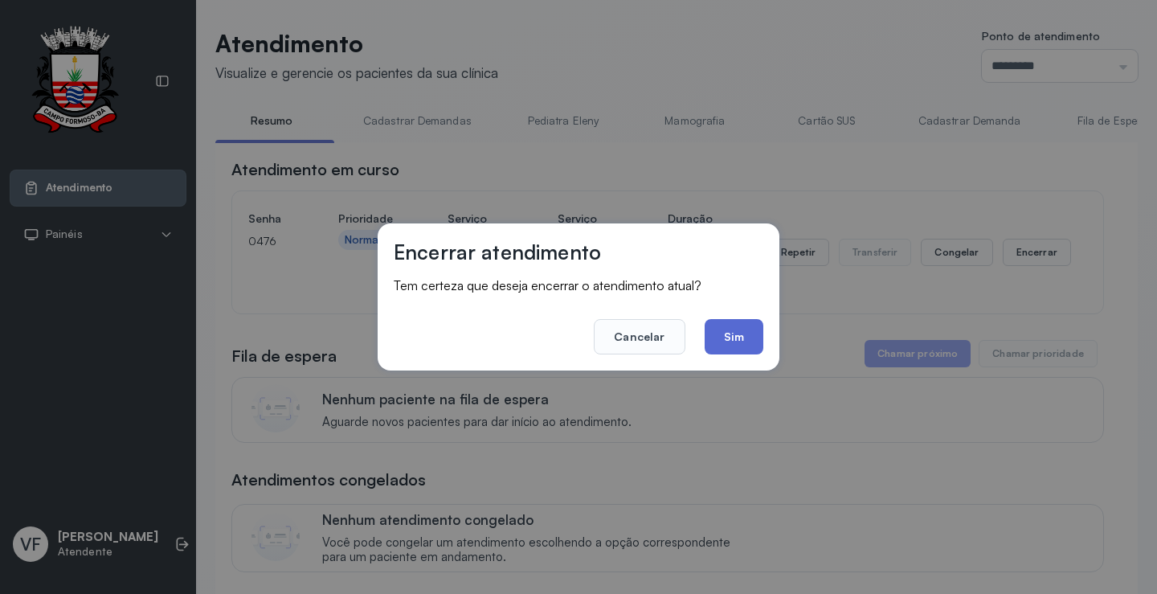
click at [728, 329] on button "Sim" at bounding box center [734, 336] width 59 height 35
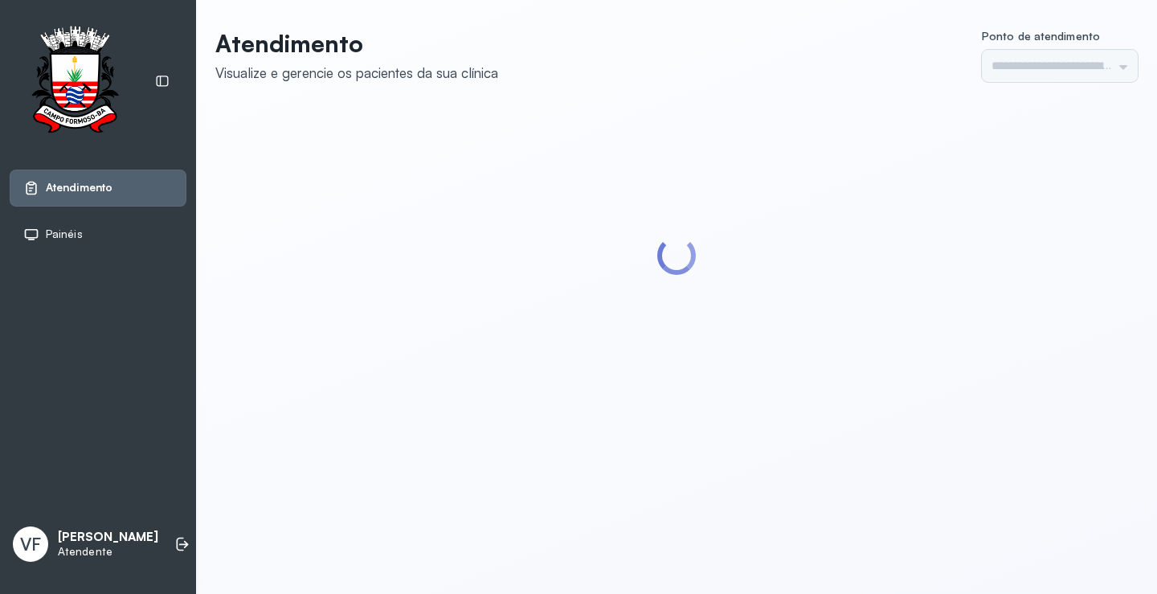
type input "*********"
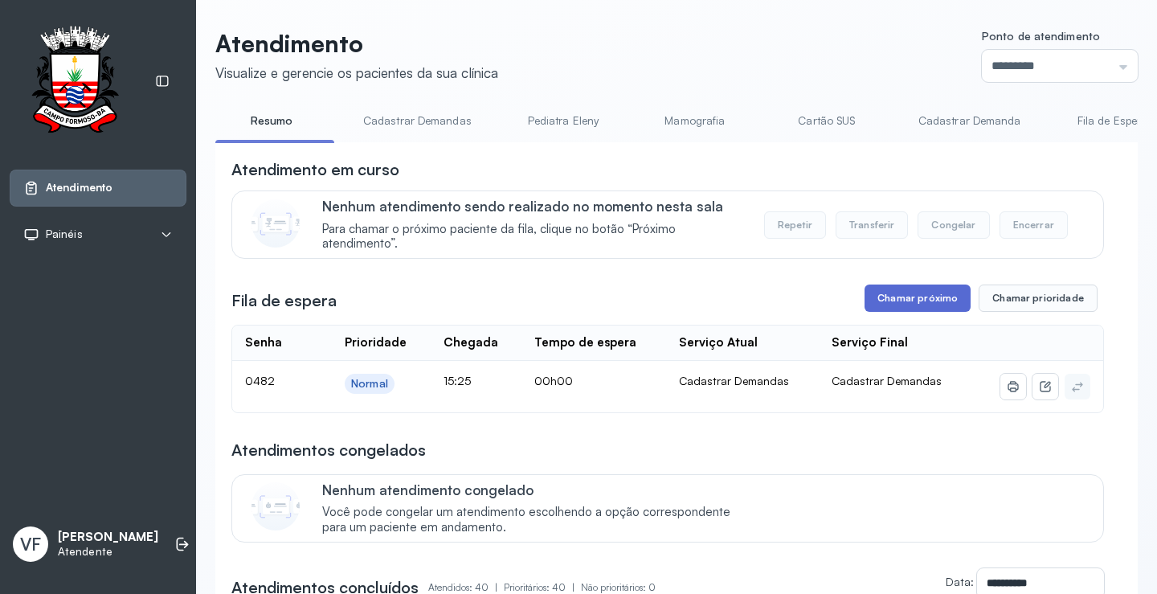
click at [897, 292] on button "Chamar próximo" at bounding box center [918, 297] width 106 height 27
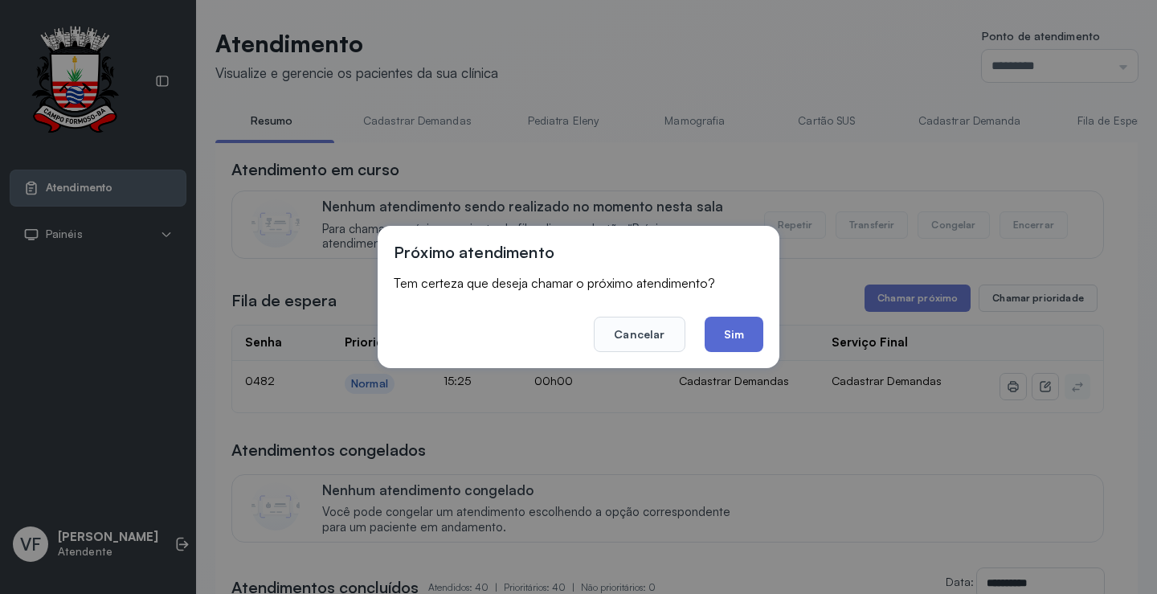
click at [730, 329] on button "Sim" at bounding box center [734, 334] width 59 height 35
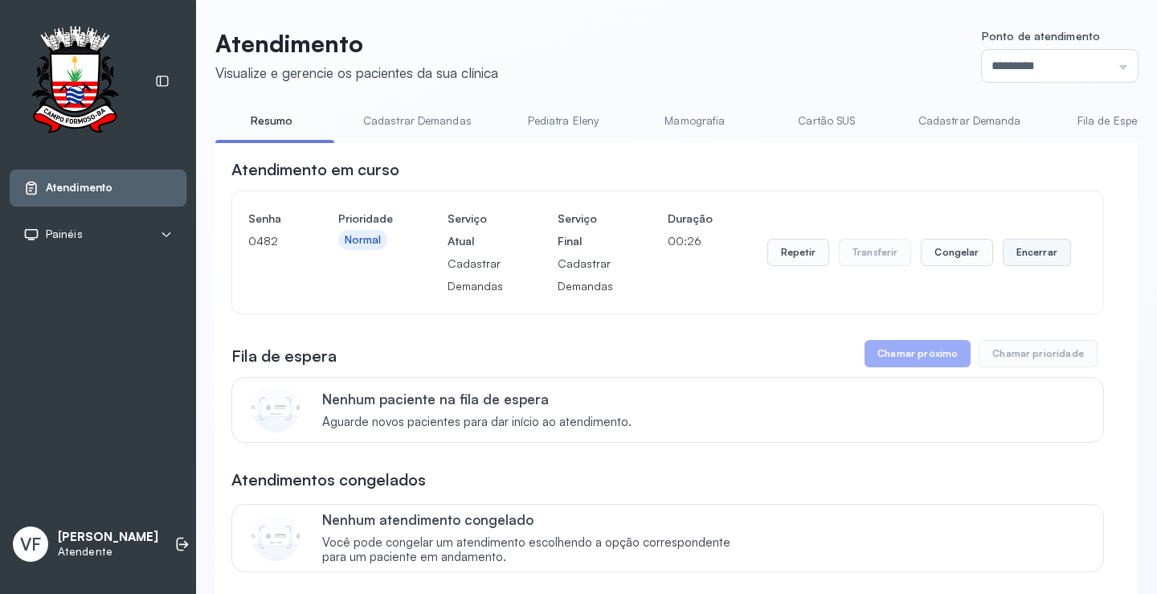
click at [1035, 256] on button "Encerrar" at bounding box center [1037, 252] width 68 height 27
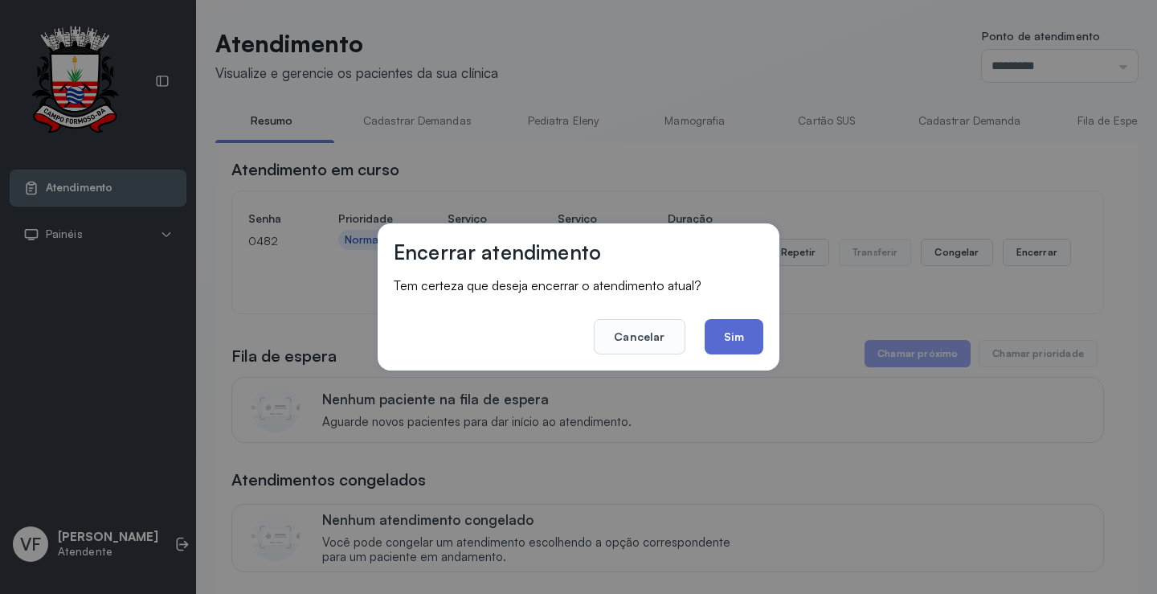
click at [735, 335] on button "Sim" at bounding box center [734, 336] width 59 height 35
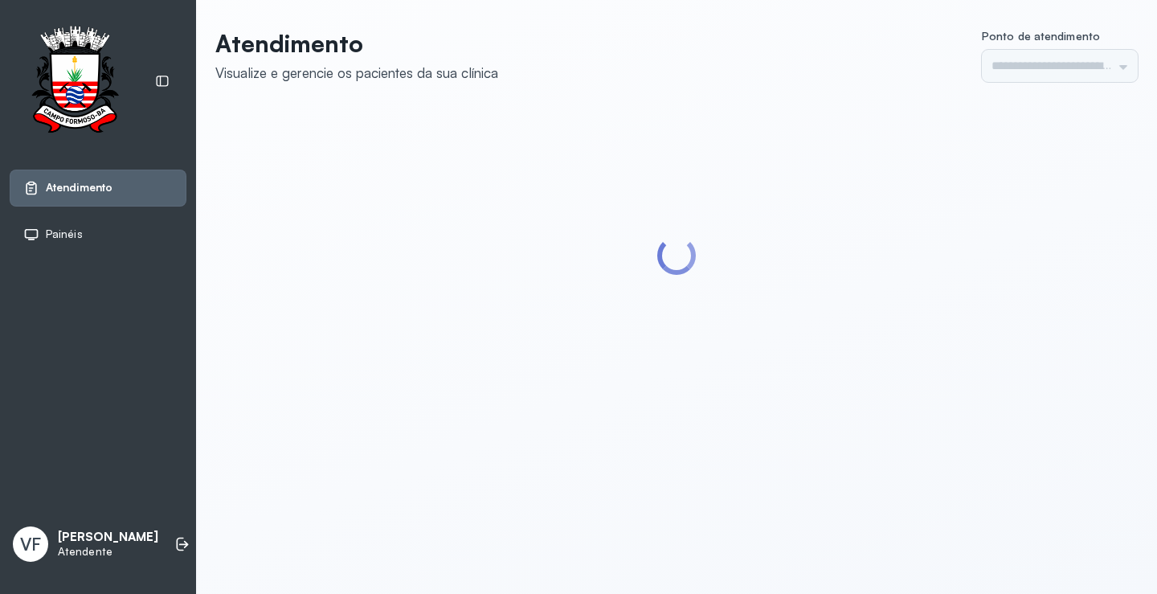
type input "*********"
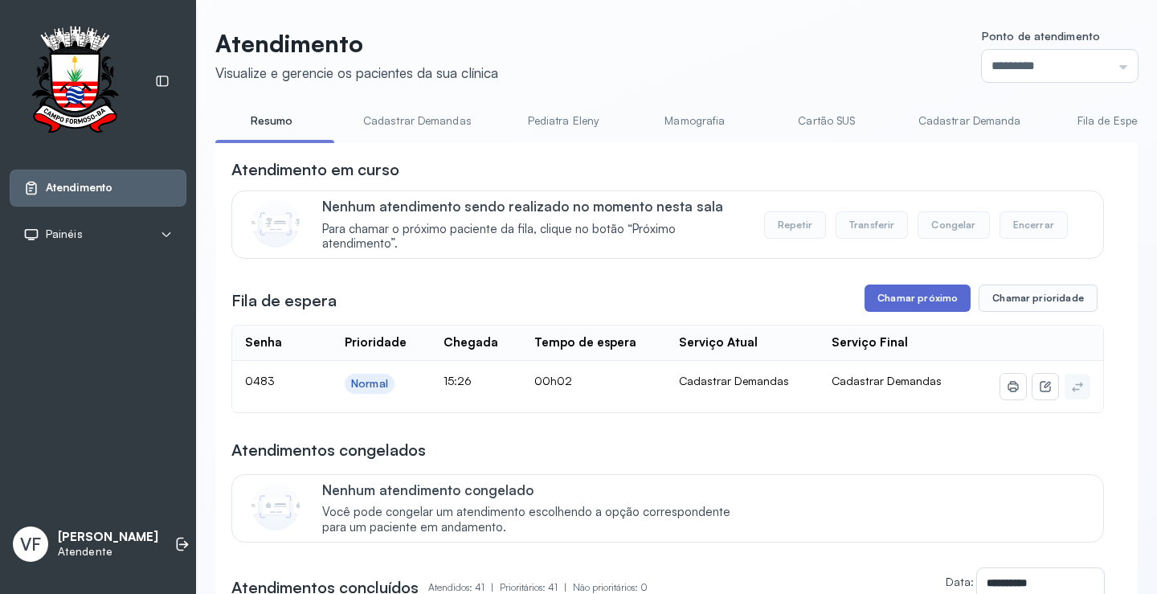
click at [891, 296] on button "Chamar próximo" at bounding box center [918, 297] width 106 height 27
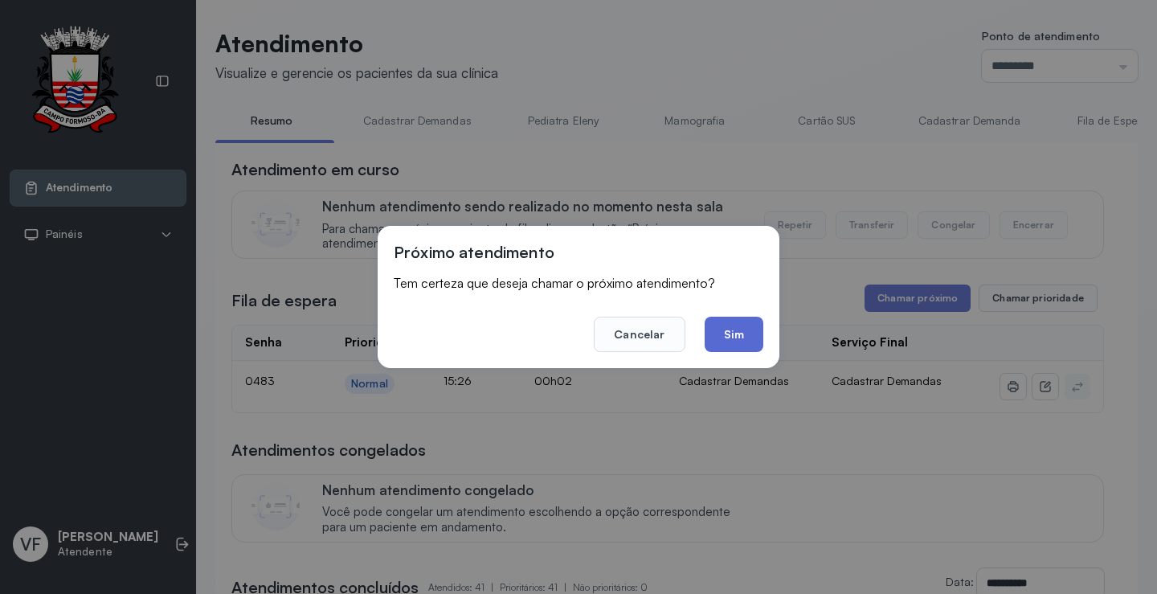
click at [731, 331] on button "Sim" at bounding box center [734, 334] width 59 height 35
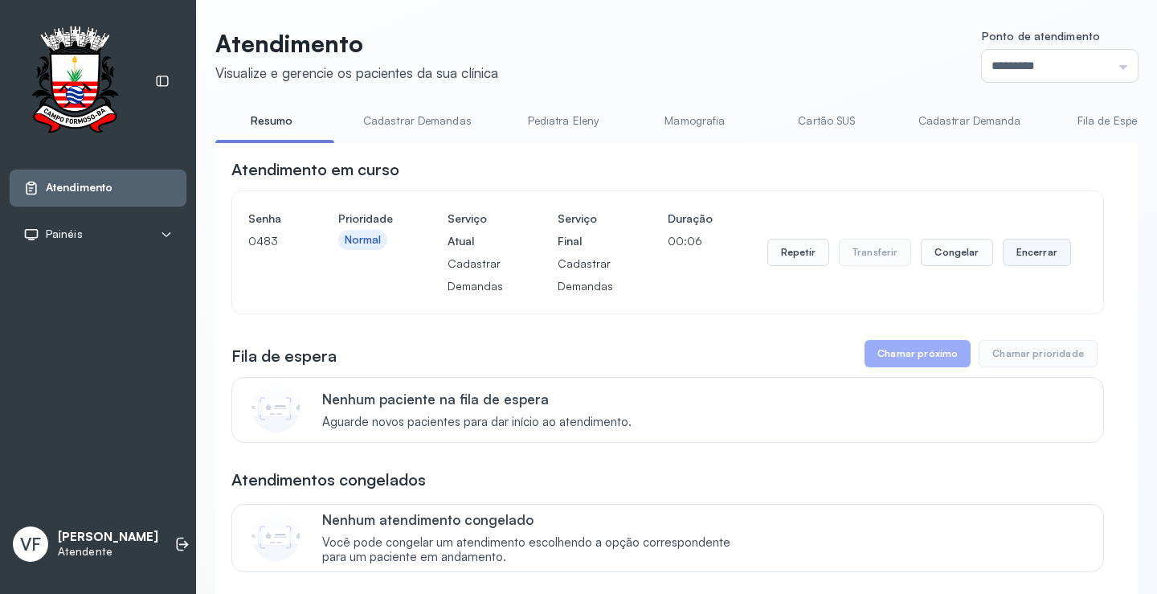
click at [1029, 256] on button "Encerrar" at bounding box center [1037, 252] width 68 height 27
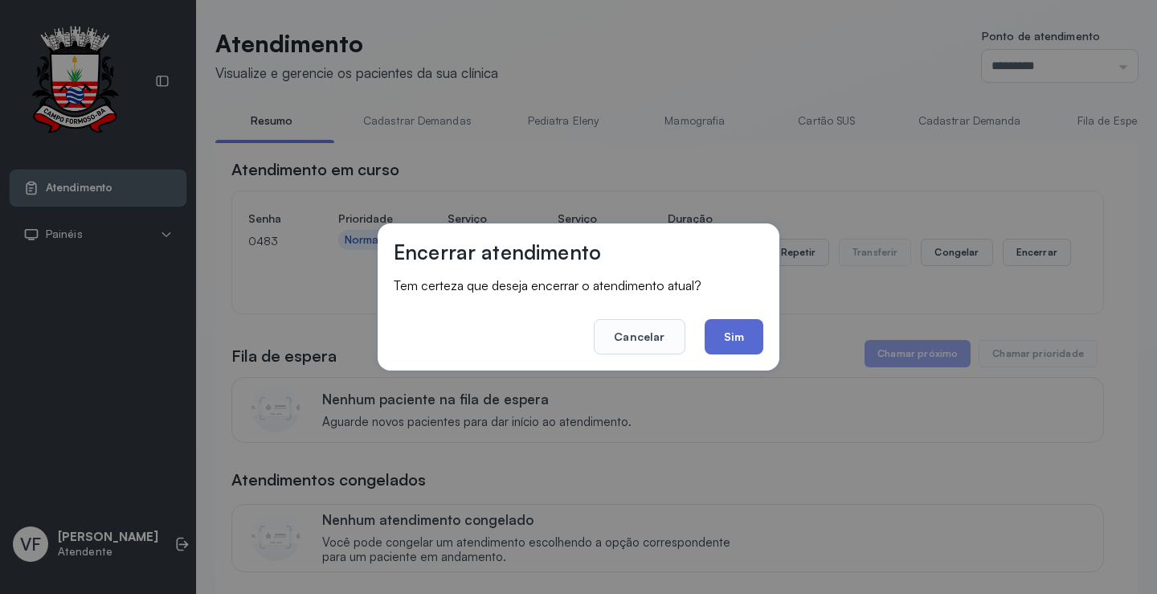
click at [738, 337] on button "Sim" at bounding box center [734, 336] width 59 height 35
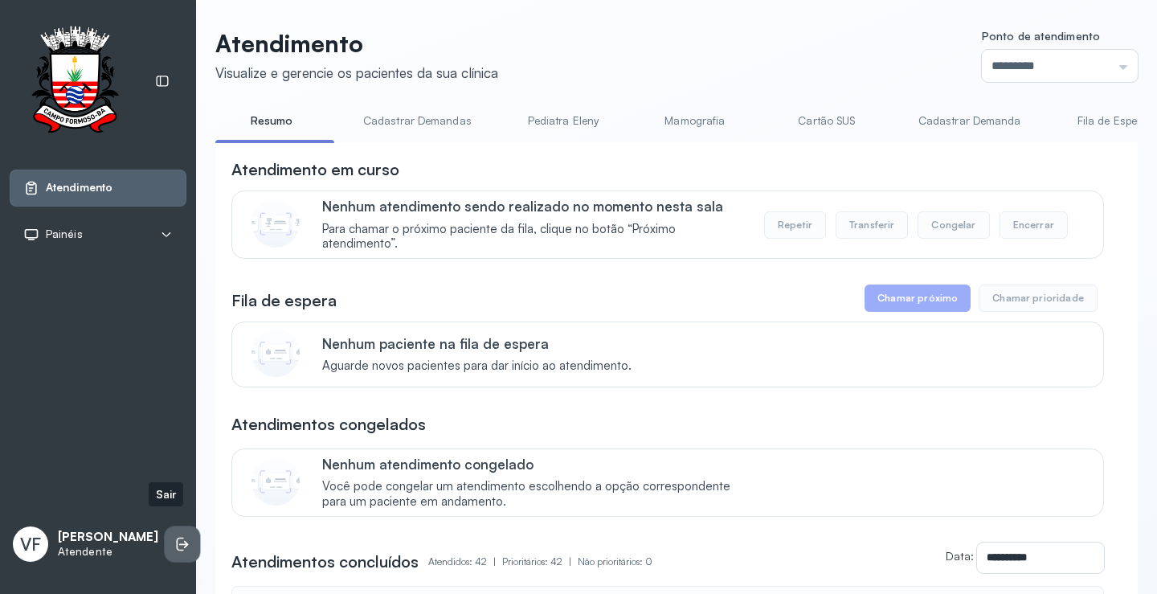
click at [174, 536] on icon at bounding box center [182, 544] width 16 height 16
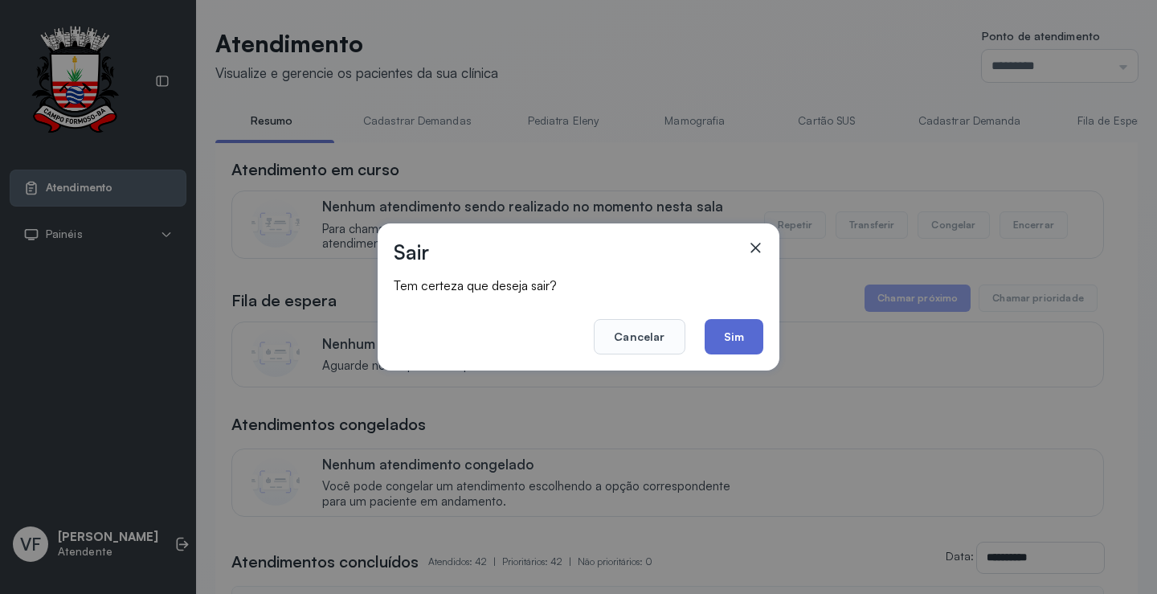
click at [730, 333] on button "Sim" at bounding box center [734, 336] width 59 height 35
